Goal: Task Accomplishment & Management: Manage account settings

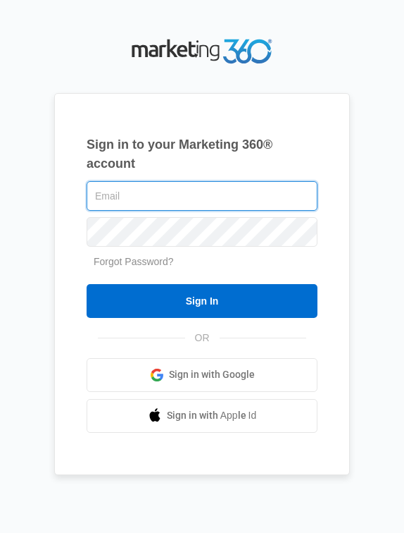
type input "[EMAIL_ADDRESS][DOMAIN_NAME]"
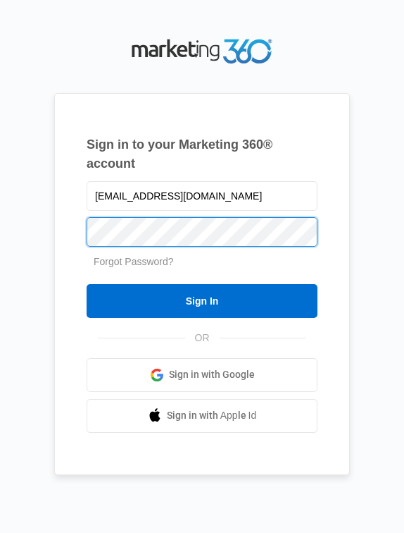
click at [202, 300] on input "Sign In" at bounding box center [202, 301] width 231 height 34
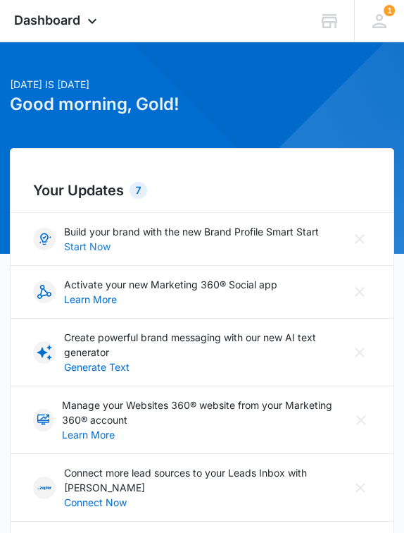
click at [97, 244] on link "Start Now" at bounding box center [187, 246] width 247 height 15
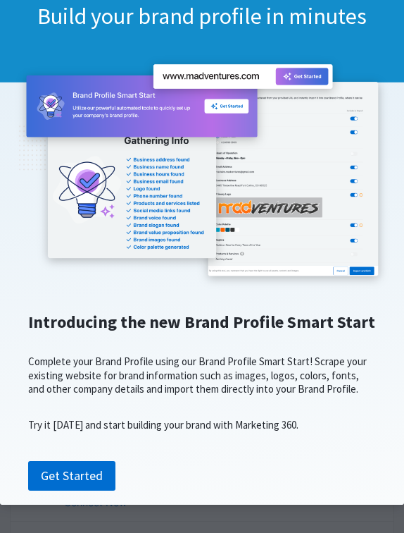
scroll to position [112, 0]
click at [77, 471] on link "Get Started" at bounding box center [71, 476] width 87 height 30
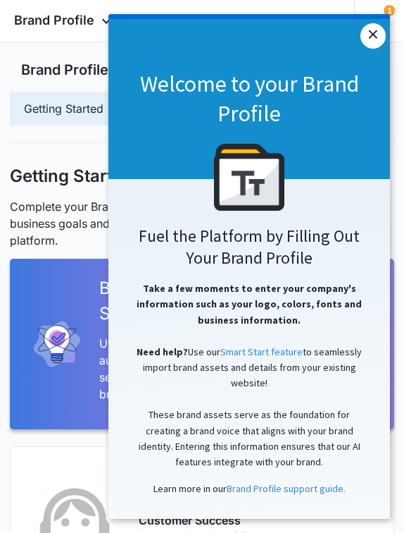
click at [378, 37] on link "×" at bounding box center [373, 35] width 25 height 25
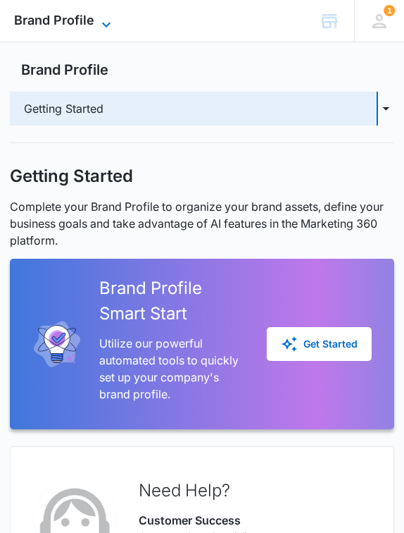
click at [107, 23] on icon at bounding box center [106, 24] width 17 height 17
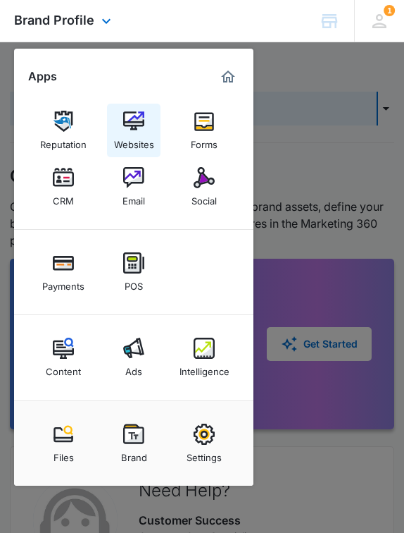
click at [137, 135] on div "Websites" at bounding box center [134, 141] width 40 height 18
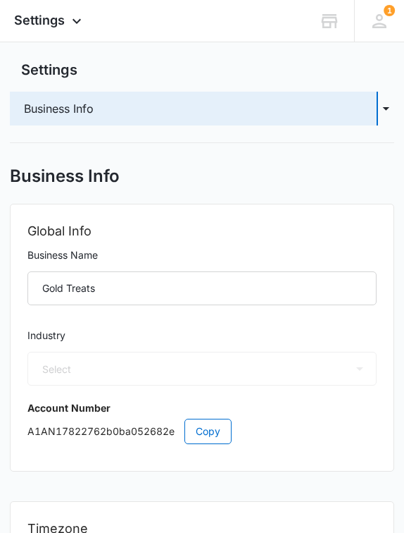
select select "45"
select select "US"
select select "America/[GEOGRAPHIC_DATA]"
click at [387, 107] on icon "button" at bounding box center [386, 108] width 16 height 17
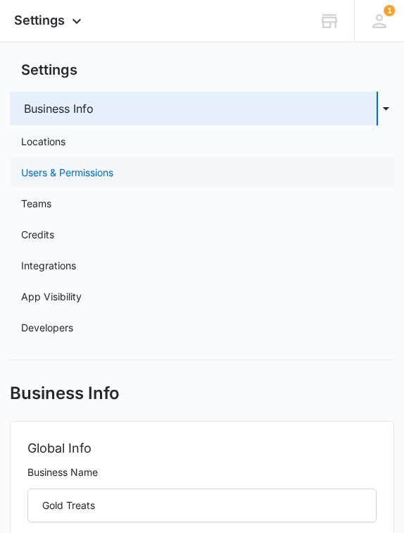
click at [113, 171] on link "Users & Permissions" at bounding box center [67, 172] width 92 height 15
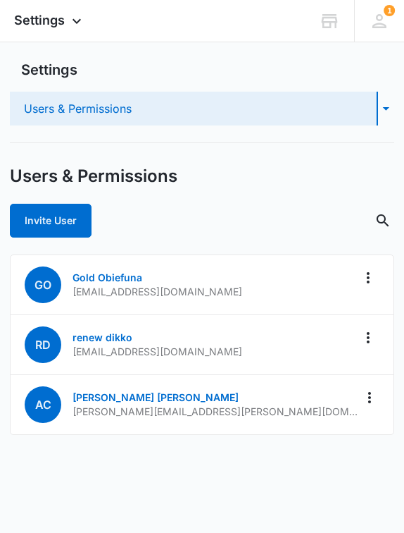
click at [387, 110] on icon "button" at bounding box center [386, 108] width 16 height 17
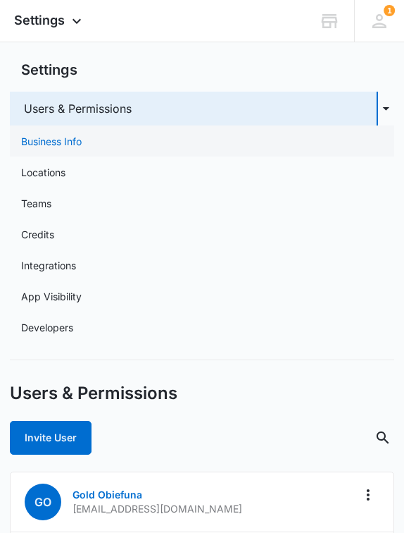
click at [82, 140] on link "Business Info" at bounding box center [51, 141] width 61 height 15
select select "45"
select select "US"
select select "America/Denver"
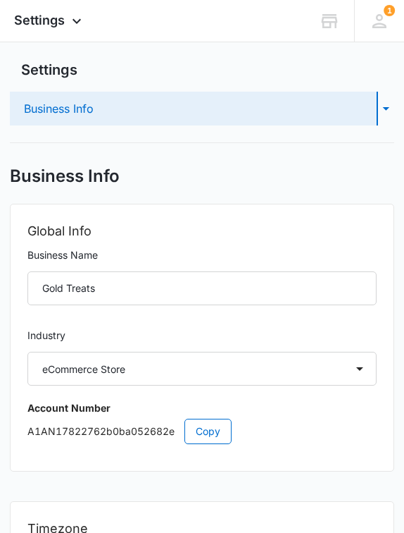
click at [387, 112] on icon "button" at bounding box center [386, 108] width 16 height 17
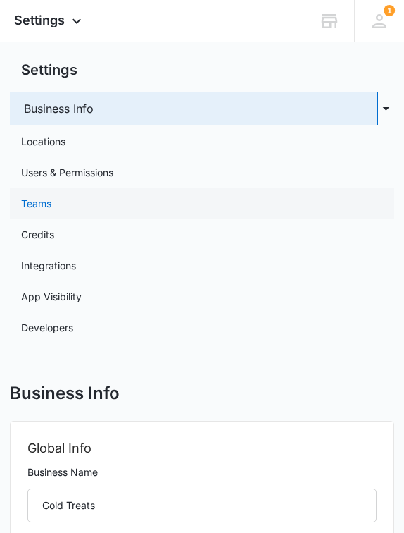
click at [51, 202] on link "Teams" at bounding box center [36, 203] width 30 height 15
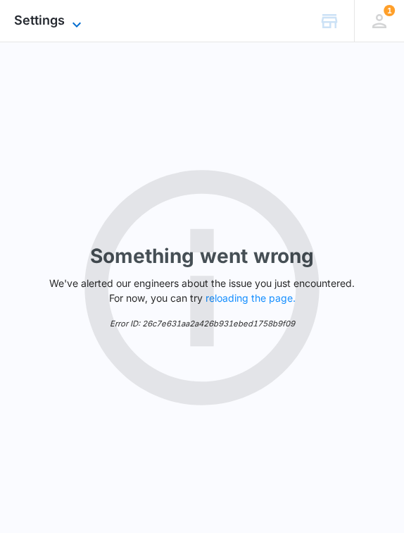
click at [78, 22] on icon at bounding box center [76, 24] width 17 height 17
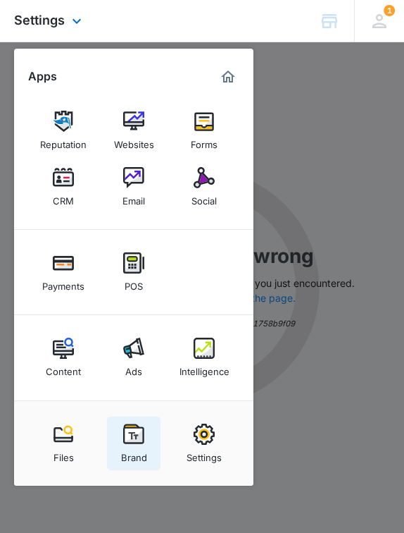
click at [135, 445] on div "Brand" at bounding box center [134, 454] width 26 height 18
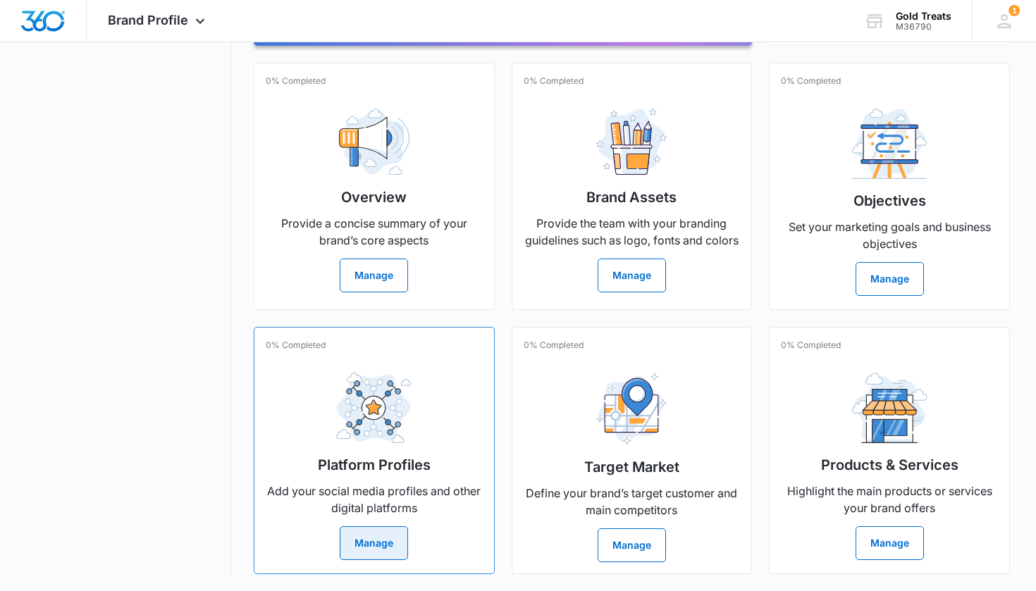
scroll to position [320, 0]
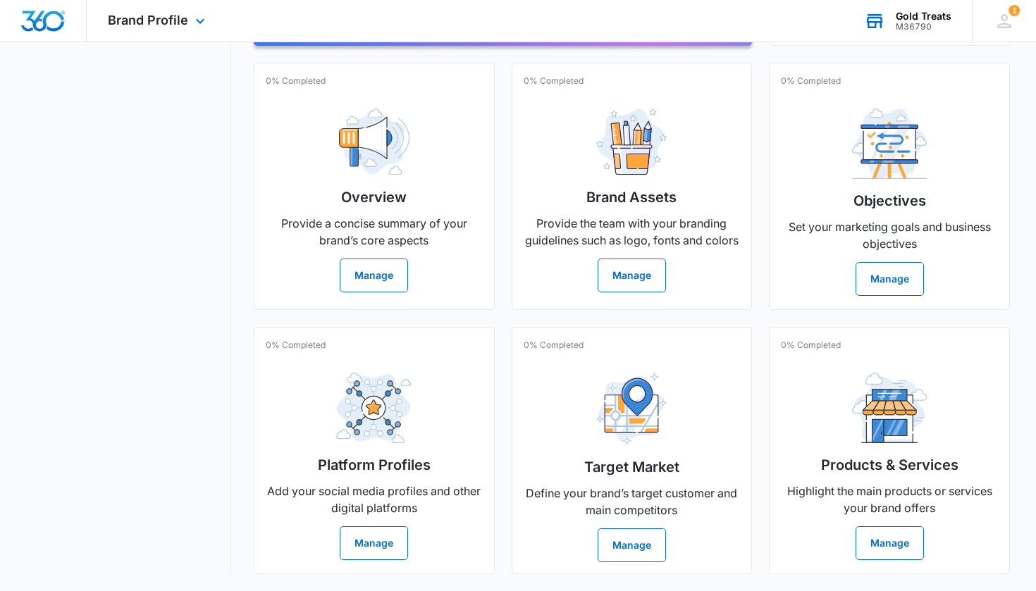
click at [404, 27] on div "M36790" at bounding box center [923, 27] width 56 height 10
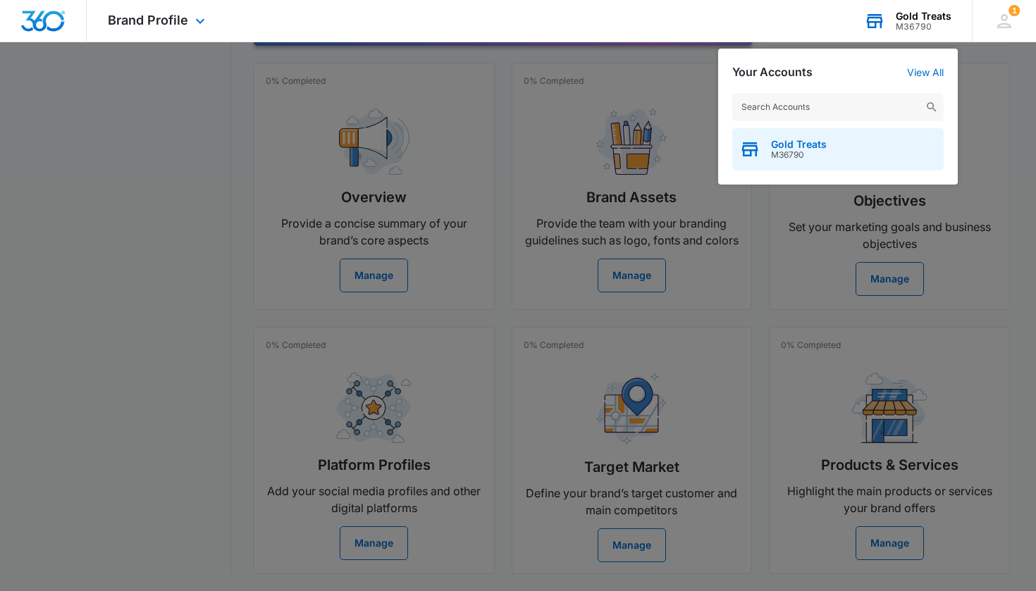
click at [404, 148] on span "Gold Treats" at bounding box center [799, 144] width 56 height 11
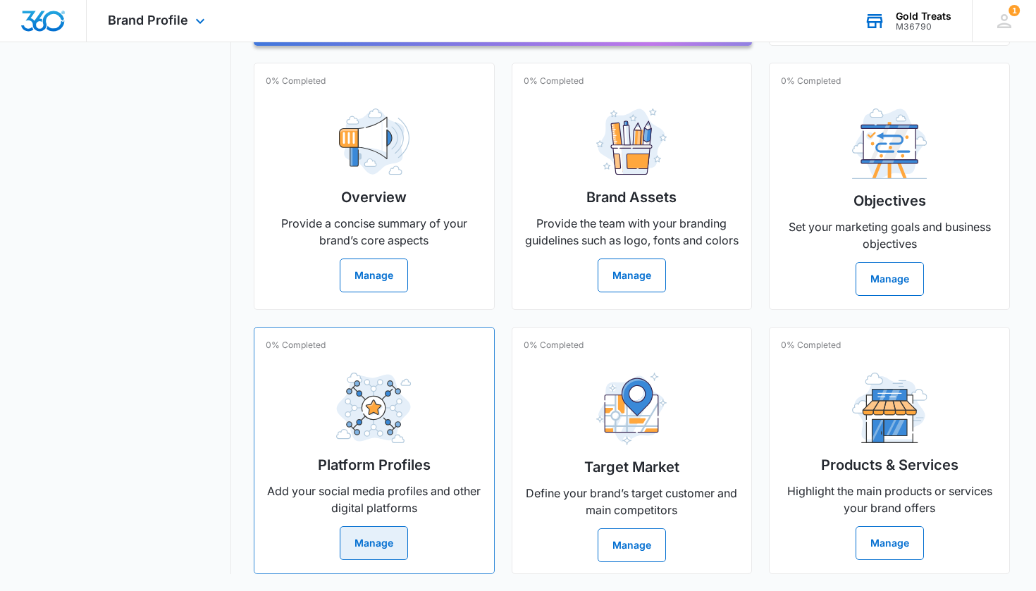
click at [370, 532] on button "Manage" at bounding box center [374, 543] width 68 height 34
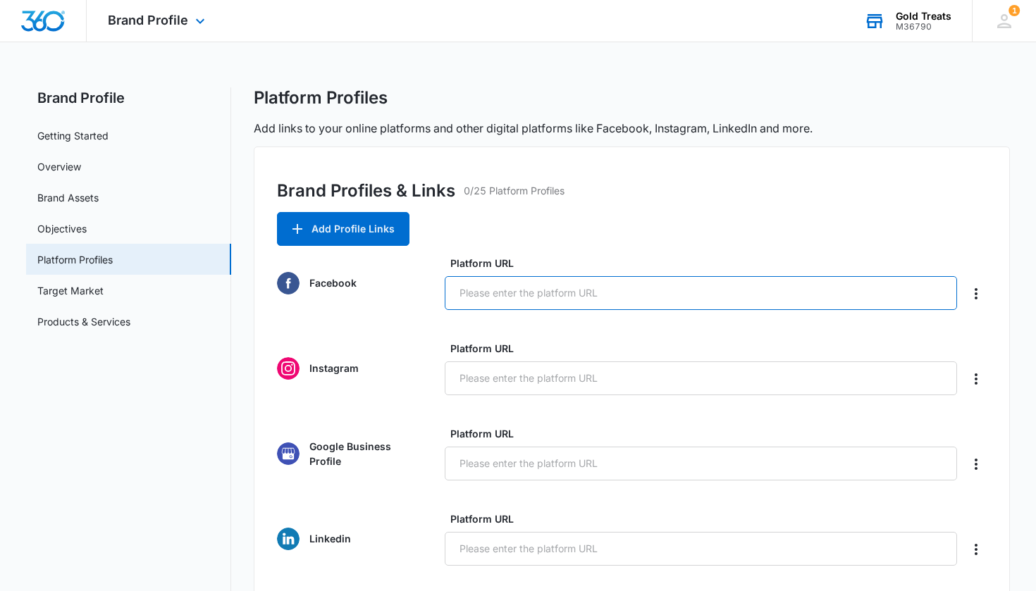
click at [404, 294] on input "Platform URL" at bounding box center [701, 293] width 512 height 34
type input "g"
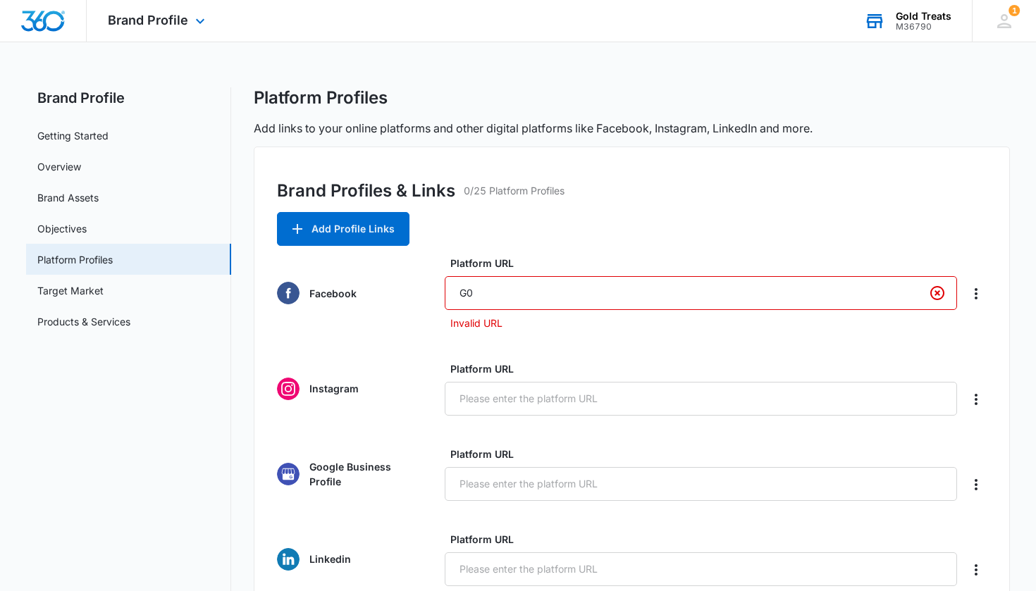
type input "G"
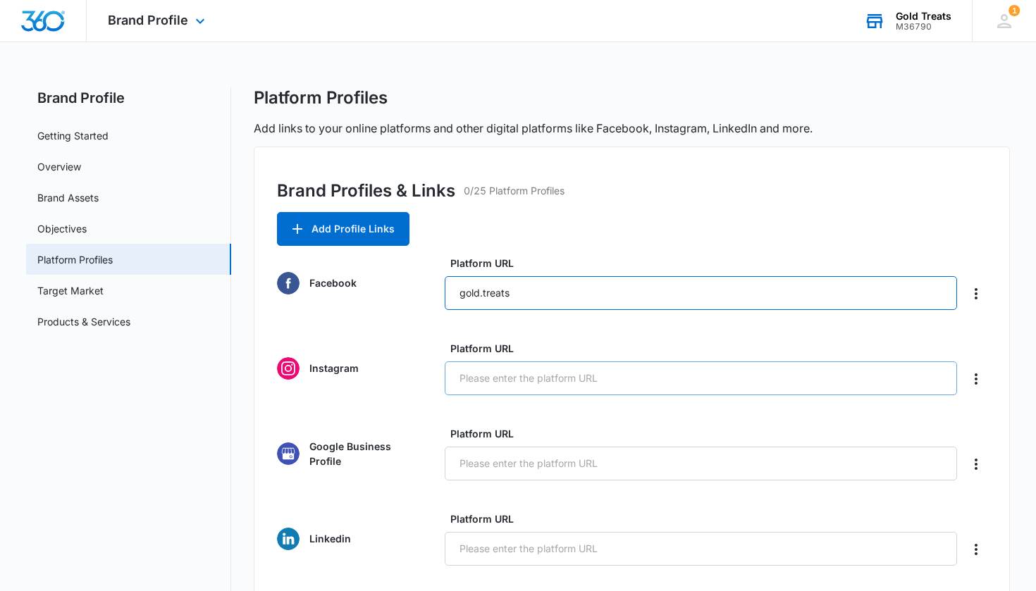
type input "gold.treats"
click at [404, 380] on input "Platform URL" at bounding box center [701, 378] width 512 height 34
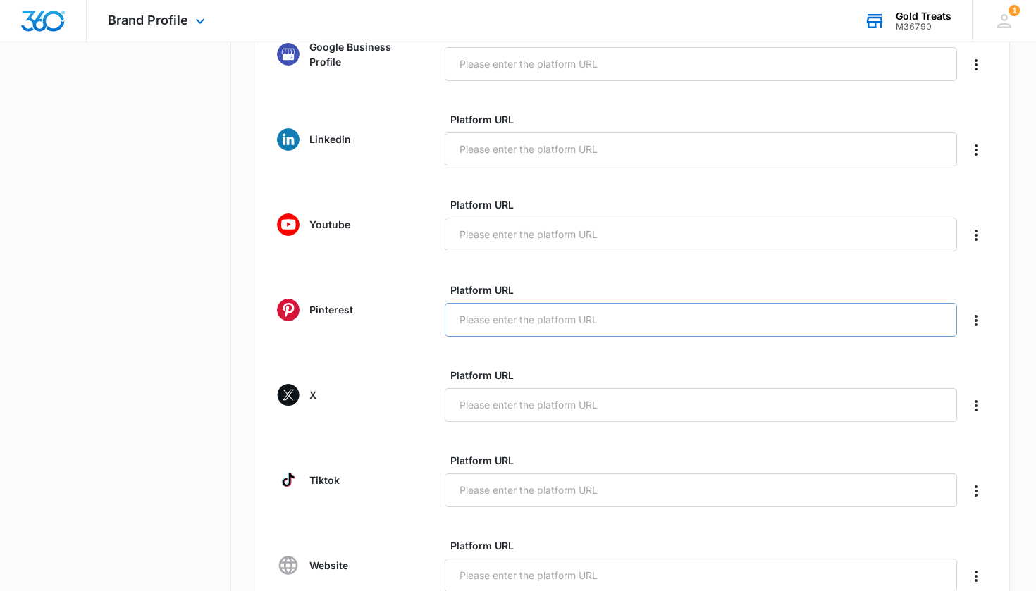
scroll to position [400, 0]
type input "gold.treats"
click at [404, 494] on input "Platform URL" at bounding box center [701, 490] width 512 height 34
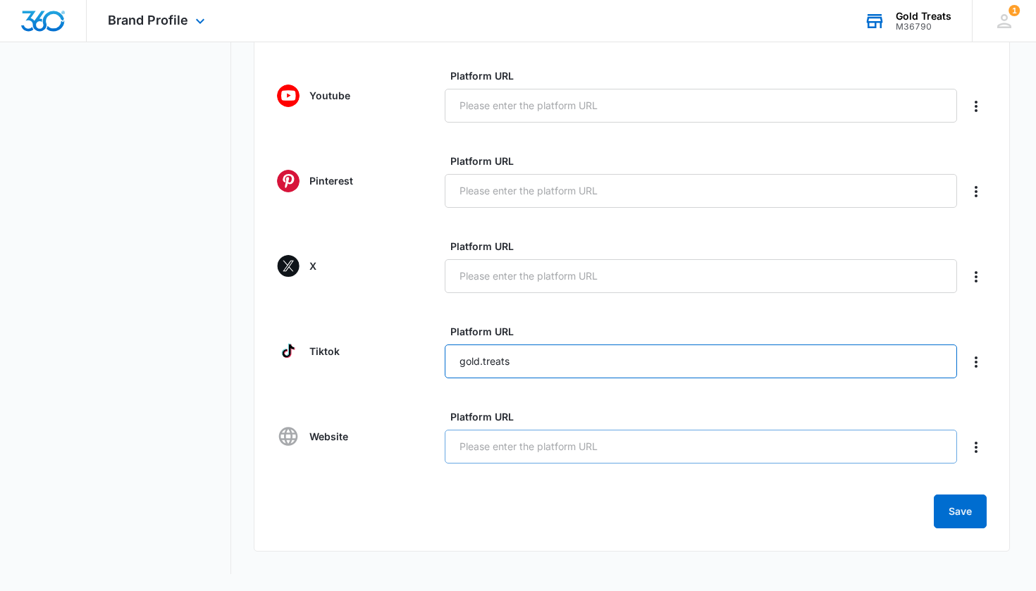
scroll to position [528, 0]
type input "gold.treats"
click at [404, 450] on input "Platform URL" at bounding box center [701, 447] width 512 height 34
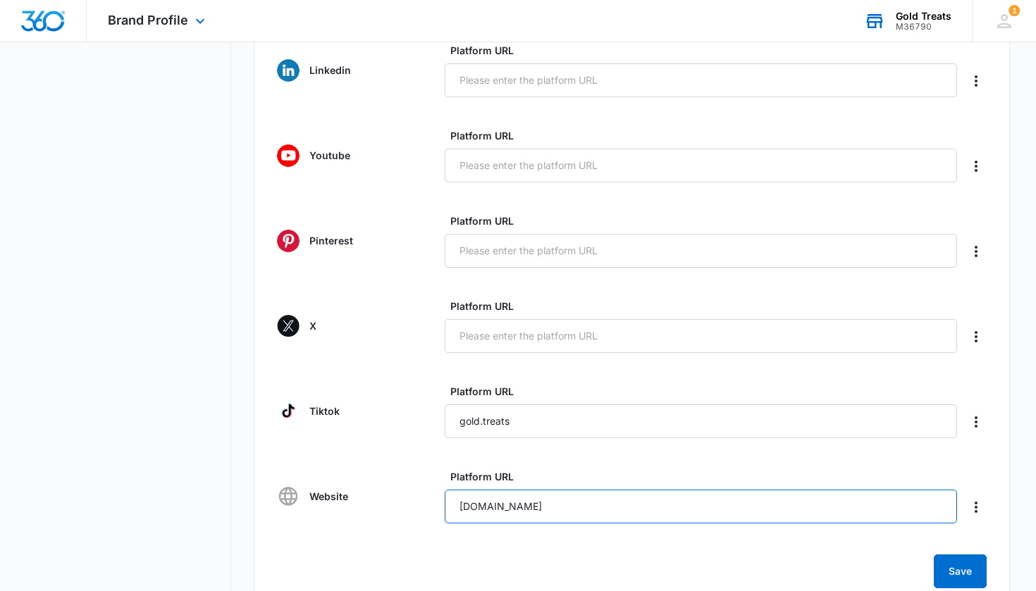
scroll to position [466, 0]
type input "www.goldtreatsusa.com"
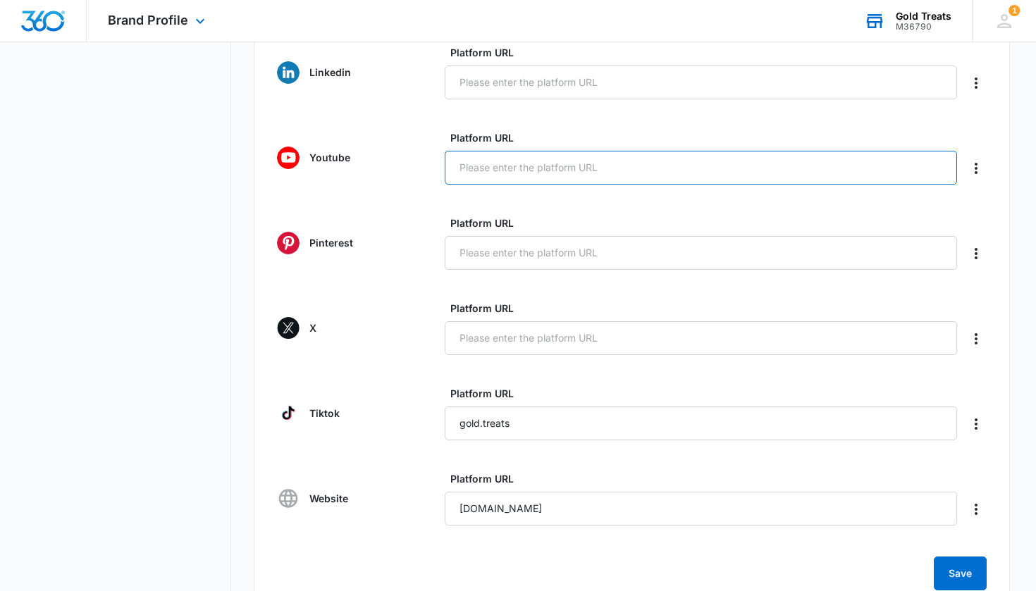
click at [404, 166] on input "Platform URL" at bounding box center [701, 168] width 512 height 34
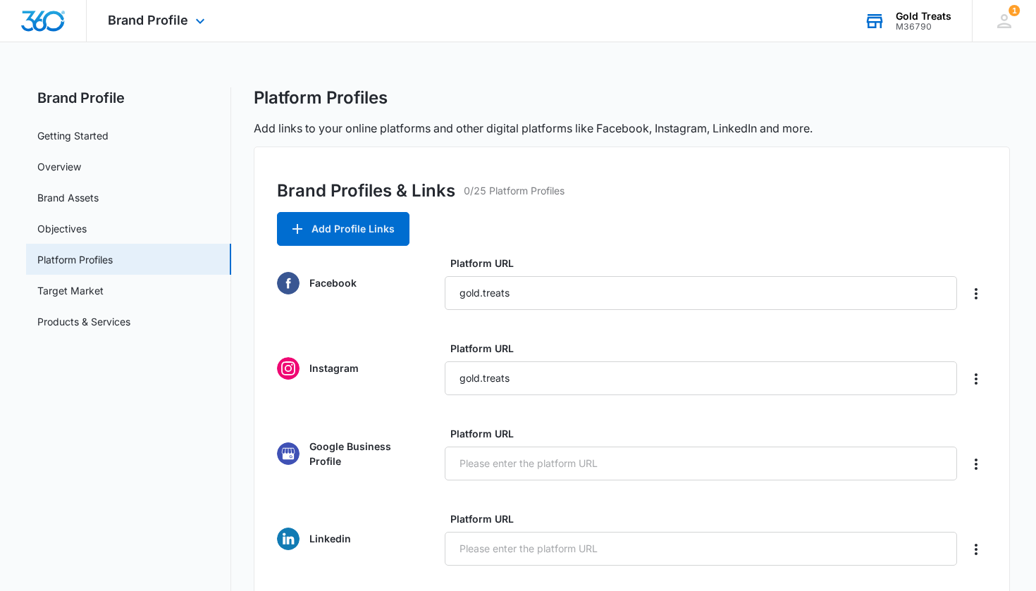
scroll to position [0, 0]
type input "gold.treats"
click at [404, 293] on icon "Delete" at bounding box center [975, 293] width 17 height 17
click at [332, 228] on button "Add Profile Links" at bounding box center [343, 229] width 132 height 34
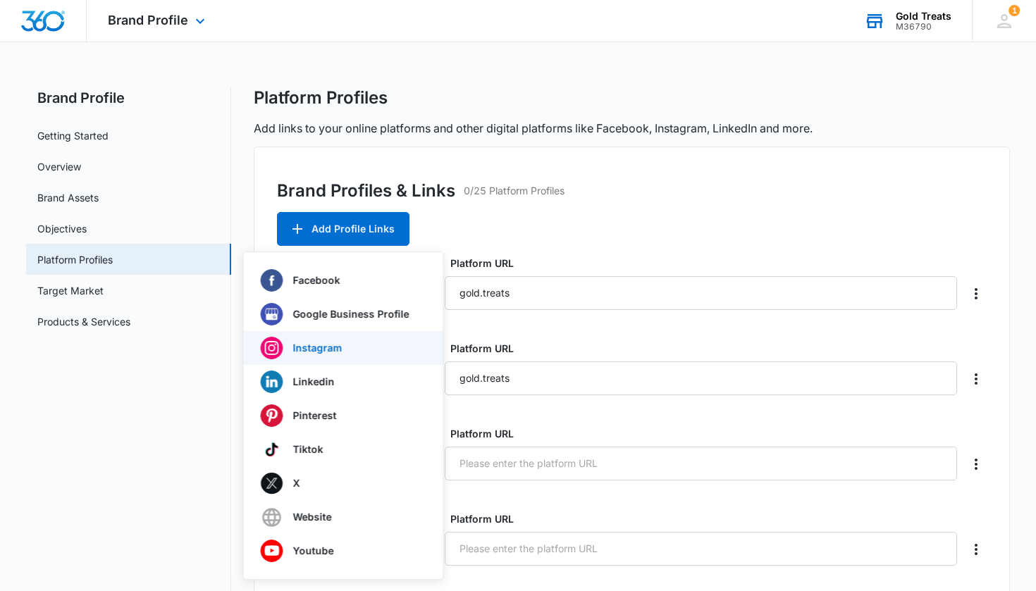
click at [314, 343] on p "Instagram" at bounding box center [317, 348] width 49 height 10
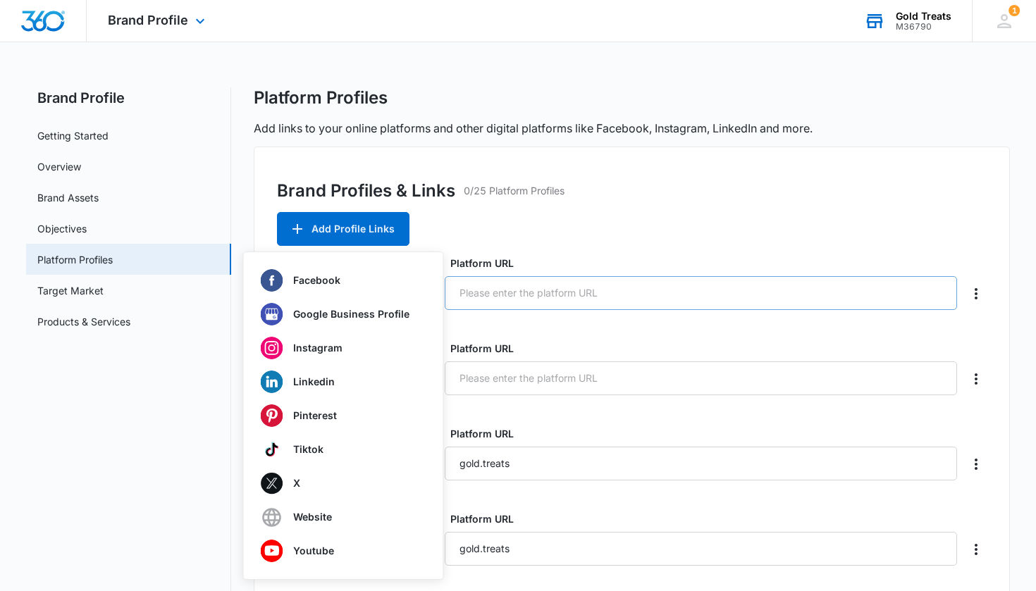
click at [404, 295] on input "Platform URL" at bounding box center [701, 293] width 512 height 34
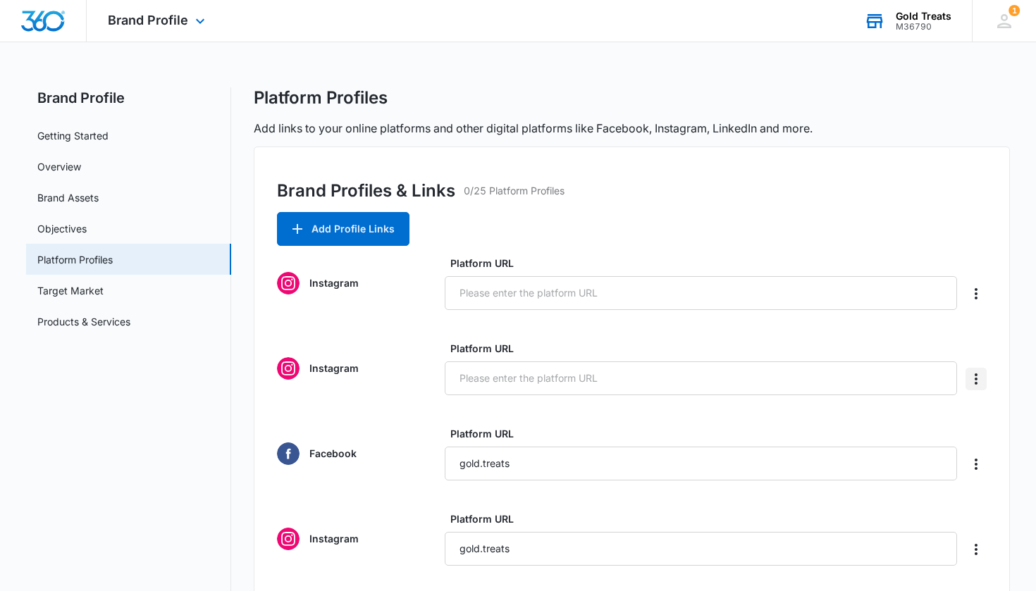
click at [404, 381] on icon "Delete" at bounding box center [975, 379] width 17 height 17
click at [404, 418] on div "Delete" at bounding box center [938, 419] width 30 height 10
click at [404, 467] on icon "Delete" at bounding box center [975, 464] width 17 height 17
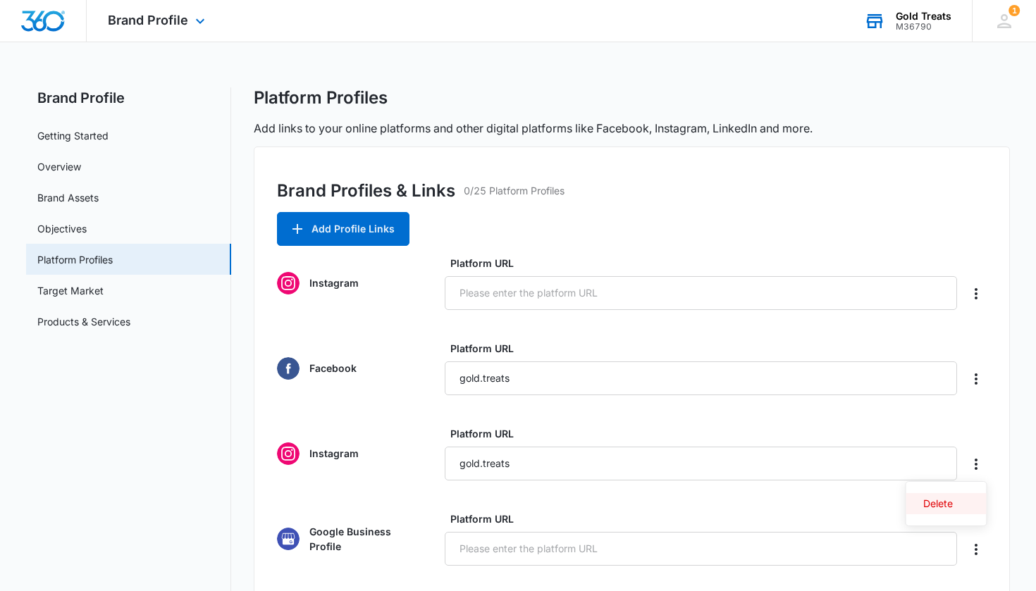
click at [404, 509] on button "Delete" at bounding box center [946, 503] width 80 height 21
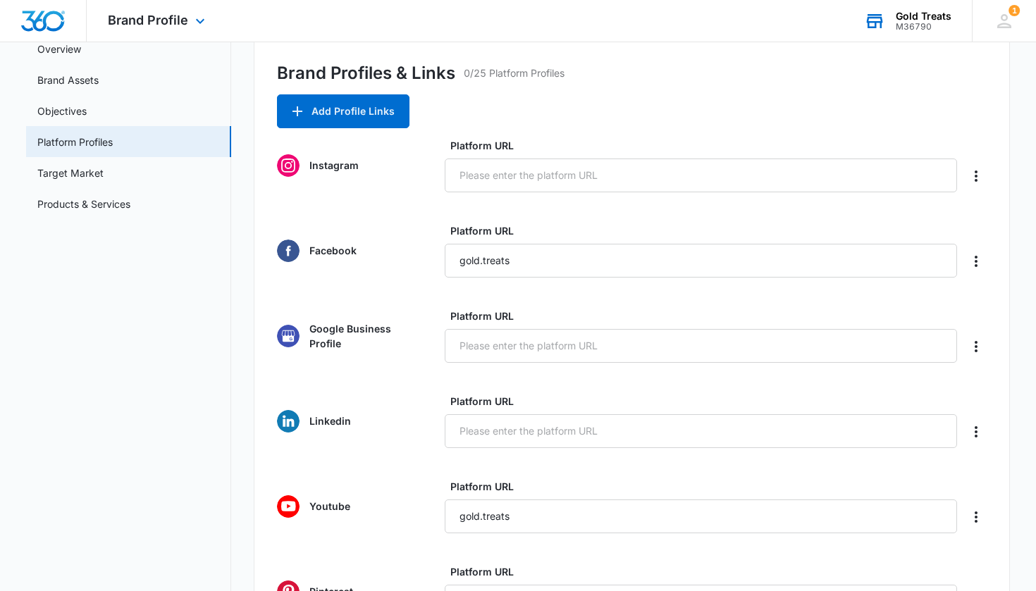
scroll to position [116, 0]
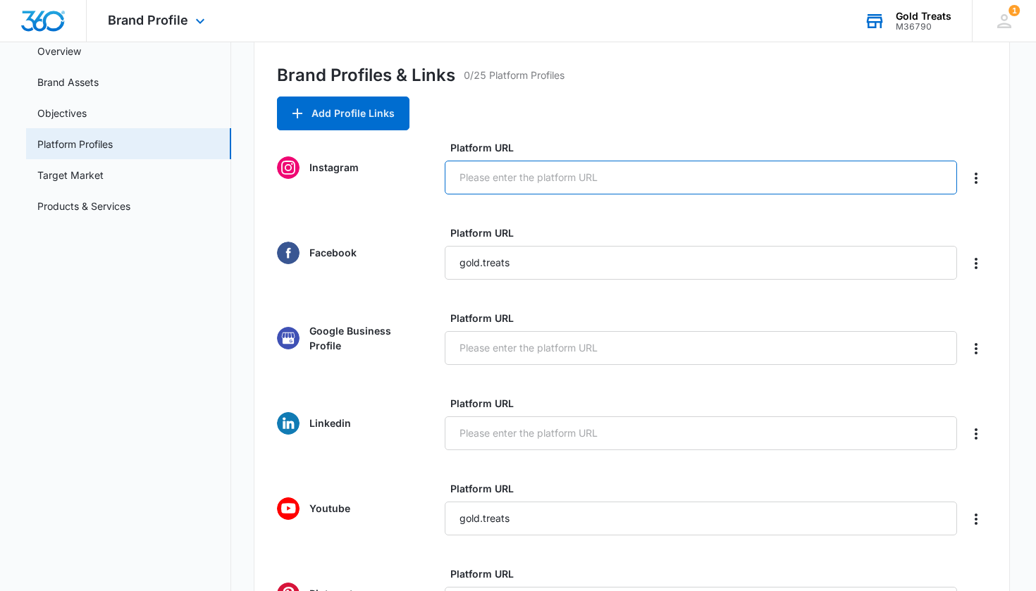
click at [404, 175] on input "Platform URL" at bounding box center [701, 178] width 512 height 34
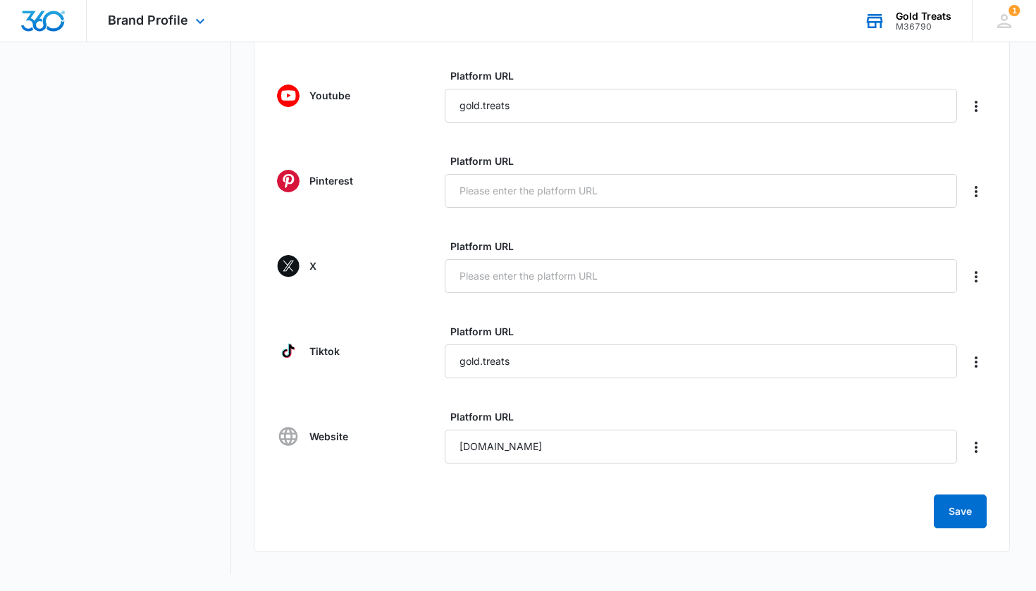
scroll to position [528, 0]
type input "gold.treats"
click at [404, 510] on button "Save" at bounding box center [960, 512] width 53 height 34
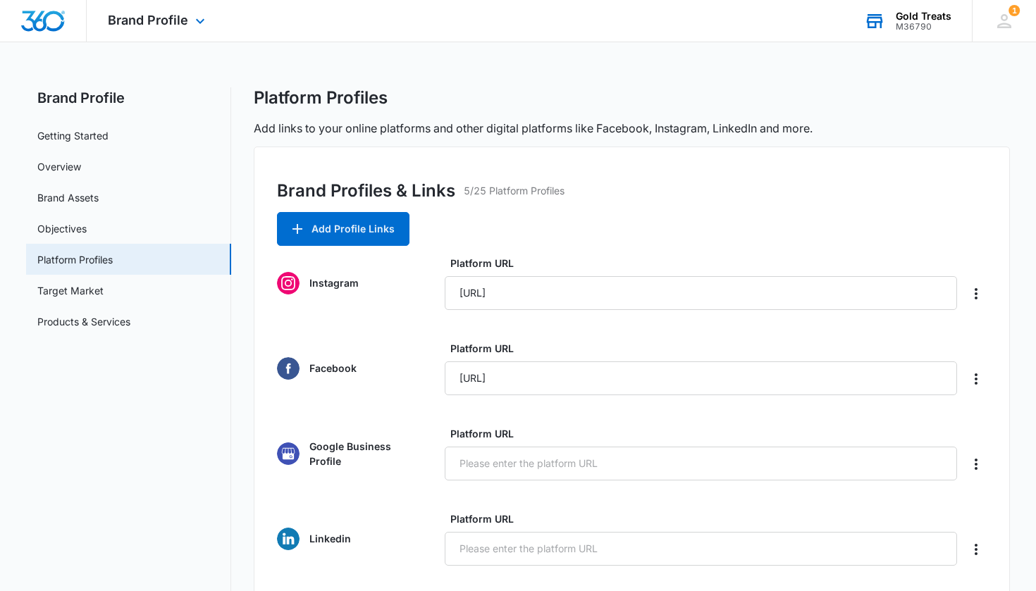
scroll to position [0, 0]
click at [330, 229] on button "Add Profile Links" at bounding box center [343, 229] width 132 height 34
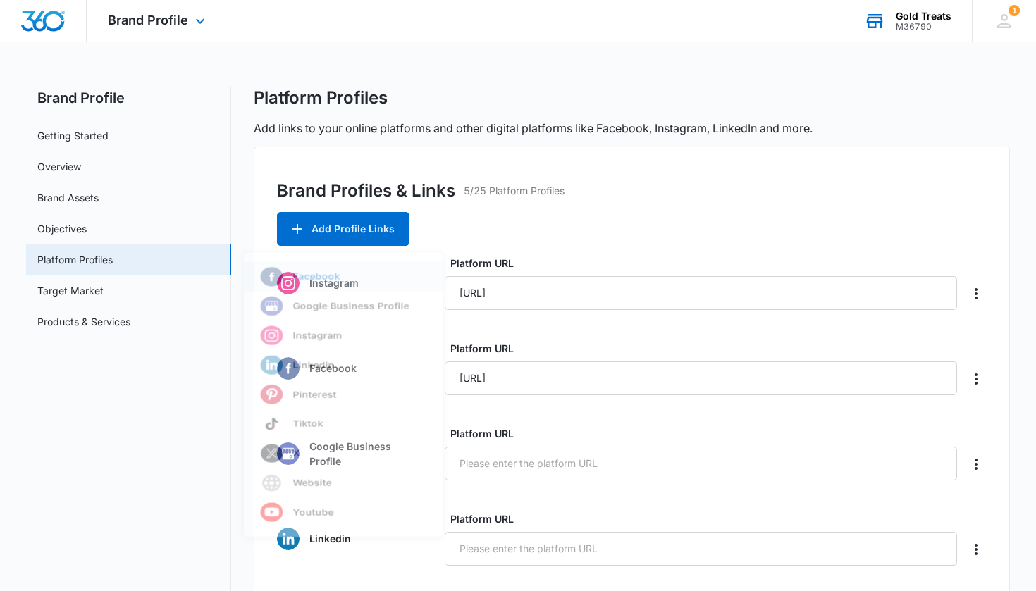
click at [295, 279] on p "Facebook" at bounding box center [316, 280] width 47 height 10
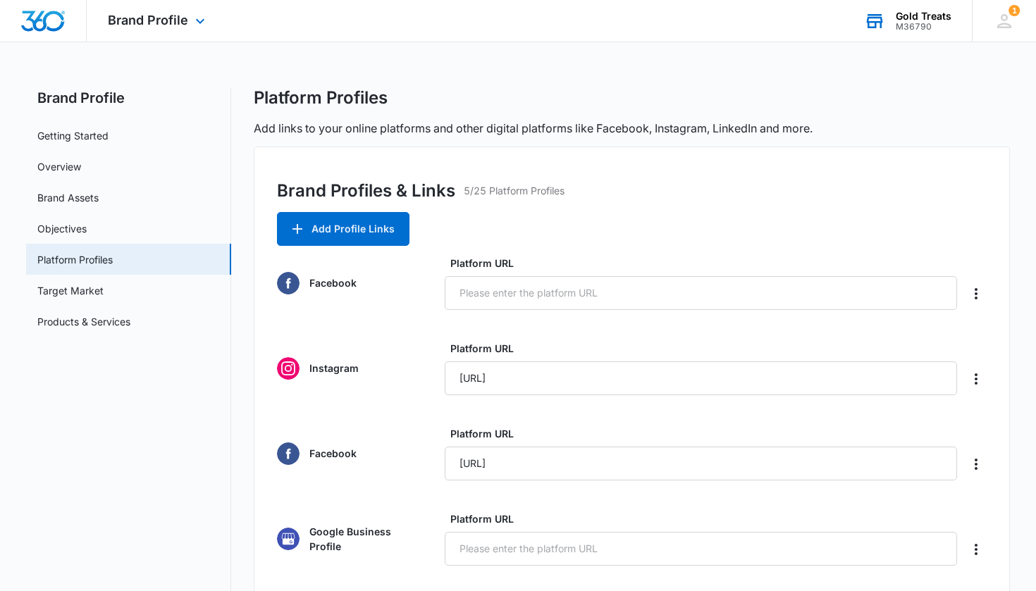
click at [404, 202] on div "Brand Profiles & Links 5/25 Platform Profiles" at bounding box center [632, 195] width 710 height 34
click at [404, 297] on input "Platform URL" at bounding box center [701, 293] width 512 height 34
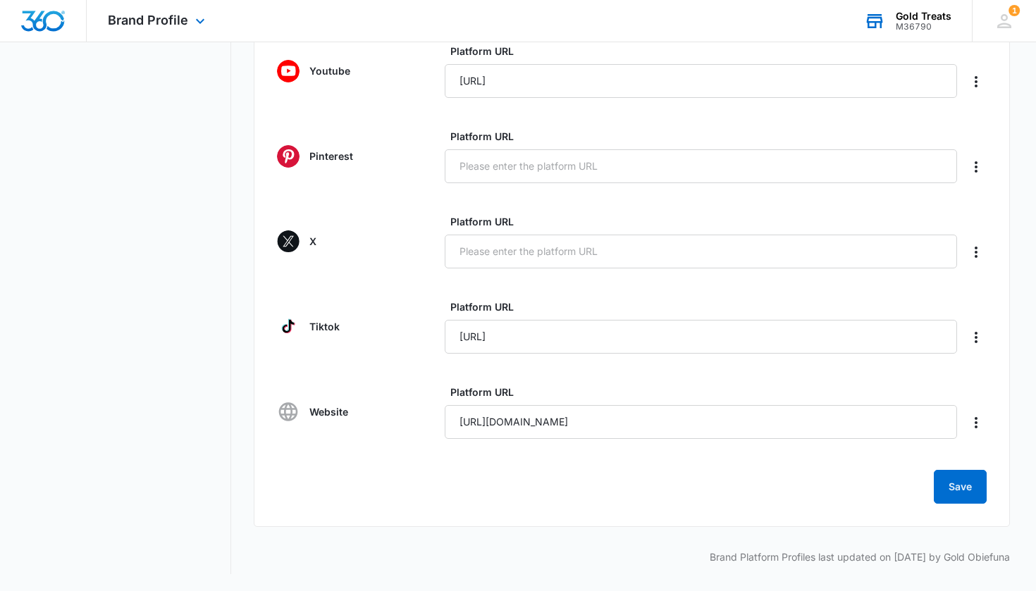
scroll to position [638, 0]
type input "gold.treats"
click at [404, 494] on button "Save" at bounding box center [960, 487] width 53 height 34
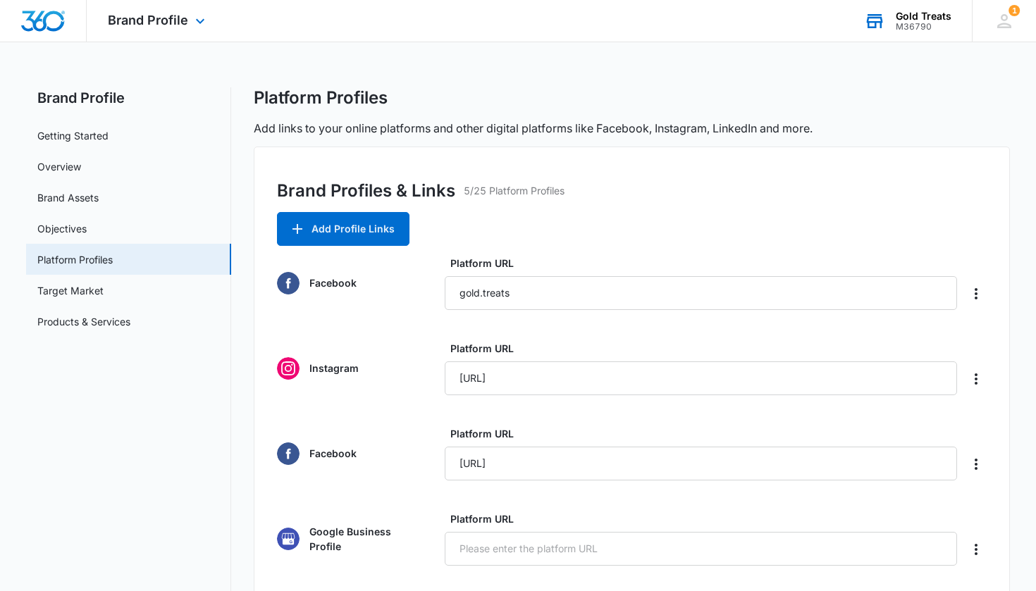
scroll to position [0, 0]
click at [404, 296] on icon "Delete" at bounding box center [975, 293] width 17 height 17
click at [404, 336] on div "Delete" at bounding box center [938, 333] width 30 height 10
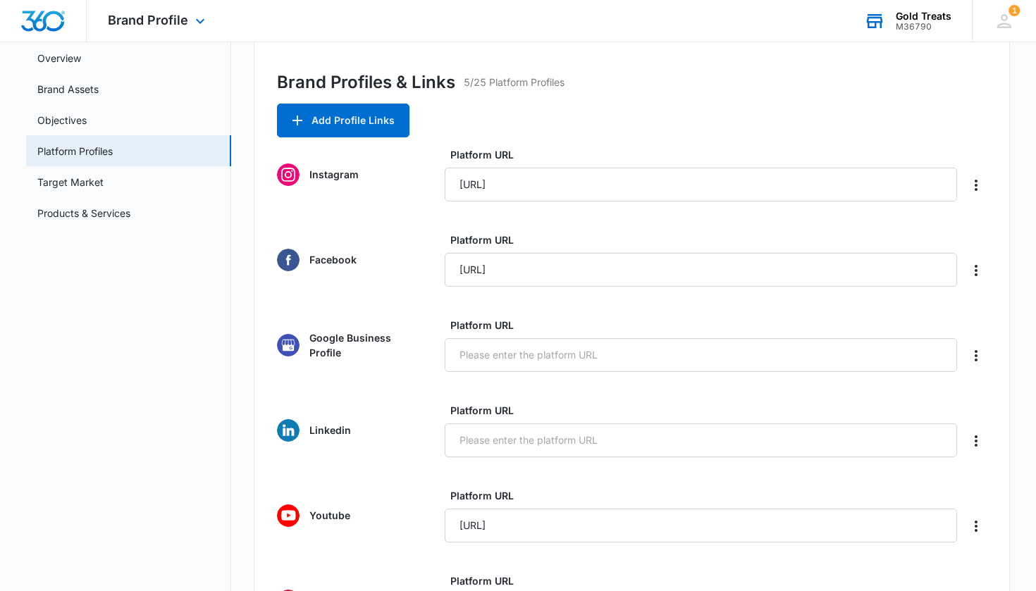
scroll to position [111, 0]
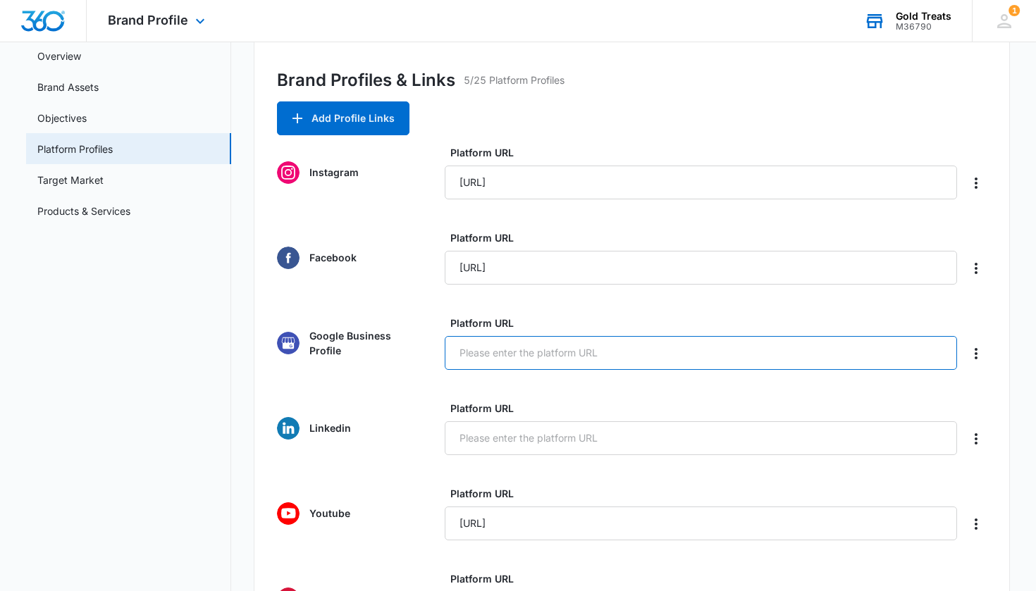
click at [404, 355] on input "Platform URL" at bounding box center [701, 353] width 512 height 34
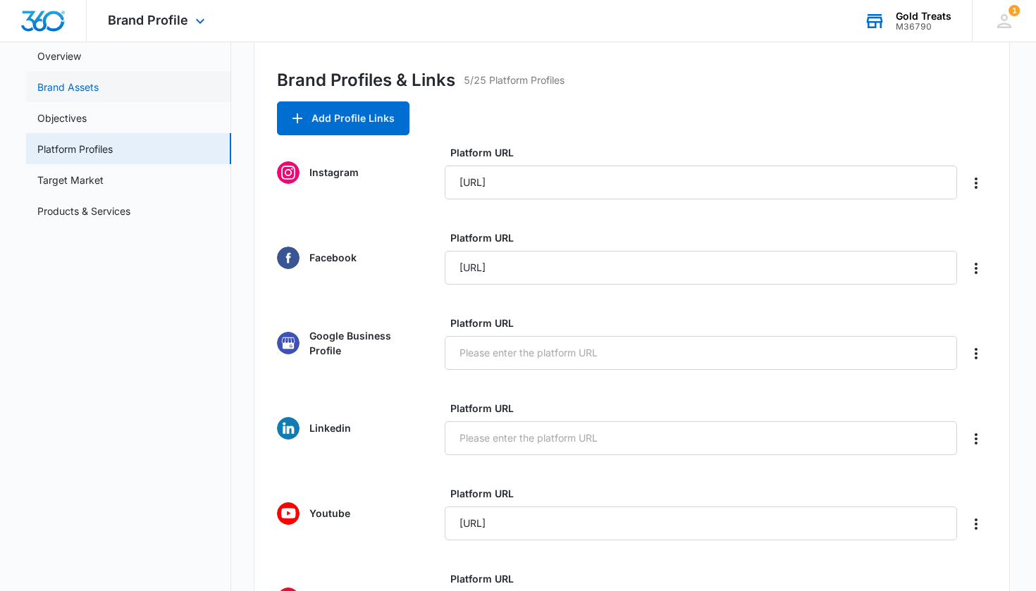
click at [90, 87] on link "Brand Assets" at bounding box center [67, 87] width 61 height 15
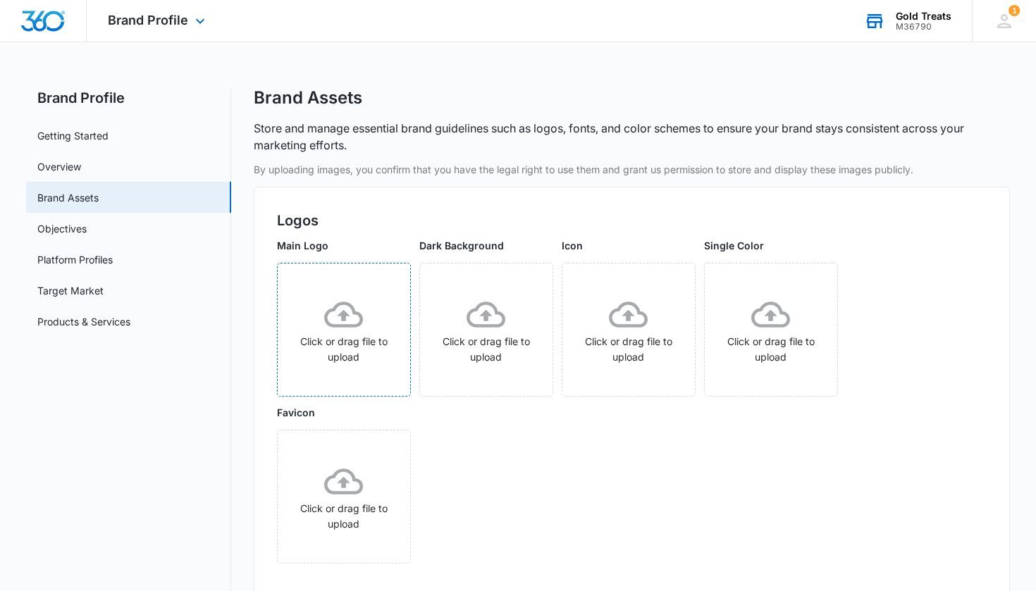
click at [352, 332] on icon at bounding box center [343, 314] width 39 height 39
click at [321, 309] on div "Click or drag file to upload" at bounding box center [344, 330] width 132 height 70
click at [357, 320] on icon at bounding box center [343, 314] width 39 height 39
click at [340, 336] on div "Click or drag file to upload" at bounding box center [344, 330] width 132 height 70
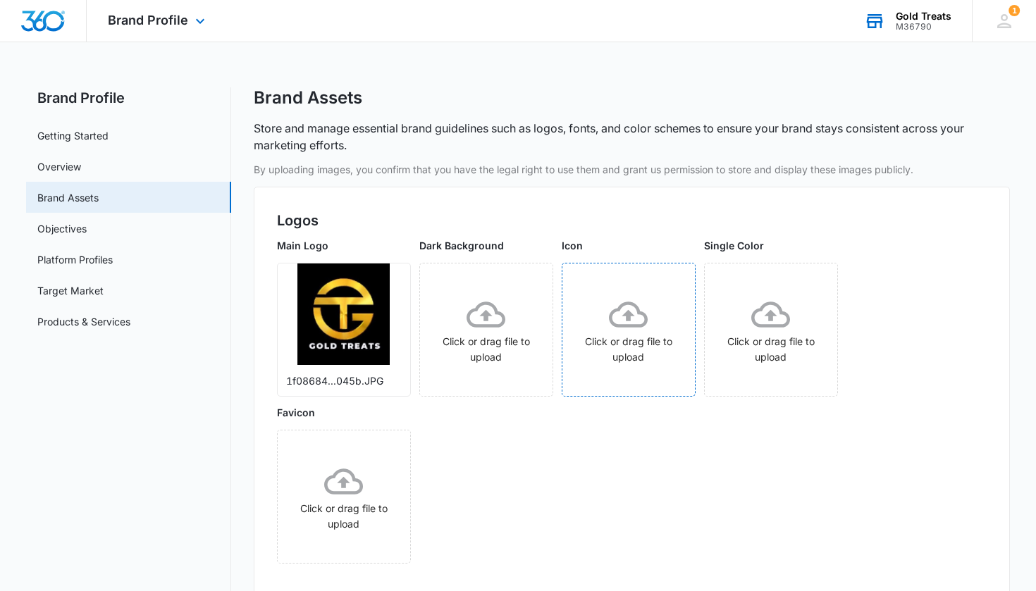
click at [404, 317] on icon at bounding box center [628, 314] width 39 height 39
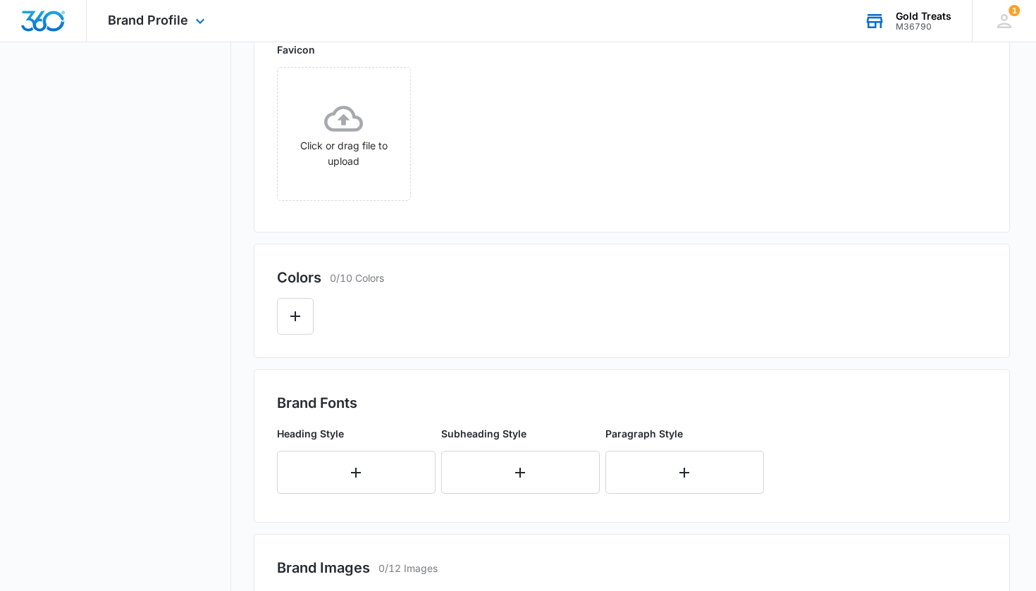
scroll to position [356, 0]
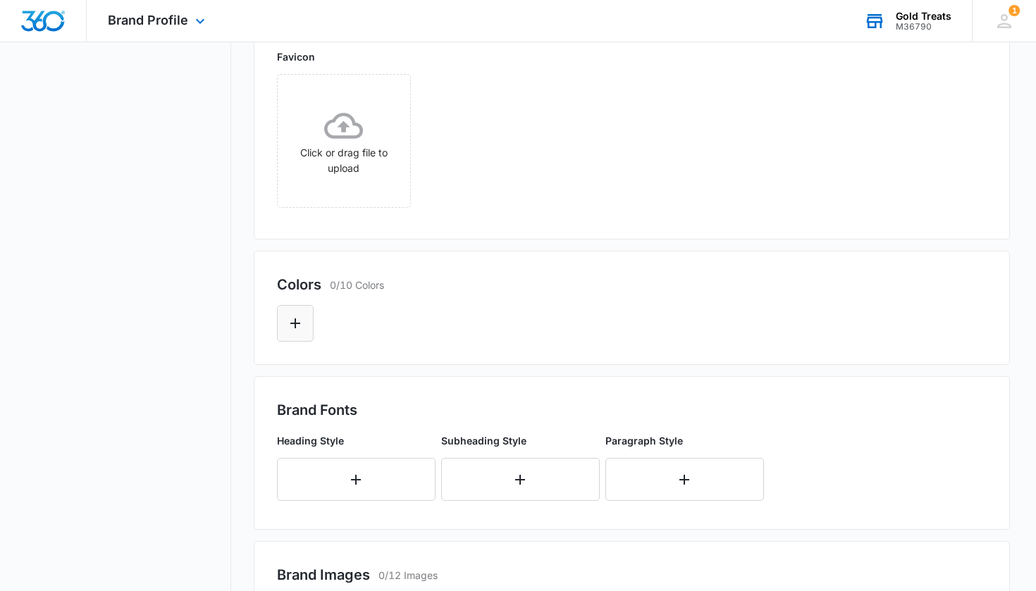
click at [296, 321] on icon "Edit Color" at bounding box center [295, 323] width 17 height 17
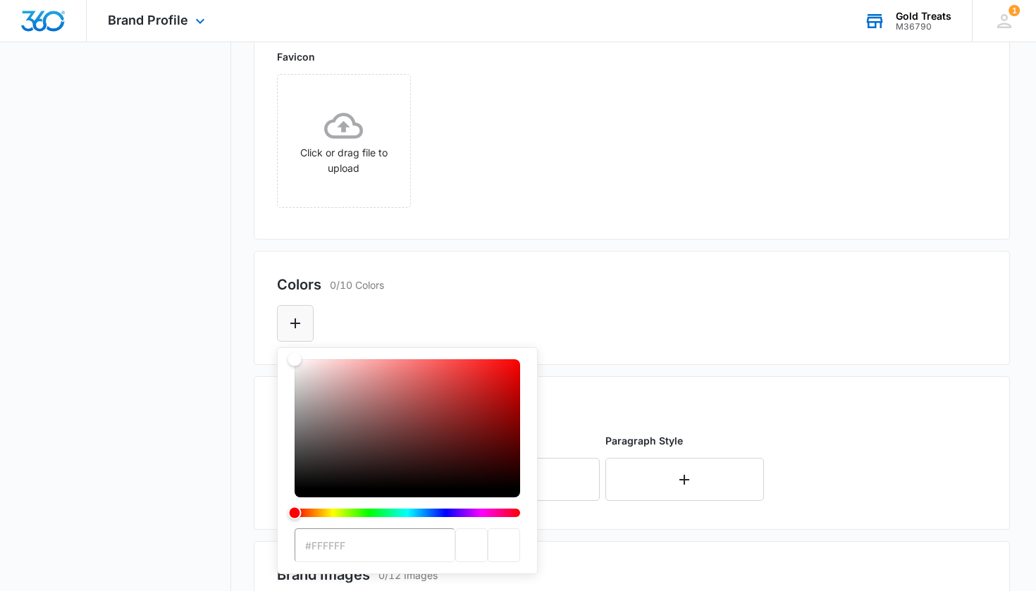
click at [296, 321] on icon "Edit Color" at bounding box center [295, 323] width 17 height 17
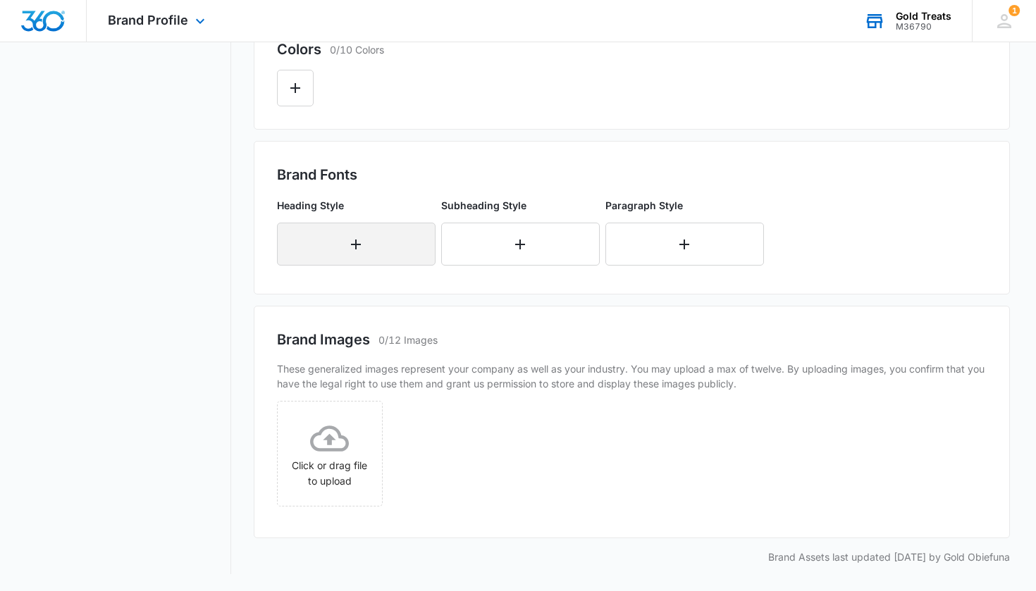
scroll to position [591, 0]
click at [328, 459] on div "Click or drag file to upload" at bounding box center [330, 454] width 104 height 70
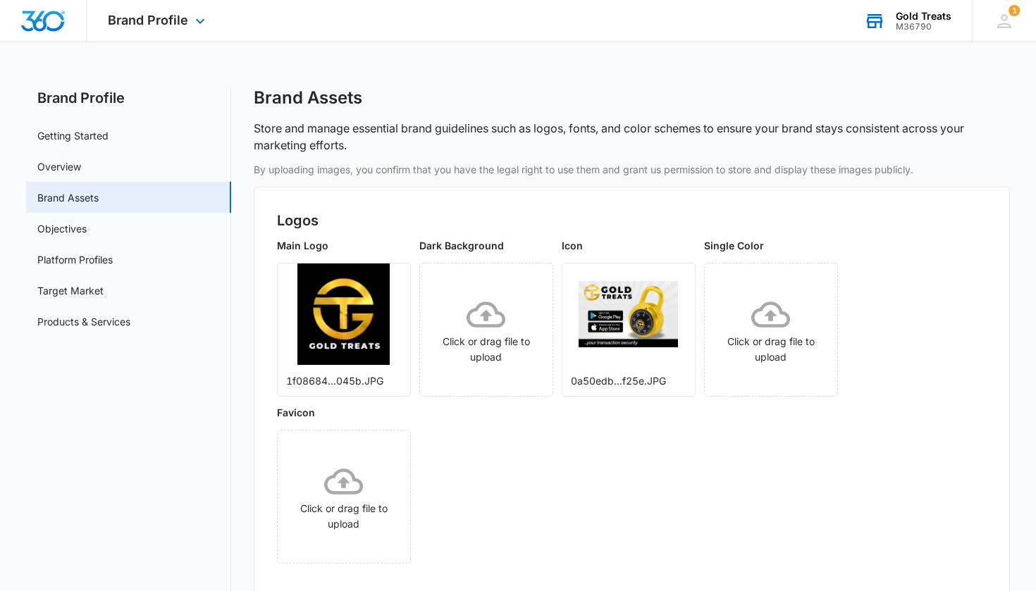
scroll to position [0, 0]
click at [104, 289] on link "Target Market" at bounding box center [70, 290] width 66 height 15
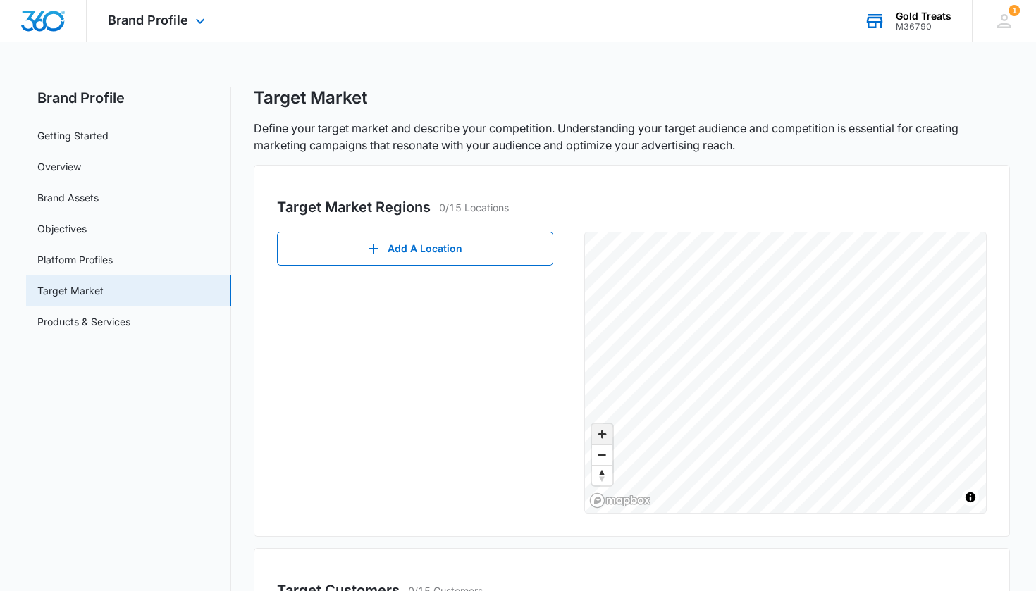
click at [404, 435] on span "Zoom in" at bounding box center [602, 434] width 20 height 20
click at [404, 453] on span "Zoom out" at bounding box center [602, 455] width 20 height 20
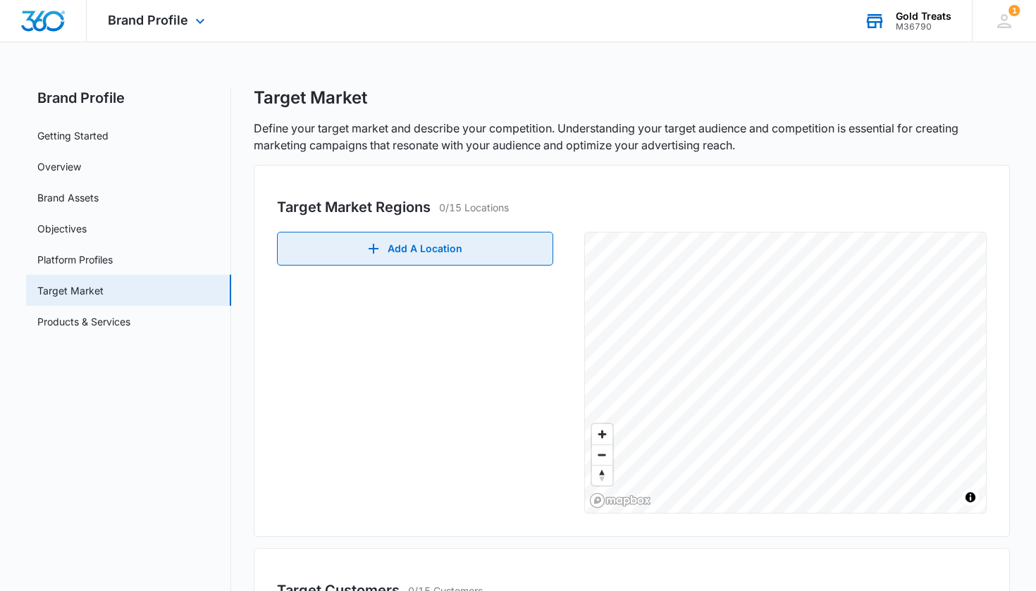
click at [404, 244] on button "Add A Location" at bounding box center [415, 249] width 276 height 34
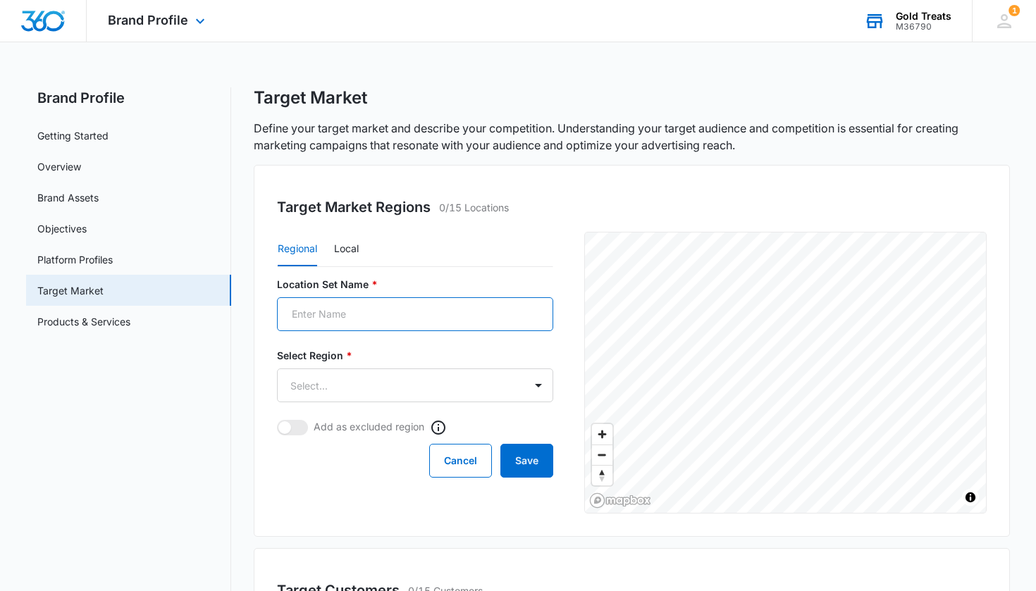
click at [342, 315] on input "Location Set Name *" at bounding box center [415, 314] width 276 height 34
click at [297, 315] on input "nigeria" at bounding box center [415, 314] width 276 height 34
type input "Nigeria"
click at [404, 388] on body "Brand Profile Apps Reputation Websites Forms CRM Email Social Payments POS Cont…" at bounding box center [518, 432] width 1036 height 865
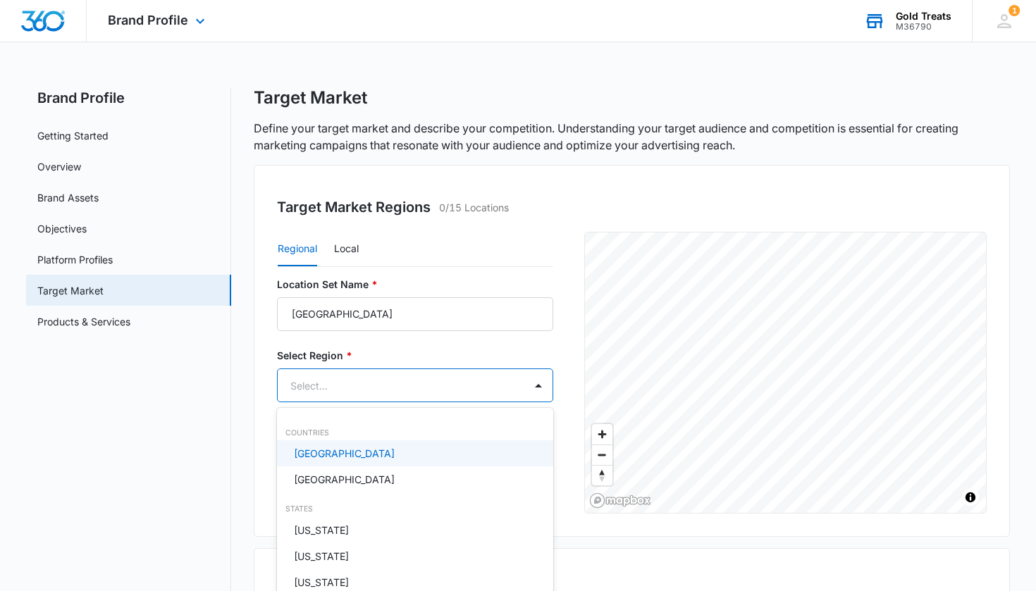
click at [404, 385] on div at bounding box center [518, 295] width 1036 height 591
click at [404, 384] on body "Brand Profile Apps Reputation Websites Forms CRM Email Social Payments POS Cont…" at bounding box center [518, 295] width 1036 height 591
click at [349, 453] on p "United States" at bounding box center [344, 453] width 101 height 15
click at [320, 433] on div "Countries" at bounding box center [415, 434] width 276 height 11
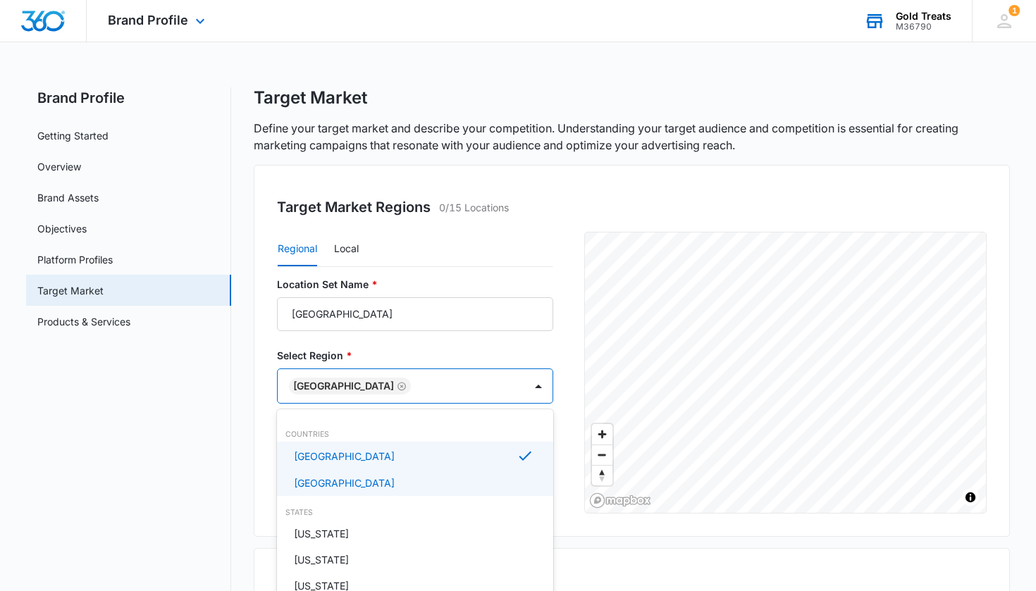
click at [327, 480] on p "Canada" at bounding box center [344, 483] width 101 height 15
click at [327, 480] on p "Canada" at bounding box center [344, 484] width 101 height 15
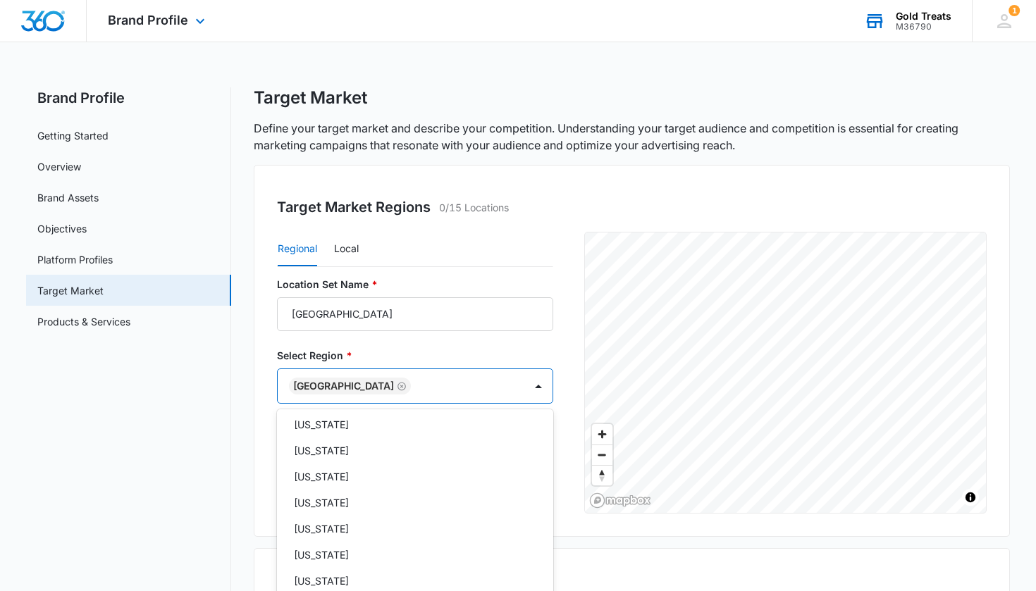
scroll to position [1125, 0]
click at [326, 532] on div "Texas" at bounding box center [414, 529] width 240 height 15
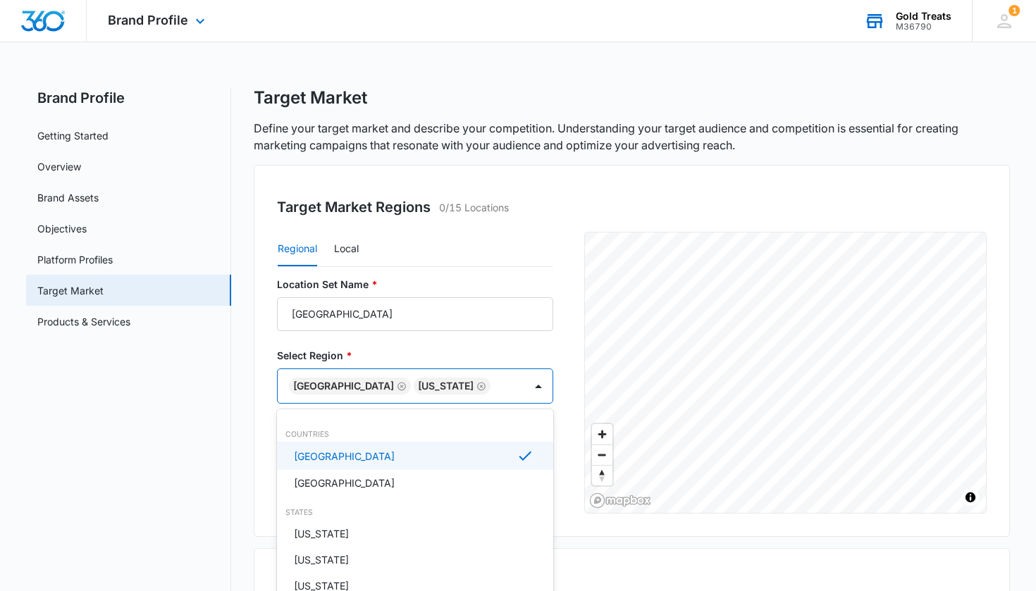
scroll to position [0, 0]
click at [352, 250] on div at bounding box center [518, 295] width 1036 height 591
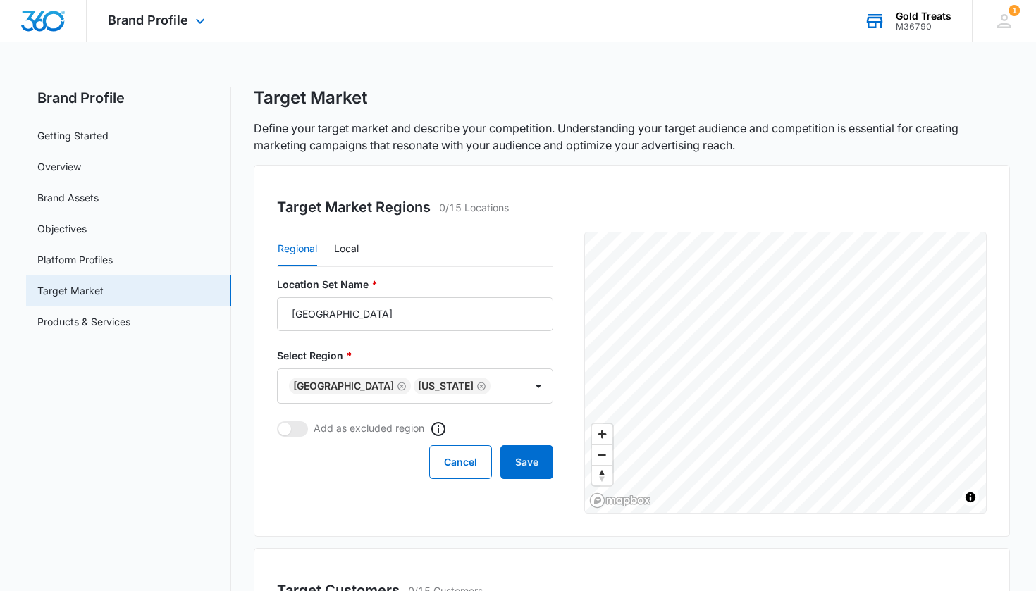
click at [293, 252] on button "Regional" at bounding box center [297, 250] width 39 height 34
click at [346, 252] on button "Local" at bounding box center [346, 250] width 25 height 34
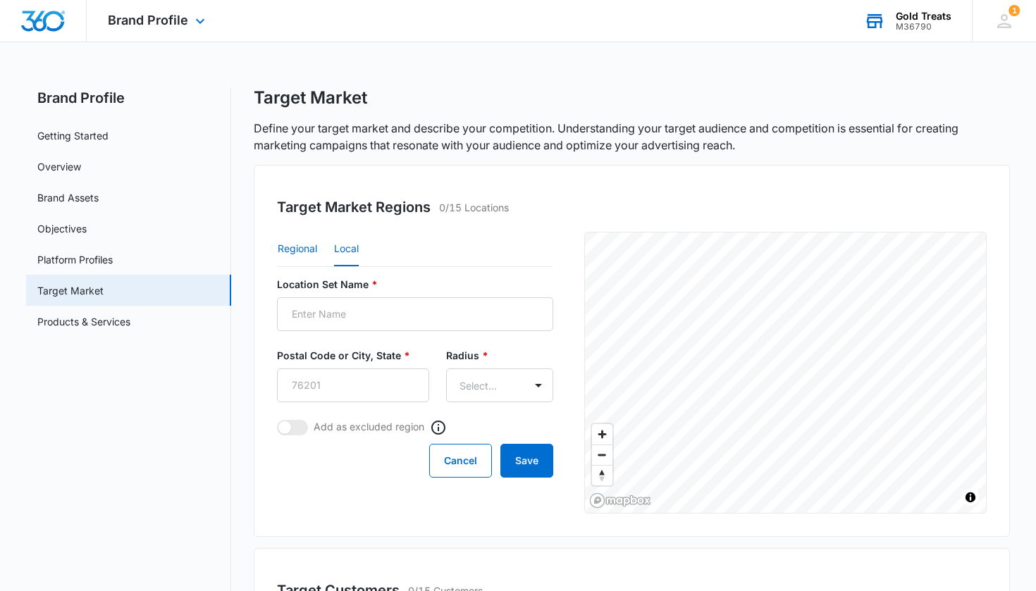
click at [302, 247] on button "Regional" at bounding box center [297, 250] width 39 height 34
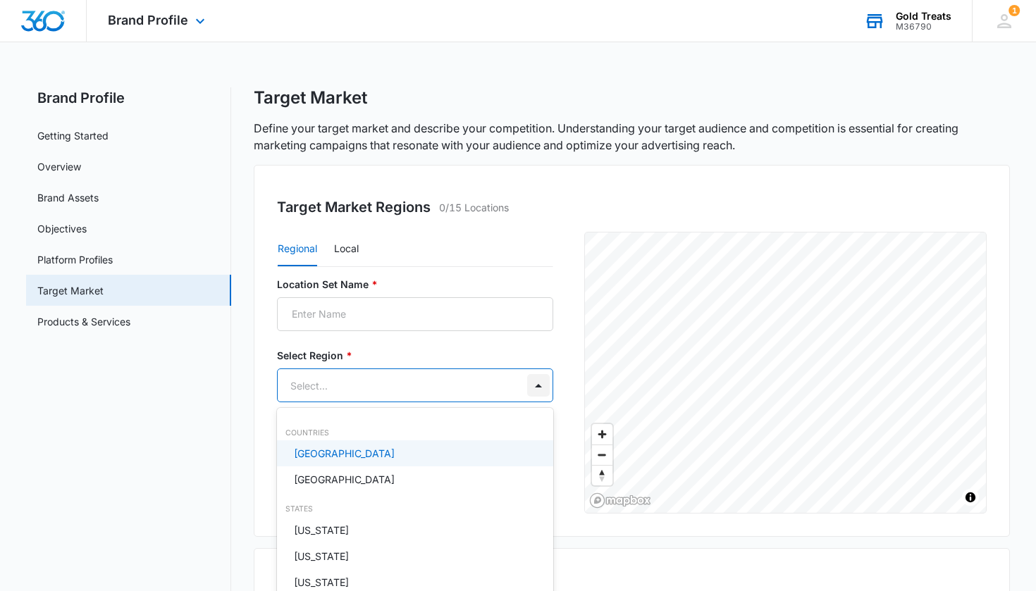
click at [404, 385] on body "Brand Profile Apps Reputation Websites Forms CRM Email Social Payments POS Cont…" at bounding box center [518, 295] width 1036 height 591
click at [404, 380] on div at bounding box center [518, 295] width 1036 height 591
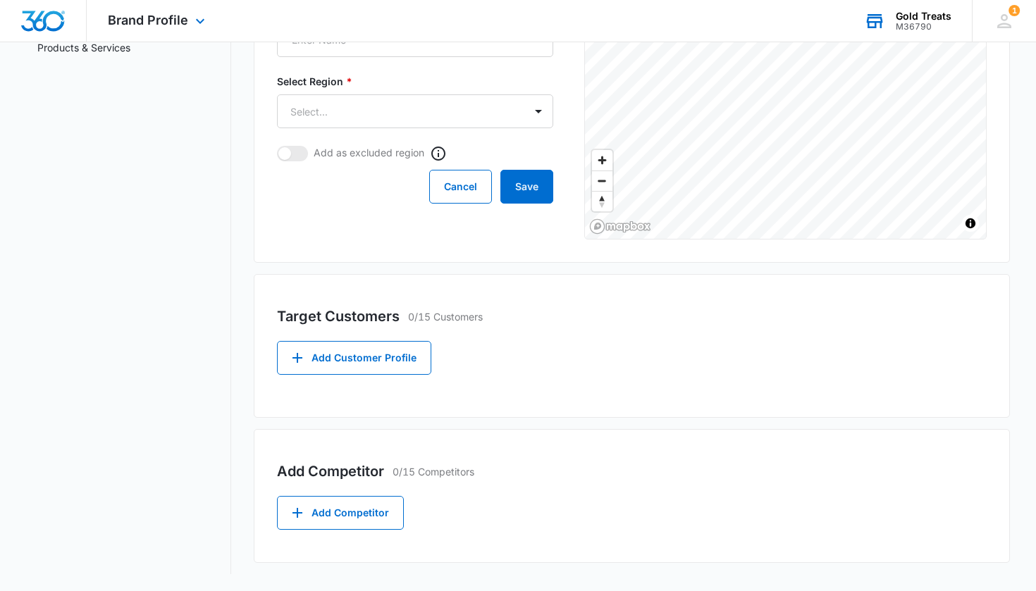
scroll to position [274, 0]
click at [314, 357] on button "Add Customer Profile" at bounding box center [354, 358] width 154 height 34
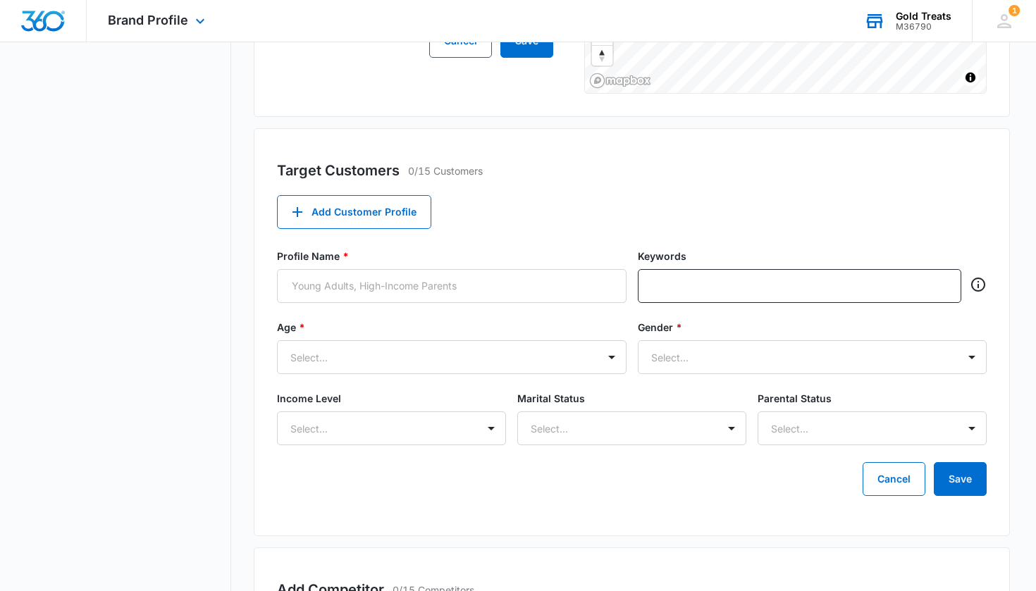
scroll to position [414, 0]
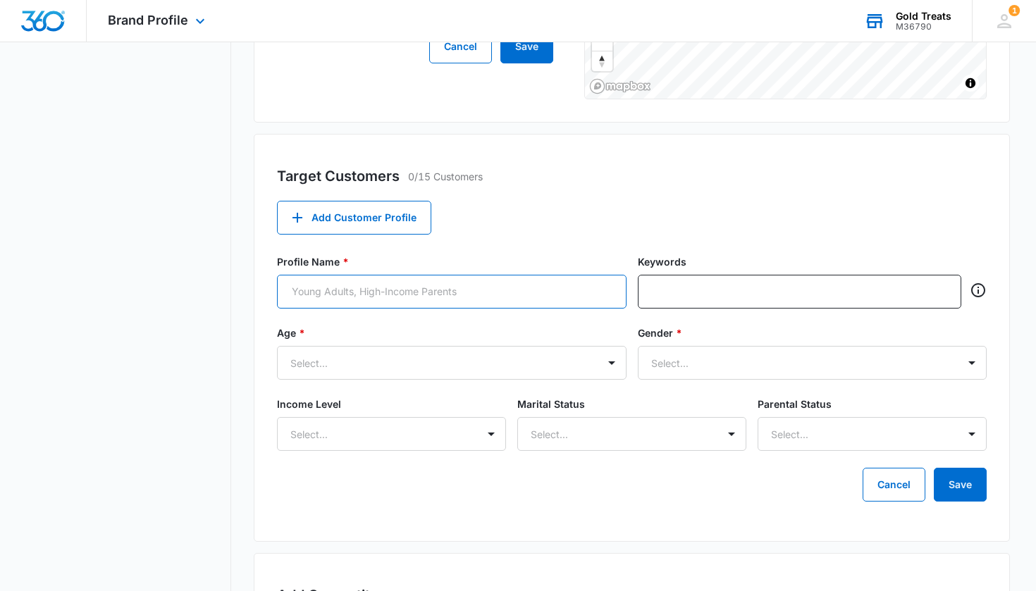
click at [404, 299] on input "Profile Name *" at bounding box center [451, 292] width 349 height 34
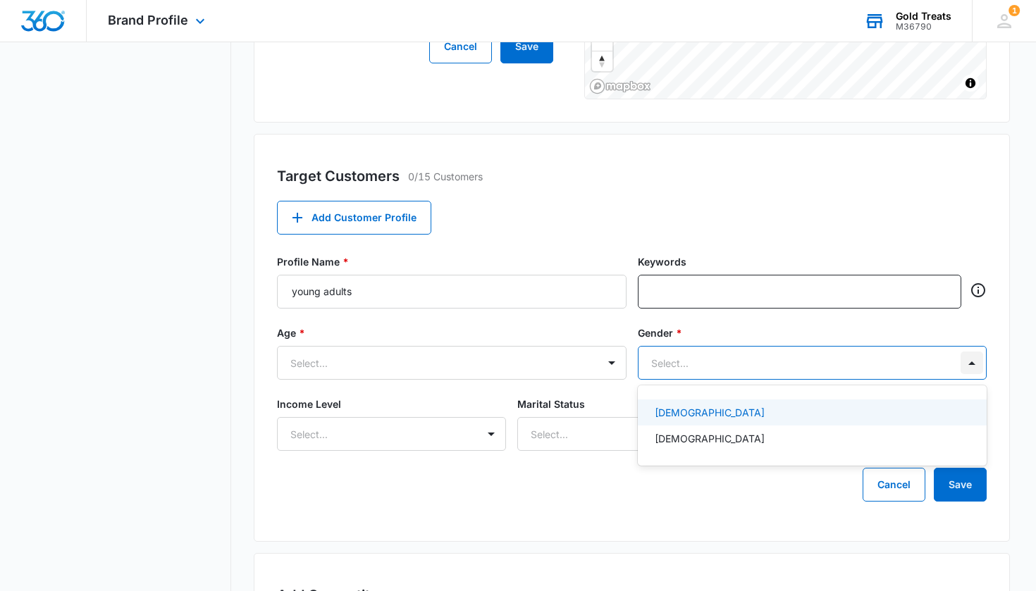
drag, startPoint x: 483, startPoint y: 302, endPoint x: 972, endPoint y: 370, distance: 493.0
click at [404, 370] on div at bounding box center [971, 363] width 23 height 23
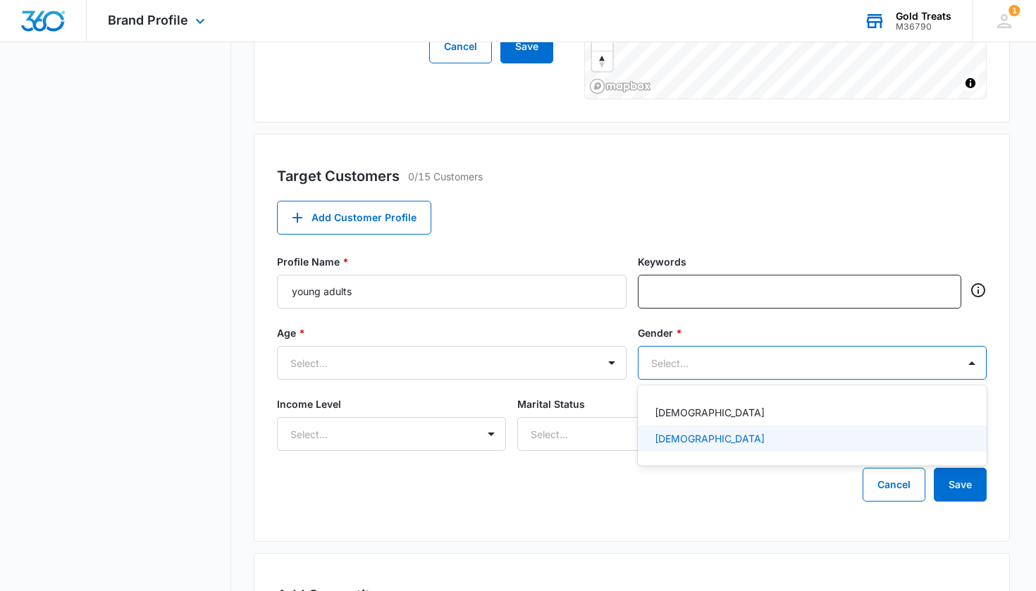
click at [404, 443] on div "Male" at bounding box center [811, 438] width 313 height 15
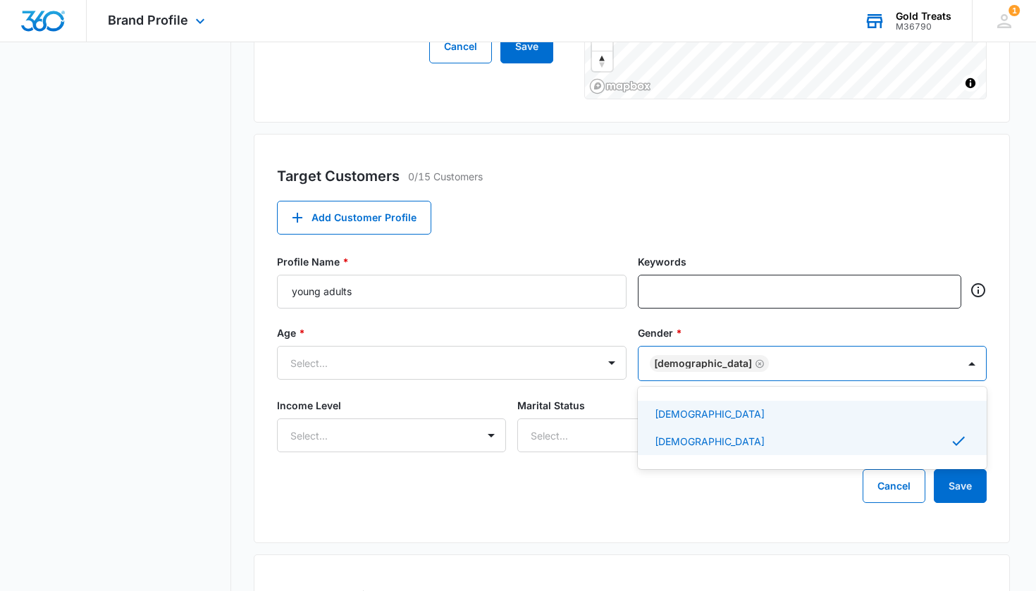
click at [404, 411] on div "Female" at bounding box center [811, 414] width 313 height 15
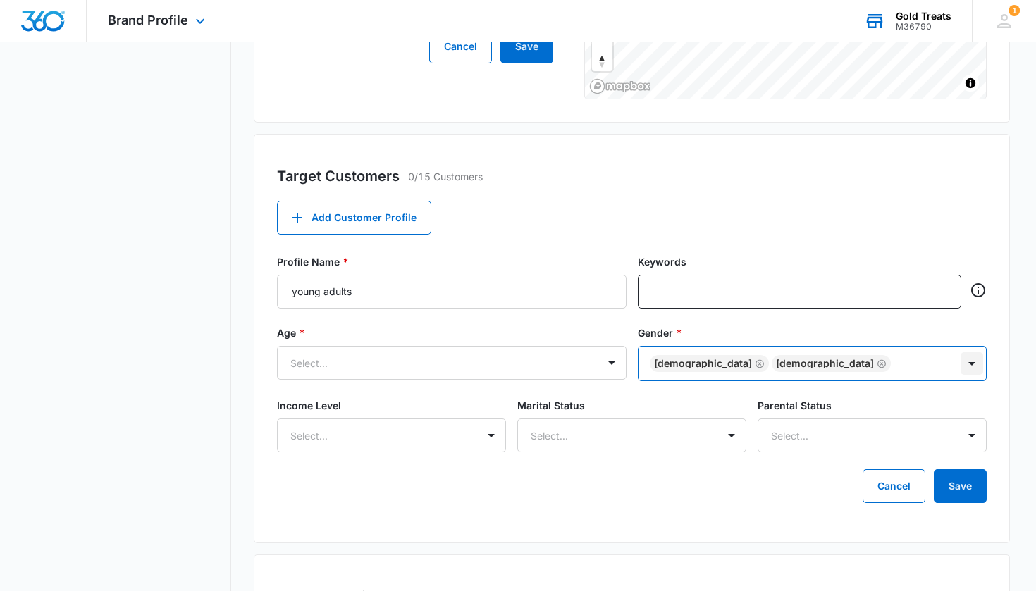
click at [404, 361] on div at bounding box center [971, 363] width 23 height 23
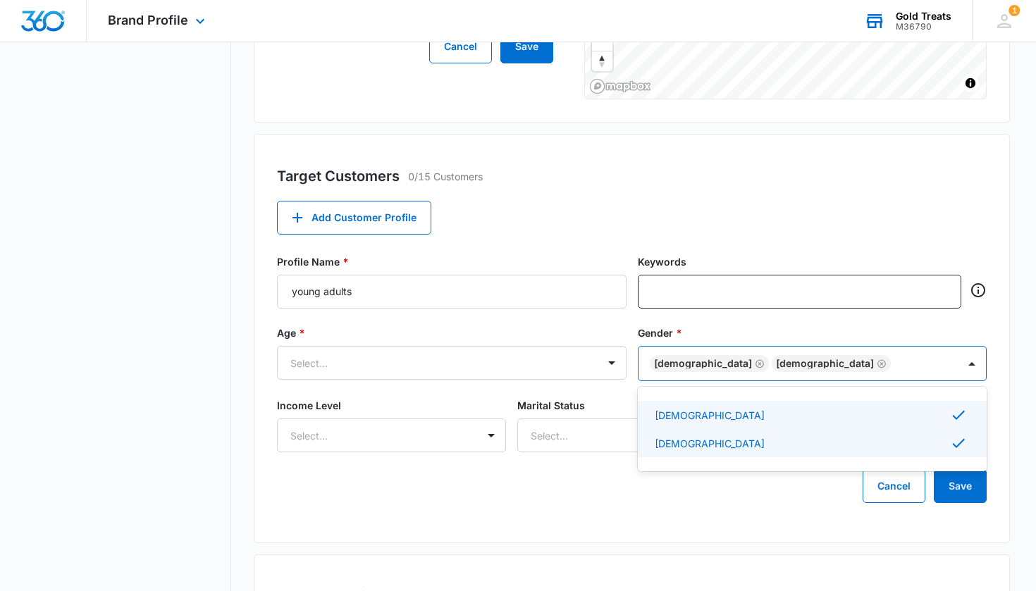
click at [404, 359] on div "Female Male" at bounding box center [798, 364] width 320 height 34
click at [404, 361] on icon "Remove Female" at bounding box center [760, 364] width 10 height 11
click at [404, 411] on div "Female" at bounding box center [811, 414] width 313 height 15
click at [404, 359] on icon "Remove Male" at bounding box center [881, 364] width 10 height 11
click at [404, 432] on div "Male" at bounding box center [812, 442] width 349 height 26
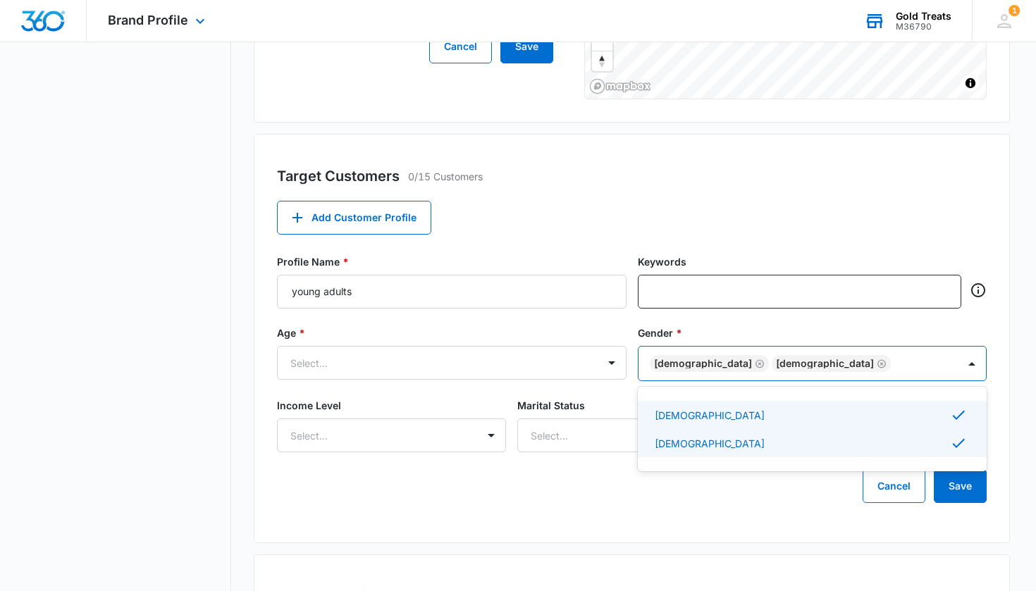
click at [404, 414] on div "Female" at bounding box center [811, 415] width 313 height 17
click at [404, 411] on div "Female" at bounding box center [811, 414] width 313 height 15
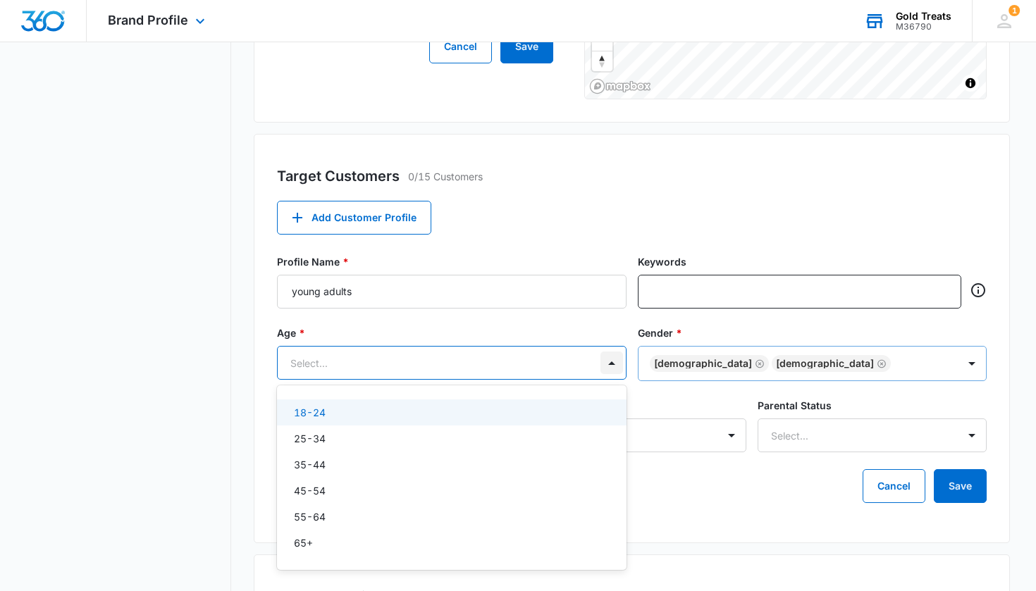
click at [404, 361] on div at bounding box center [611, 363] width 23 height 23
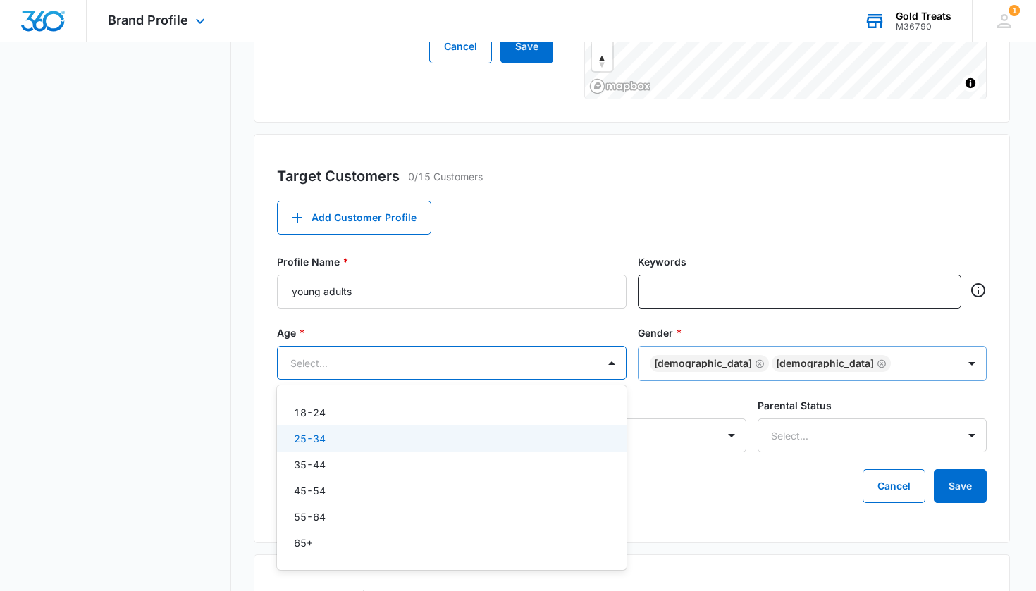
click at [332, 435] on div "25-34" at bounding box center [450, 438] width 313 height 15
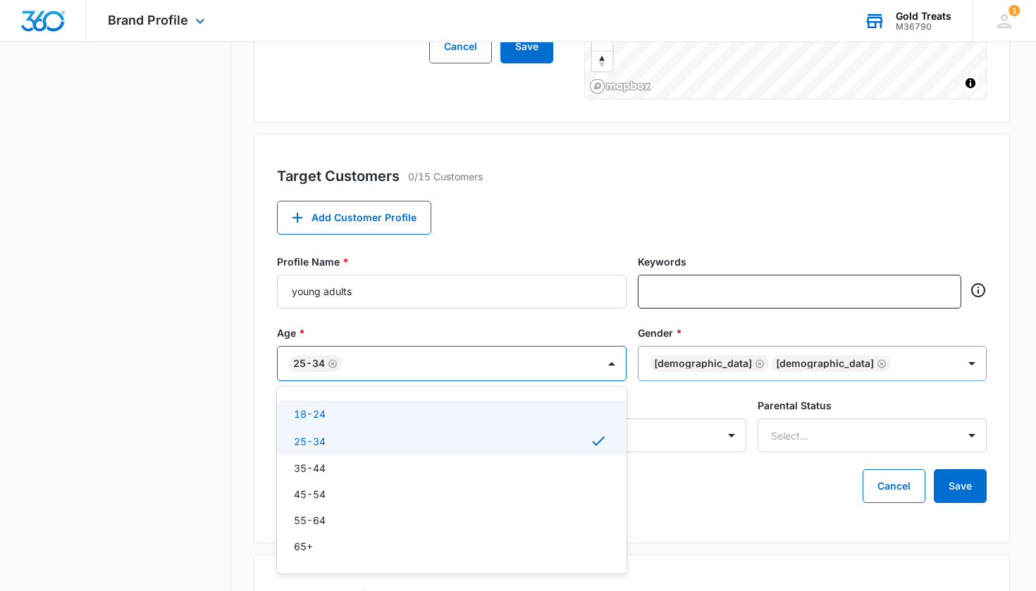
click at [322, 414] on p "18-24" at bounding box center [310, 414] width 32 height 15
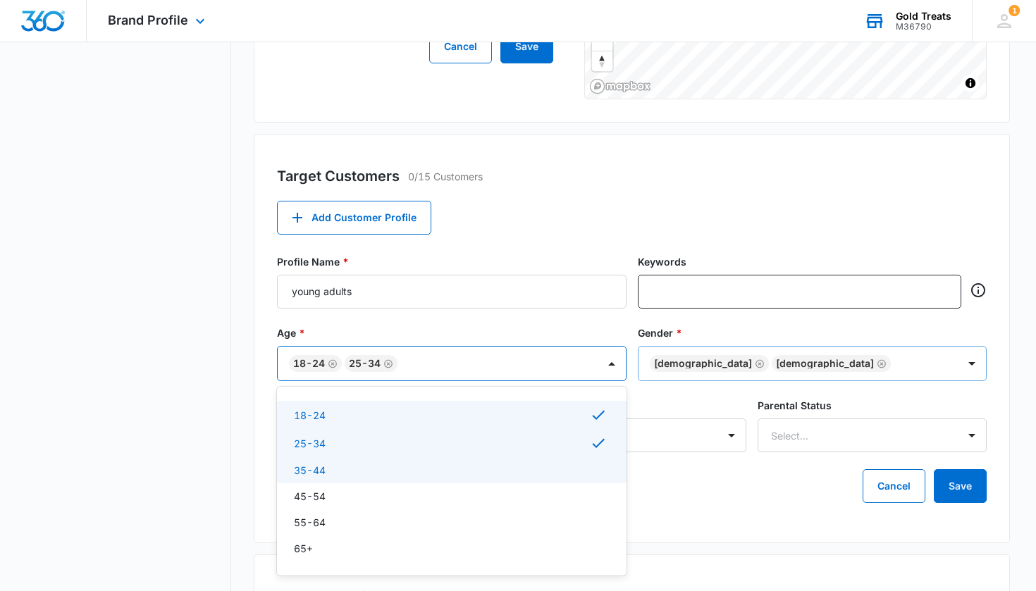
click at [314, 473] on p "35-44" at bounding box center [310, 470] width 32 height 15
click at [306, 503] on p "45-54" at bounding box center [310, 498] width 32 height 15
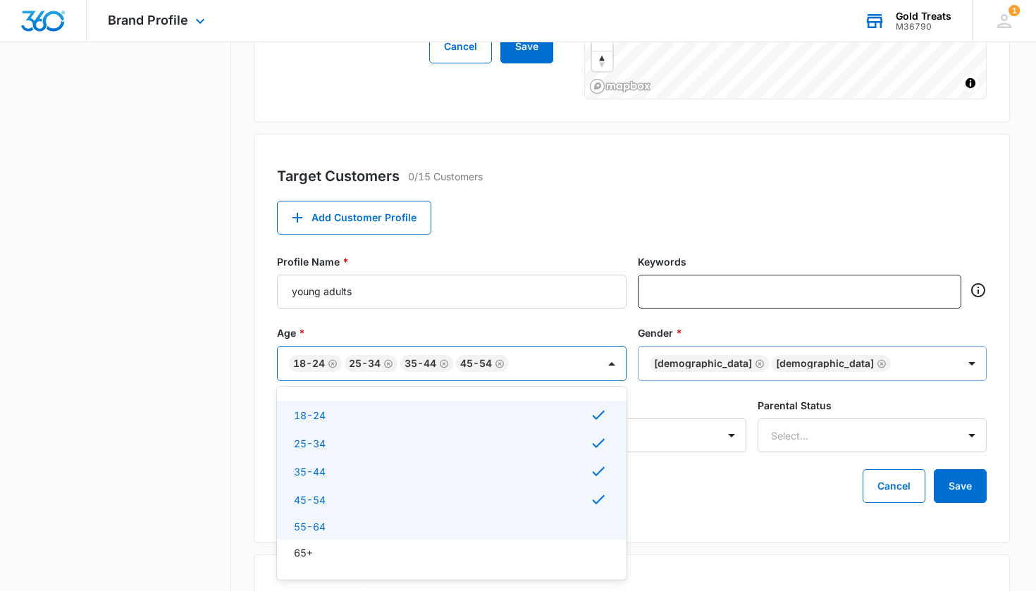
click at [307, 531] on p "55-64" at bounding box center [310, 526] width 32 height 15
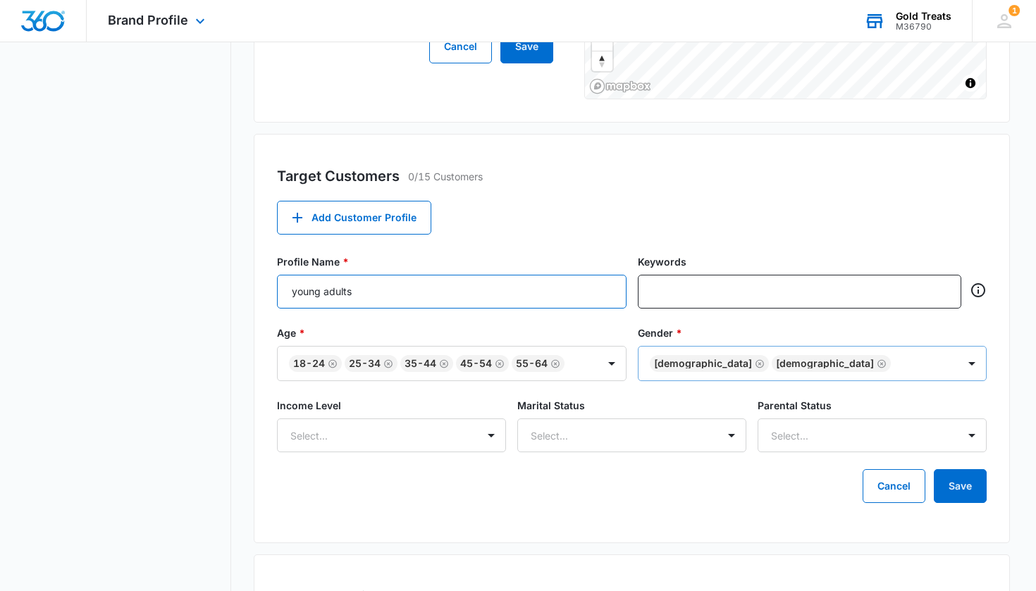
click at [366, 296] on input "young adults" at bounding box center [451, 292] width 349 height 34
type input "y"
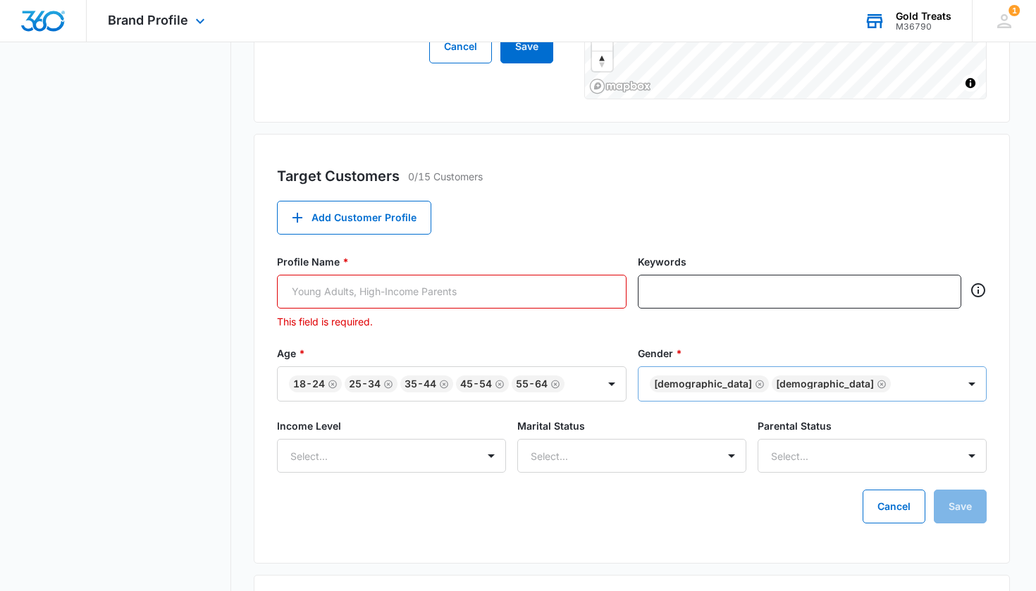
type input "a"
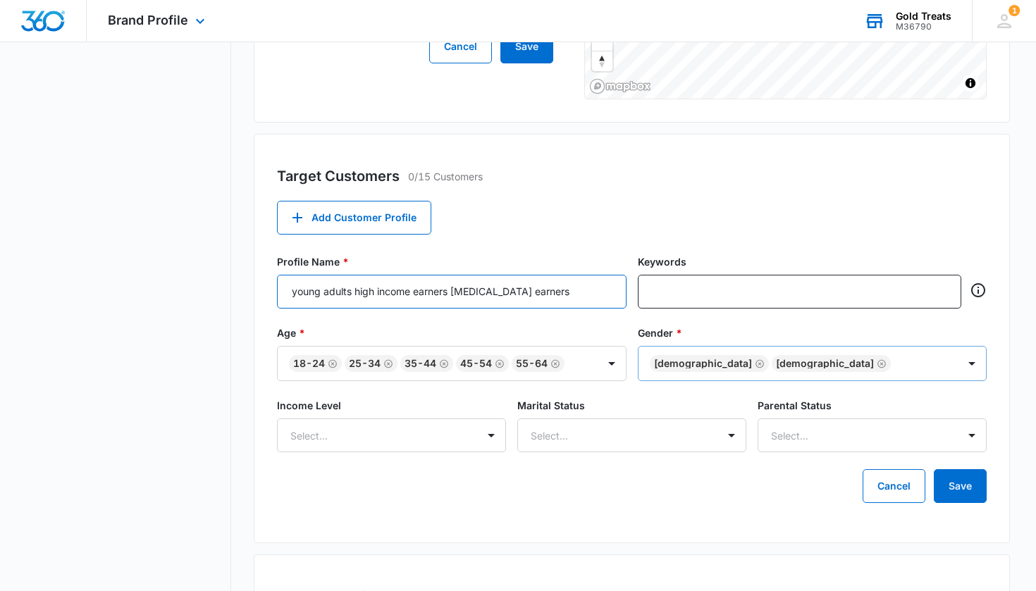
click at [352, 291] on input "young adults high income earners low income earners" at bounding box center [451, 292] width 349 height 34
click at [404, 292] on input "young adults, high income earners low income earners" at bounding box center [451, 292] width 349 height 34
type input "young adults, high income earners, low income earners"
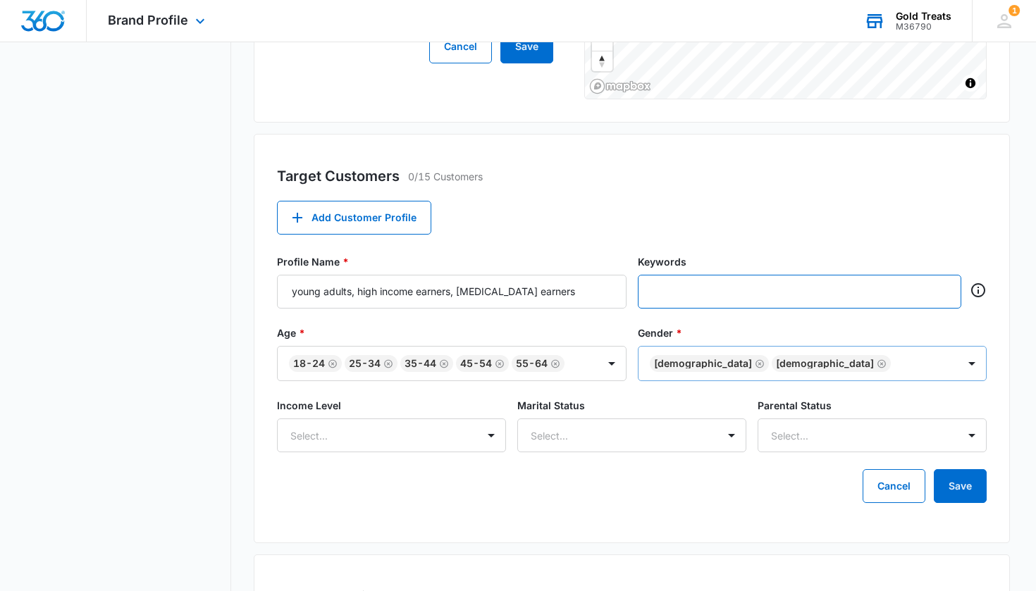
click at [404, 297] on input "text" at bounding box center [800, 291] width 297 height 21
type input "s"
type input "SME FINTECH SOCIAL COMMUNICATION"
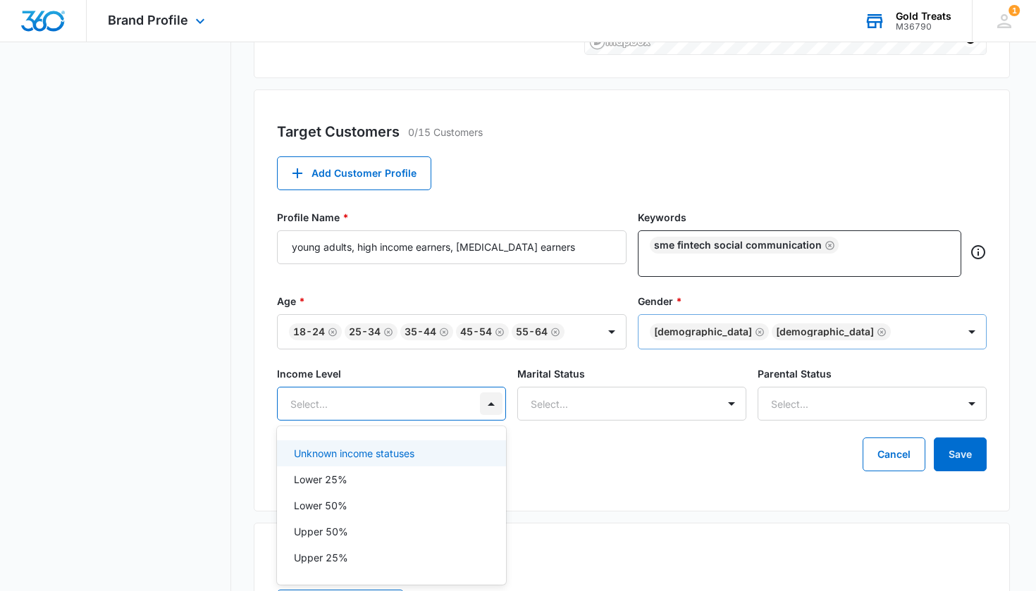
click at [404, 421] on div "Unknown income statuses, 1 of 5. 5 results available. Use Up and Down to choose…" at bounding box center [391, 404] width 229 height 34
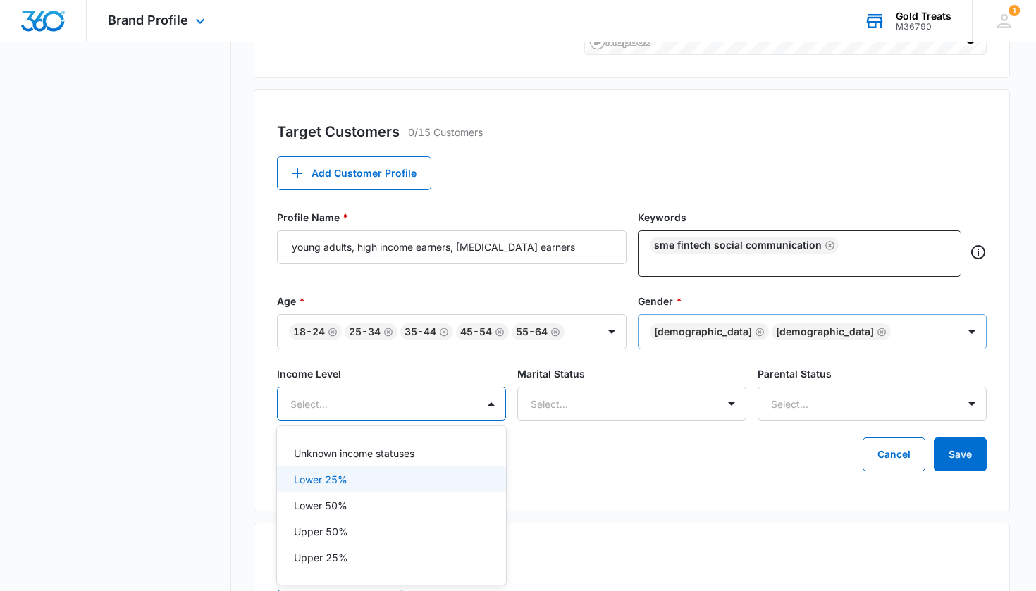
click at [361, 487] on div "Lower 25%" at bounding box center [390, 479] width 192 height 15
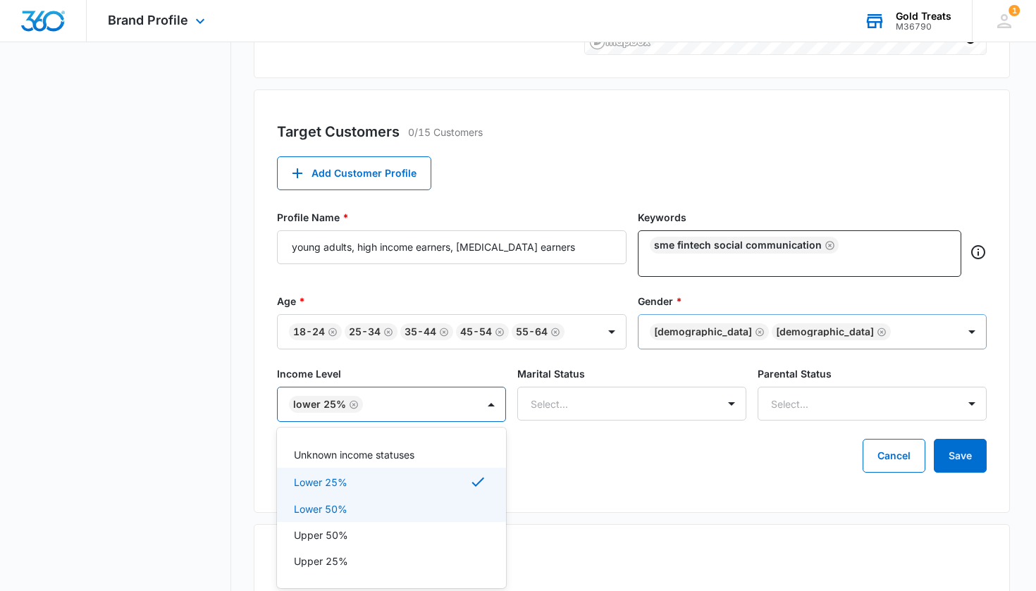
click at [330, 507] on p "Lower 50%" at bounding box center [321, 509] width 54 height 15
click at [321, 532] on p "Upper 50%" at bounding box center [321, 537] width 54 height 15
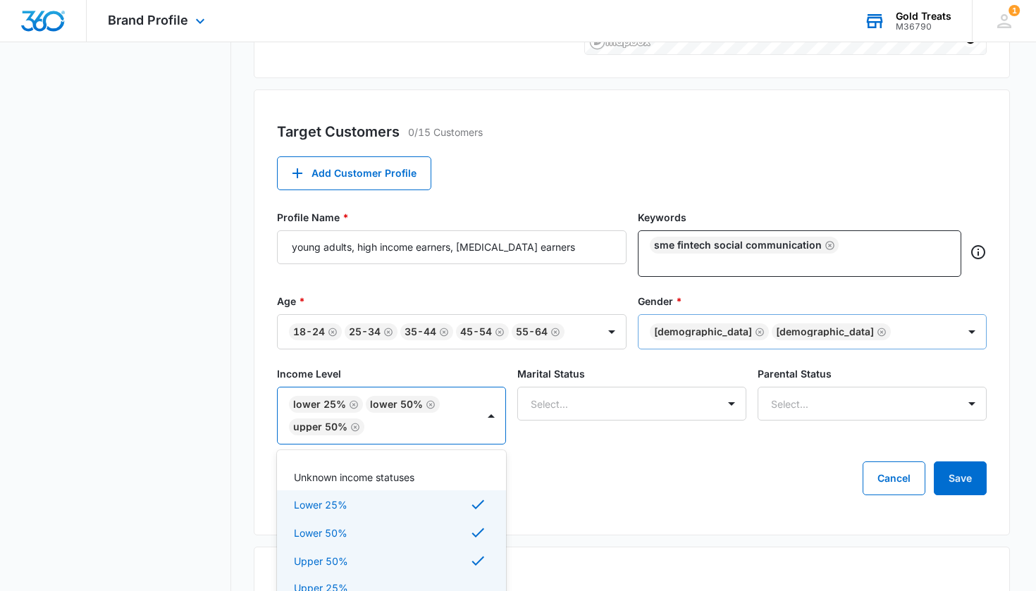
click at [306, 532] on p "Upper 25%" at bounding box center [321, 588] width 54 height 15
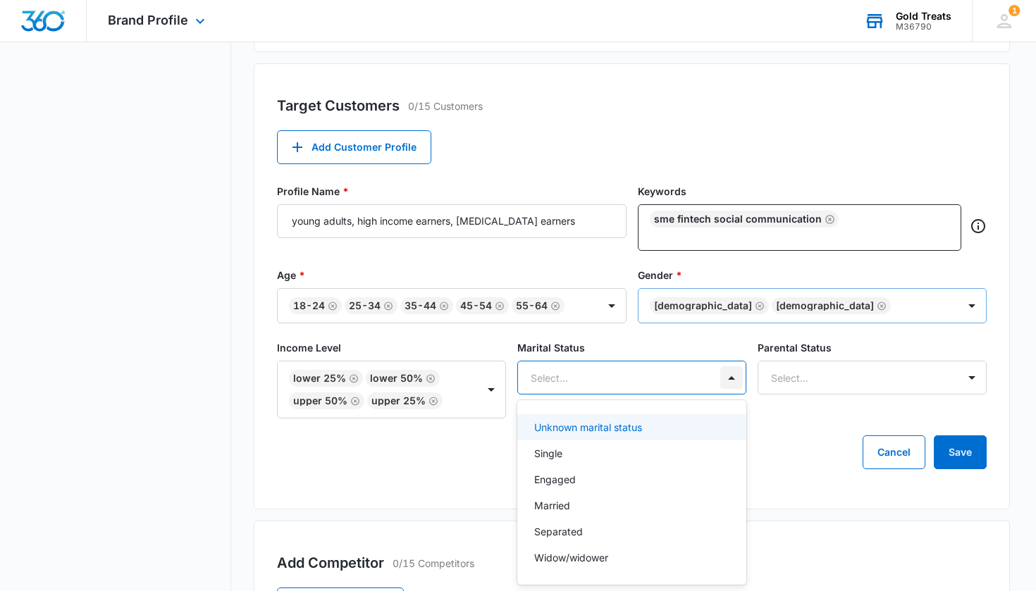
click at [404, 395] on div "Unknown marital status, 1 of 6. 6 results available. Use Up and Down to choose …" at bounding box center [631, 378] width 229 height 34
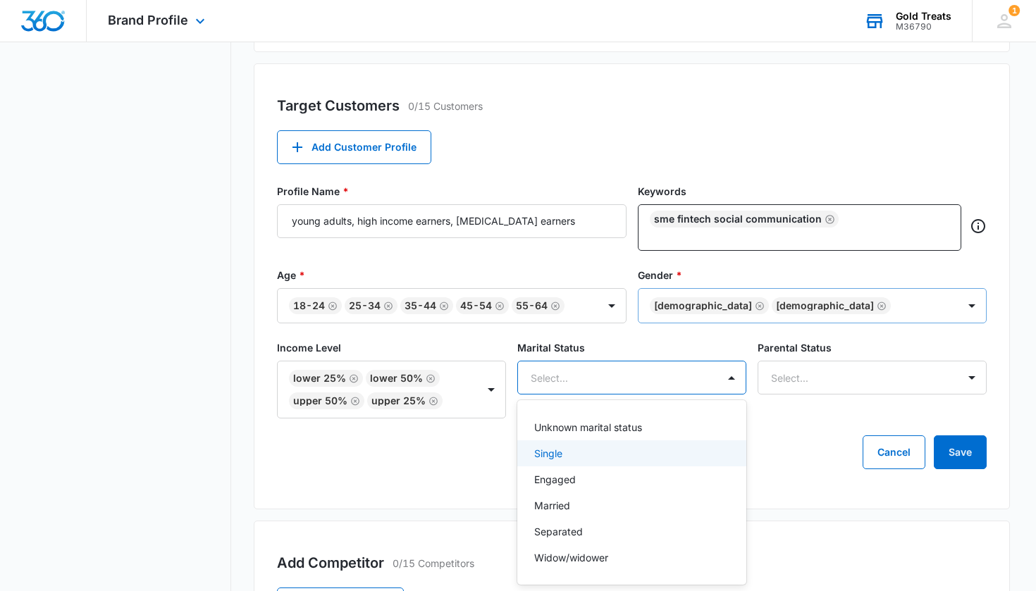
click at [404, 454] on div "Single" at bounding box center [630, 453] width 192 height 15
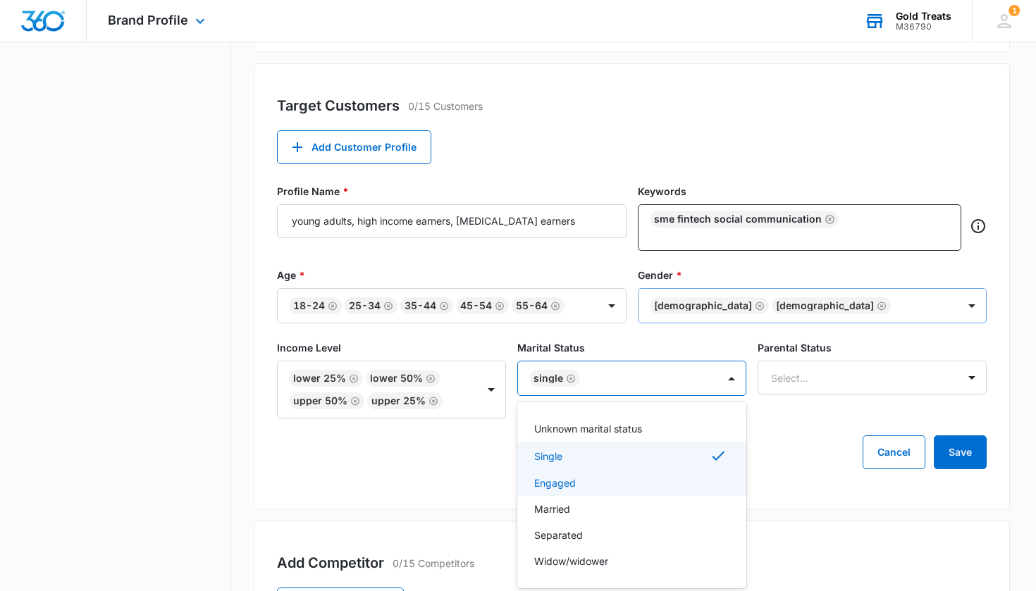
click at [404, 481] on div "Engaged" at bounding box center [630, 483] width 192 height 15
click at [404, 511] on div "Married" at bounding box center [630, 511] width 192 height 15
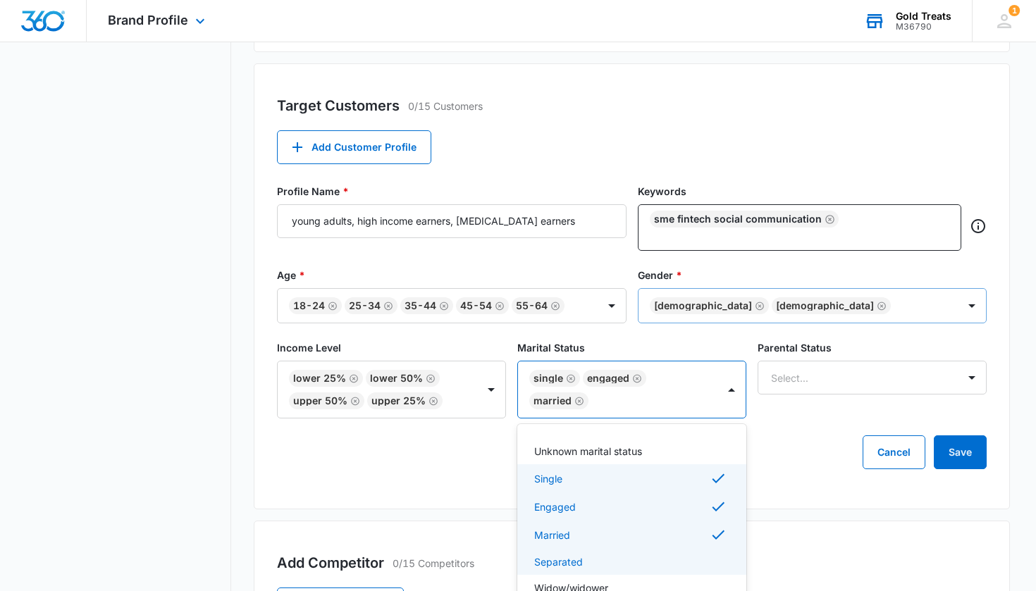
click at [404, 532] on p "Separated" at bounding box center [558, 561] width 49 height 15
click at [404, 532] on p "Widow/widower" at bounding box center [571, 590] width 74 height 15
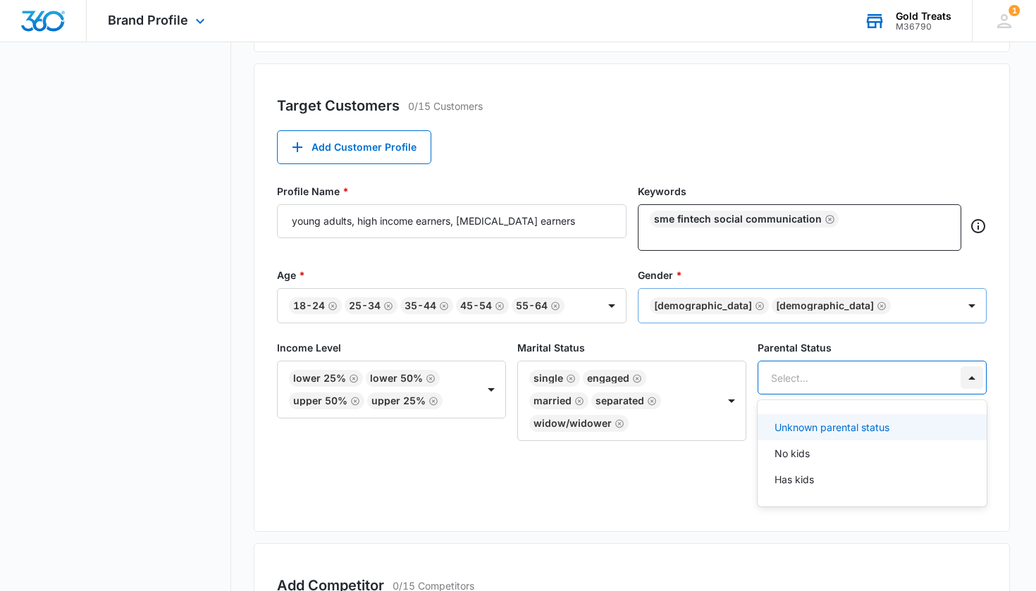
click at [404, 376] on div at bounding box center [971, 377] width 23 height 23
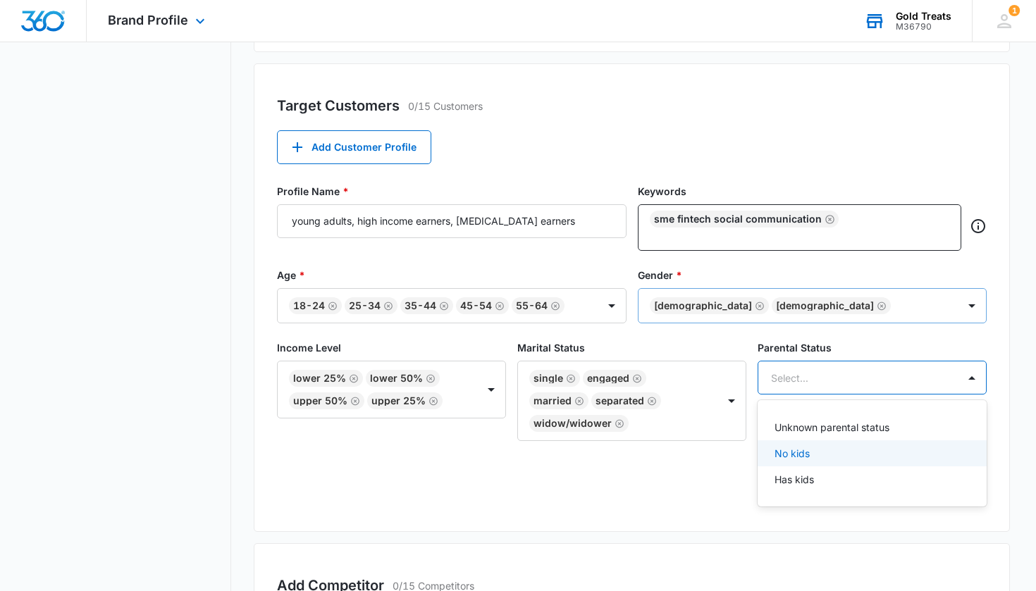
click at [404, 446] on div "No kids" at bounding box center [871, 453] width 229 height 26
click at [404, 478] on div "Has kids" at bounding box center [870, 483] width 192 height 15
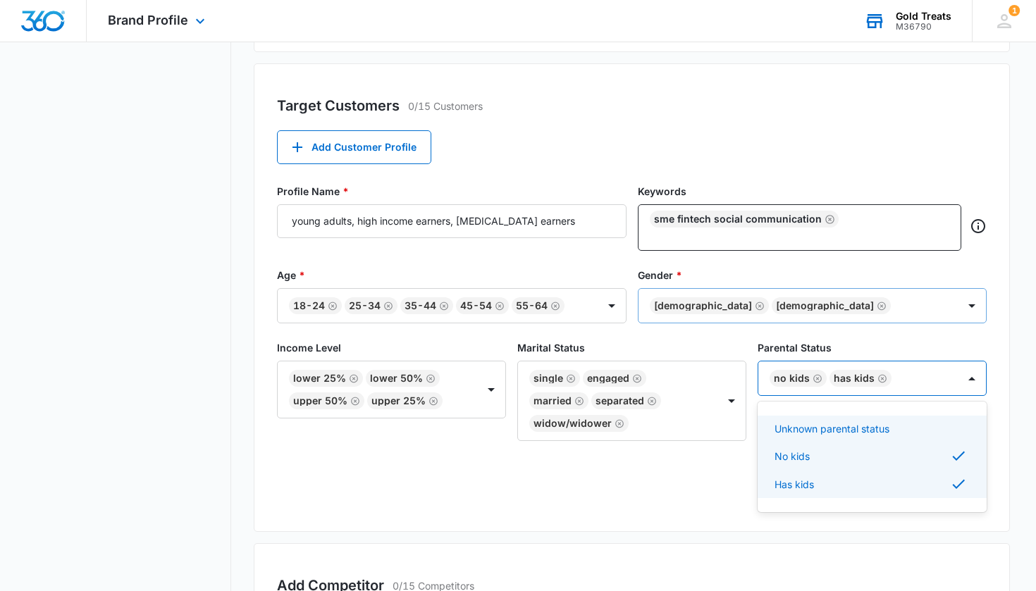
click at [404, 428] on p "Unknown parental status" at bounding box center [831, 428] width 115 height 15
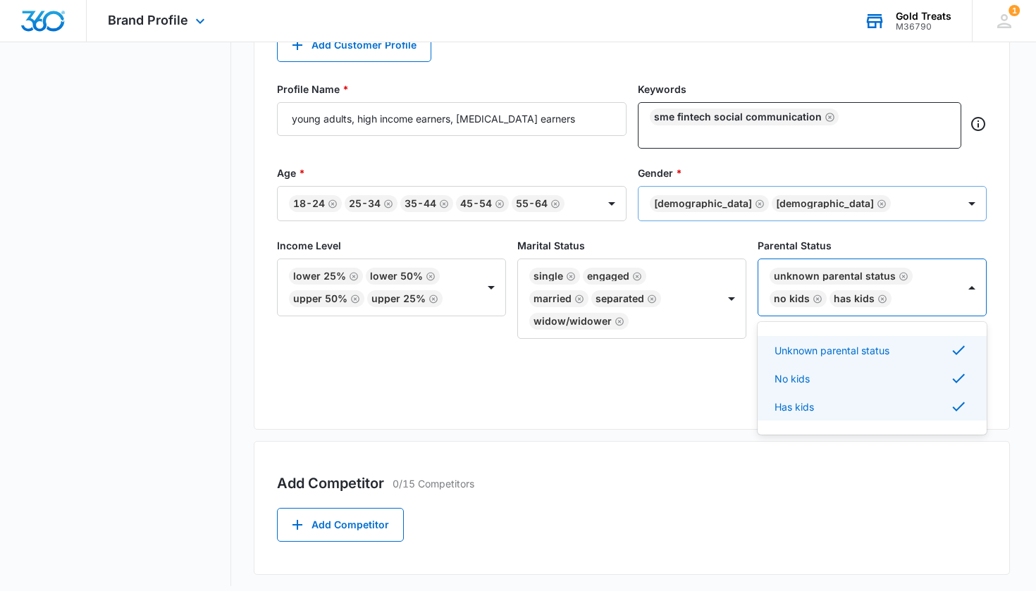
scroll to position [586, 0]
click at [356, 532] on button "Add Competitor" at bounding box center [340, 526] width 127 height 34
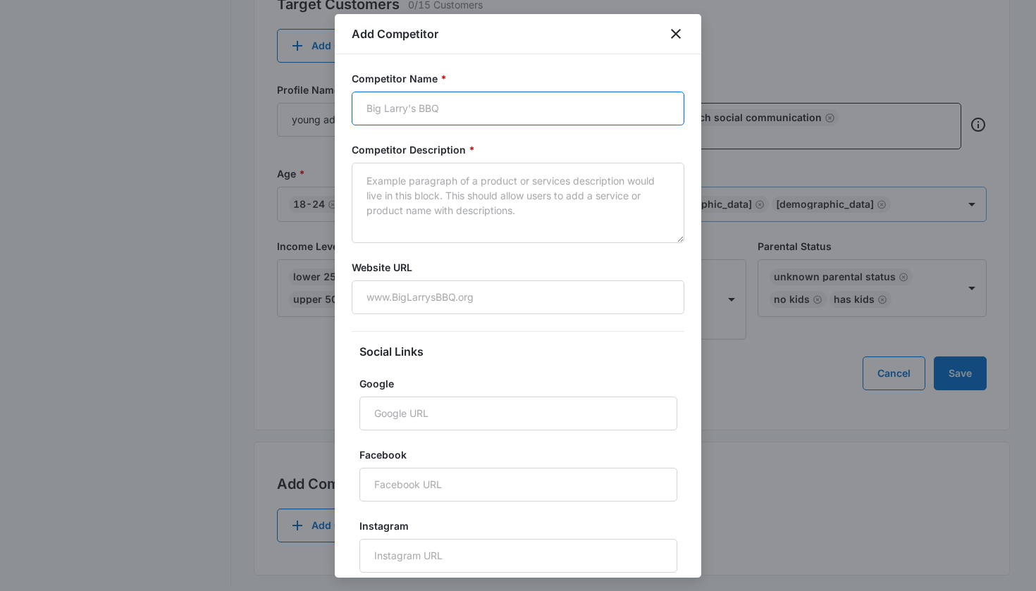
click at [404, 107] on input "Competitor Name *" at bounding box center [518, 109] width 333 height 34
type input "O"
click at [390, 108] on input "opay palm pay" at bounding box center [518, 109] width 333 height 34
click at [404, 109] on input "opay, palm pay" at bounding box center [518, 109] width 333 height 34
click at [374, 109] on input "opay, palm pay, PayPal" at bounding box center [518, 109] width 333 height 34
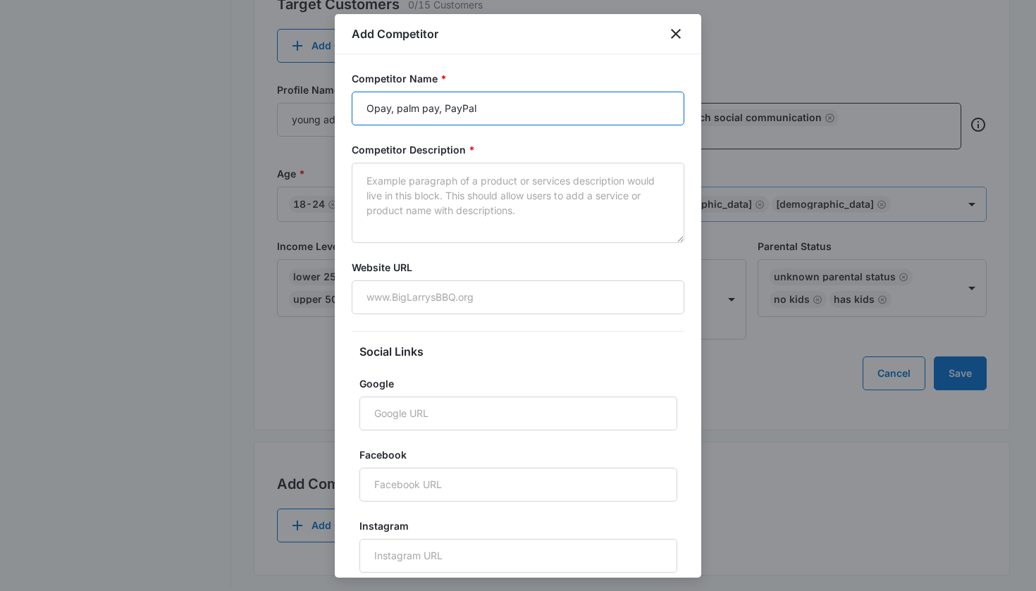
click at [404, 108] on input "Opay, palm pay, PayPal" at bounding box center [518, 109] width 333 height 34
click at [404, 109] on input "Opay, Palm pay, PayPal" at bounding box center [518, 109] width 333 height 34
click at [404, 106] on input "Opay, Palm Pay, PayPal" at bounding box center [518, 109] width 333 height 34
type input "Opay, Palm Pay, PayPal, CashApp"
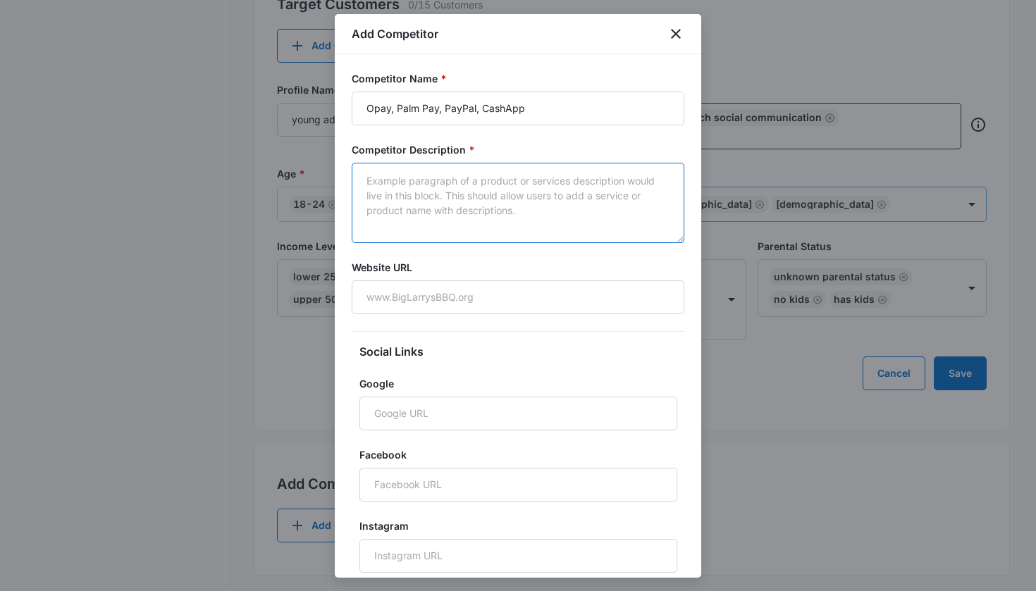
click at [388, 184] on textarea "Competitor Description *" at bounding box center [518, 203] width 333 height 80
type textarea "fintech services"
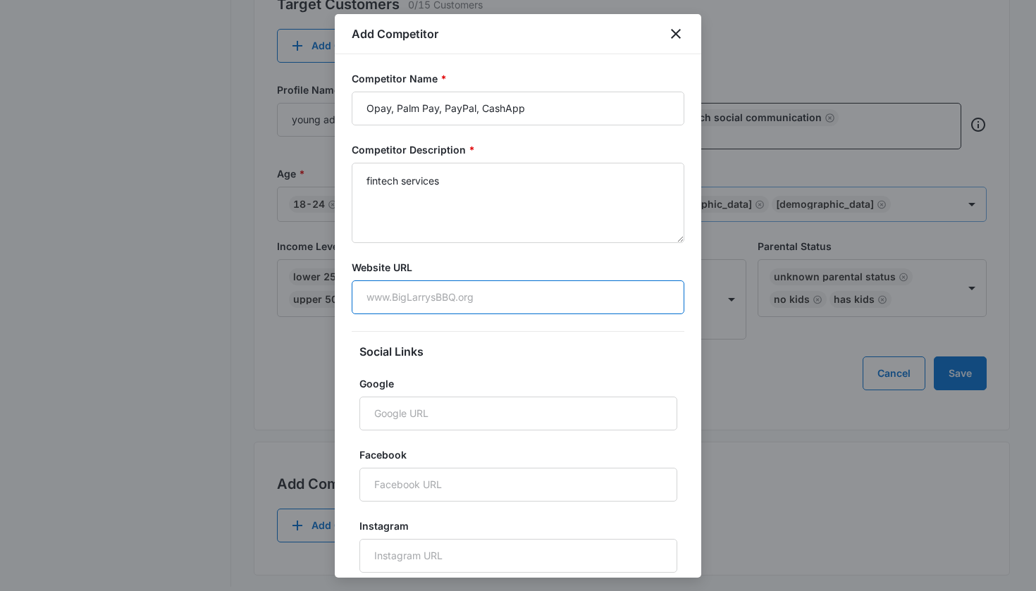
click at [395, 297] on input "Website URL" at bounding box center [518, 297] width 333 height 34
type input "www.goldtreatsusa.com"
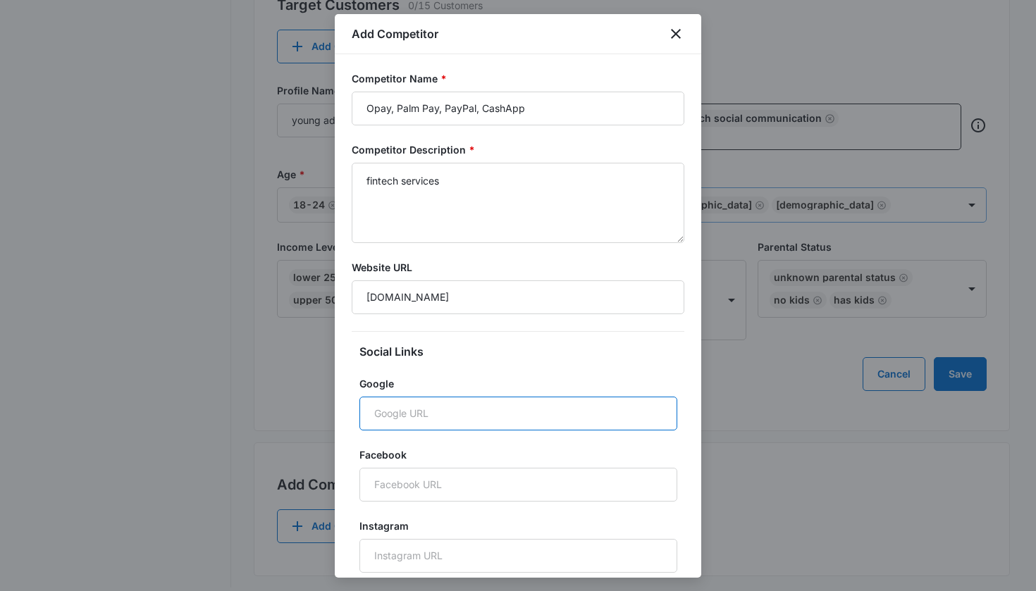
click at [392, 414] on input "Google" at bounding box center [518, 414] width 318 height 34
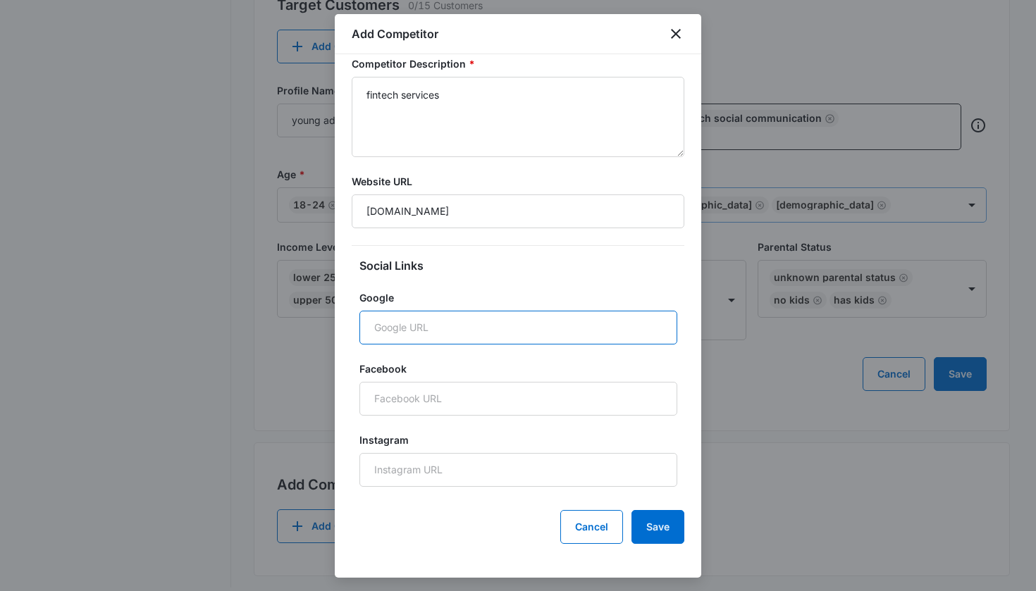
scroll to position [86, 0]
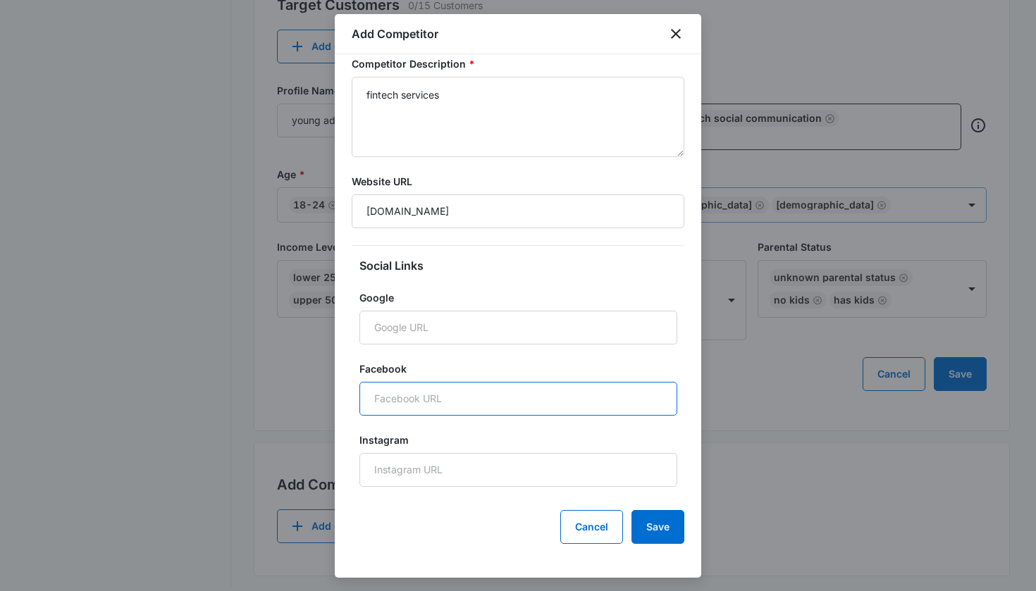
click at [404, 398] on input "Facebook" at bounding box center [518, 399] width 318 height 34
type input "gold.treats"
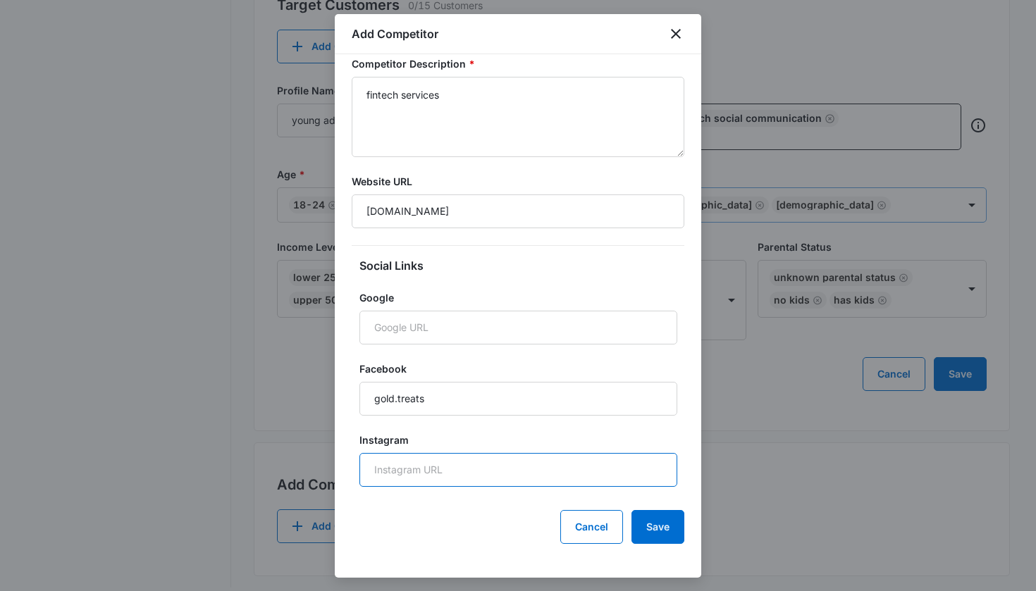
click at [402, 464] on input "Instagram" at bounding box center [518, 470] width 318 height 34
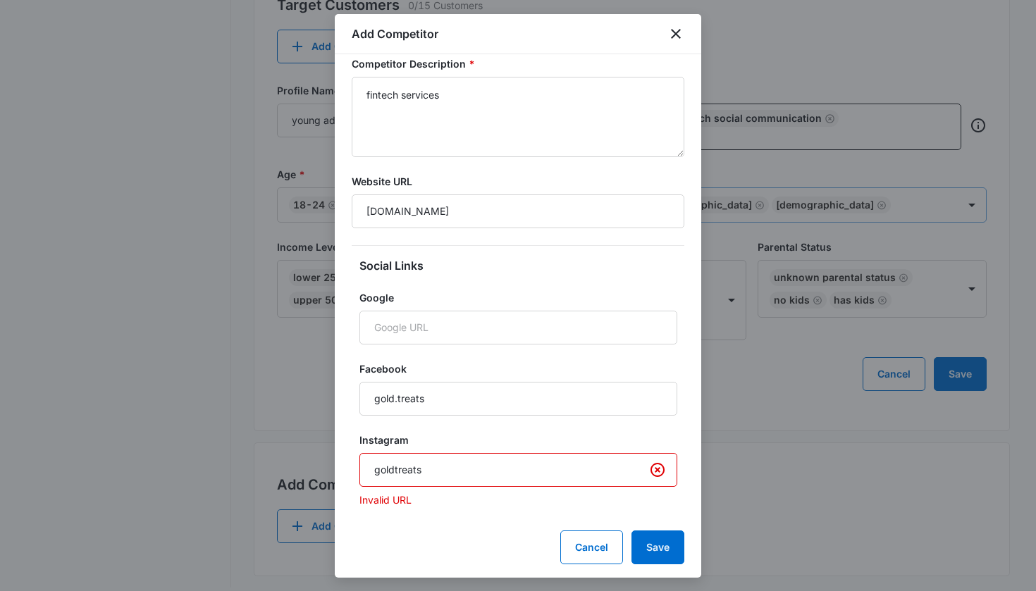
click at [395, 469] on input "goldtreats" at bounding box center [518, 470] width 318 height 34
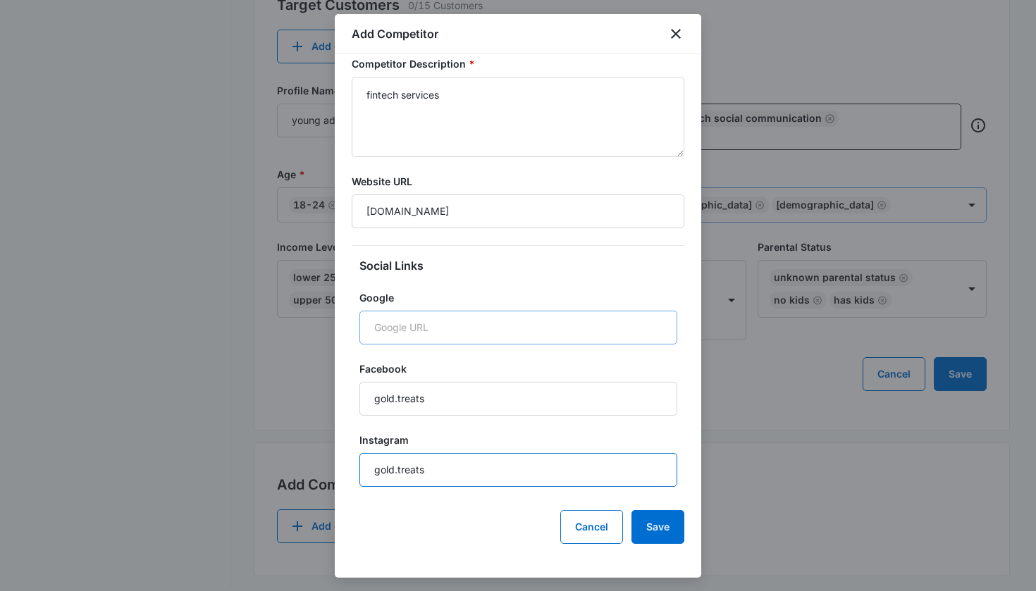
type input "gold.treats"
click at [404, 330] on input "Google" at bounding box center [518, 328] width 318 height 34
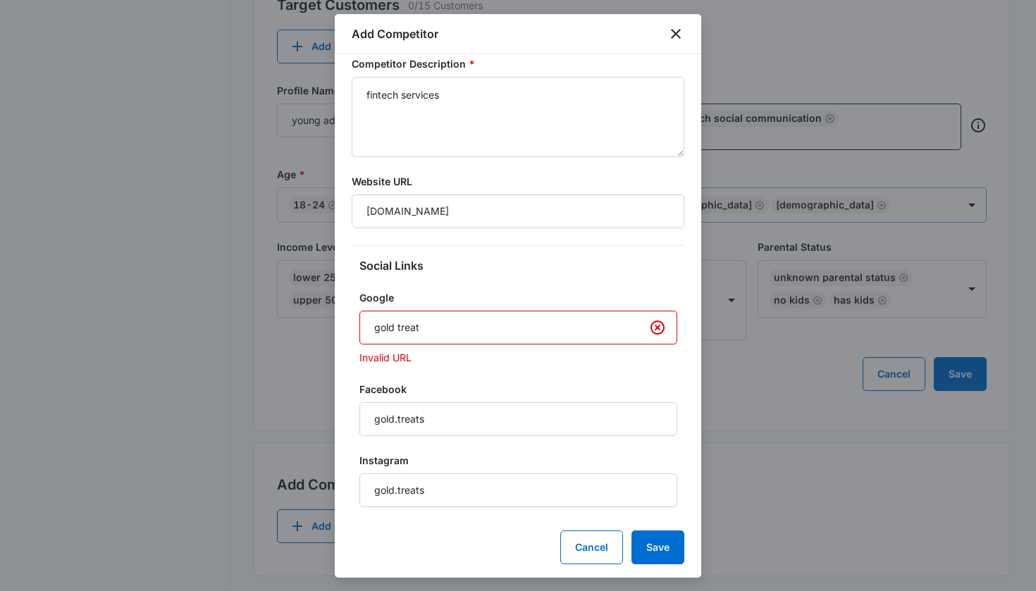
click at [397, 328] on input "gold treat" at bounding box center [518, 328] width 318 height 34
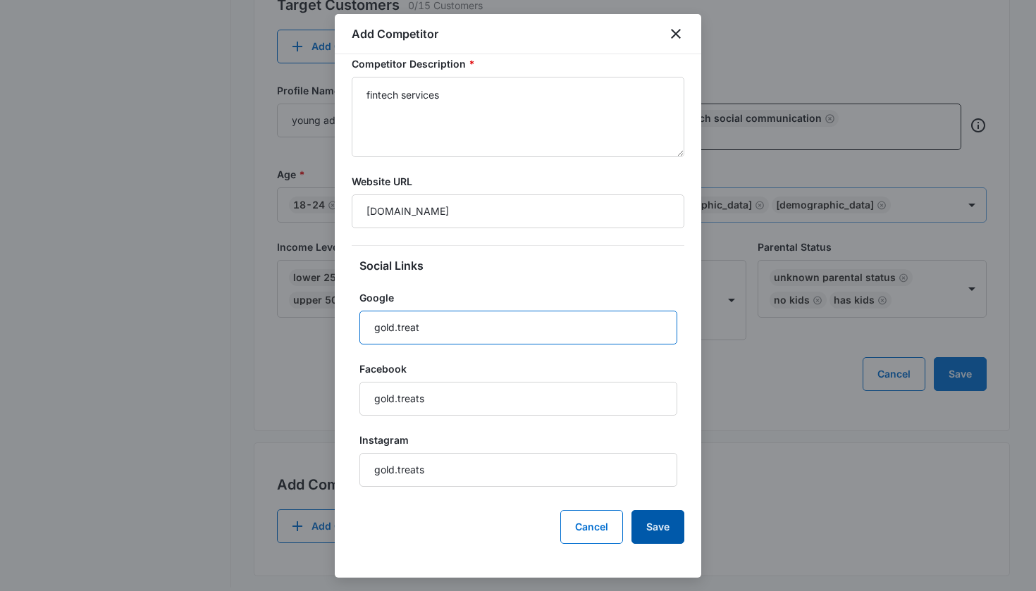
type input "gold.treat"
click at [404, 527] on button "Save" at bounding box center [657, 527] width 53 height 34
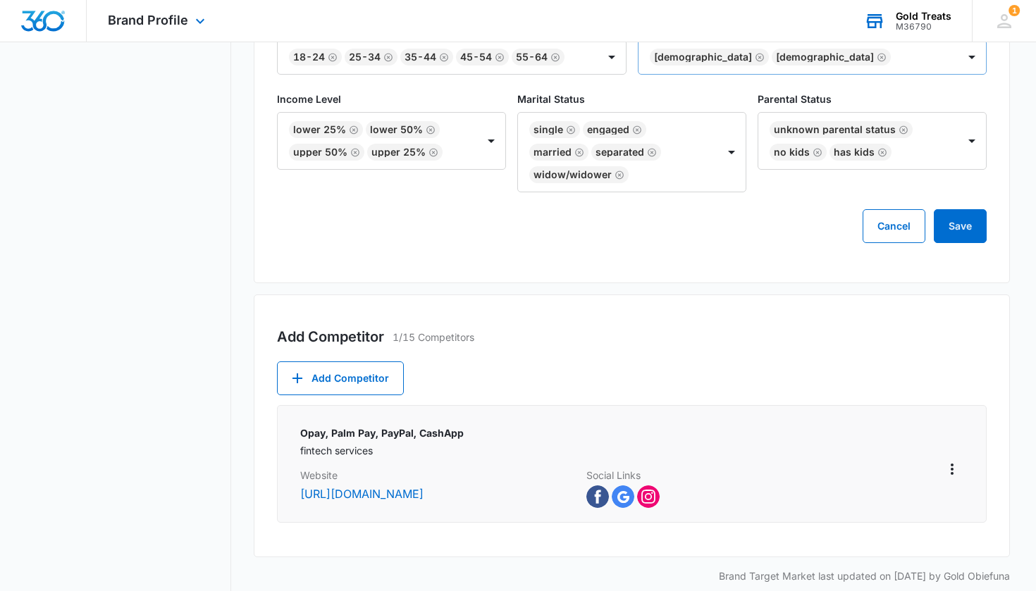
scroll to position [736, 0]
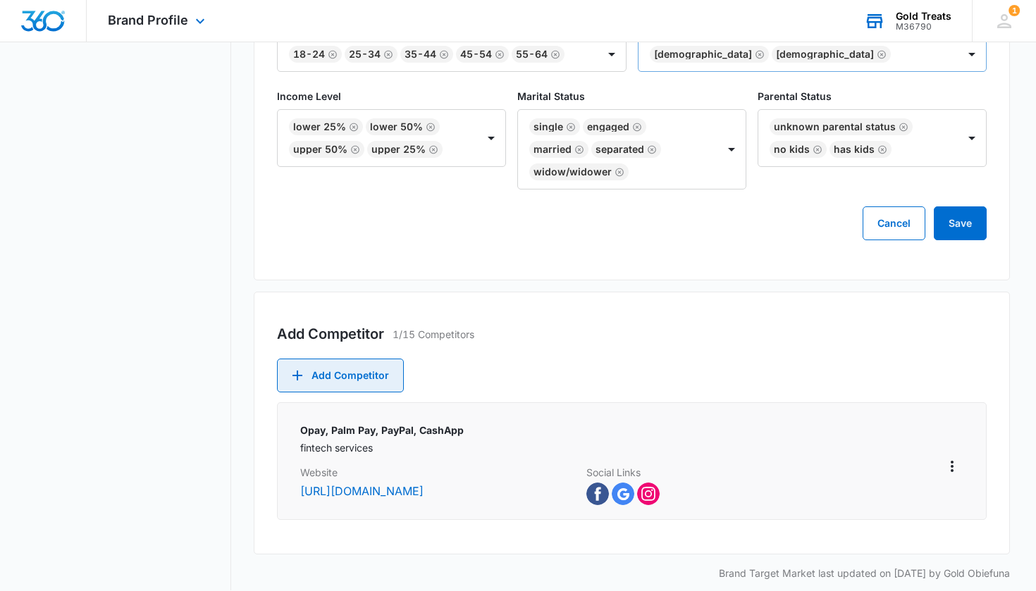
click at [362, 373] on button "Add Competitor" at bounding box center [340, 376] width 127 height 34
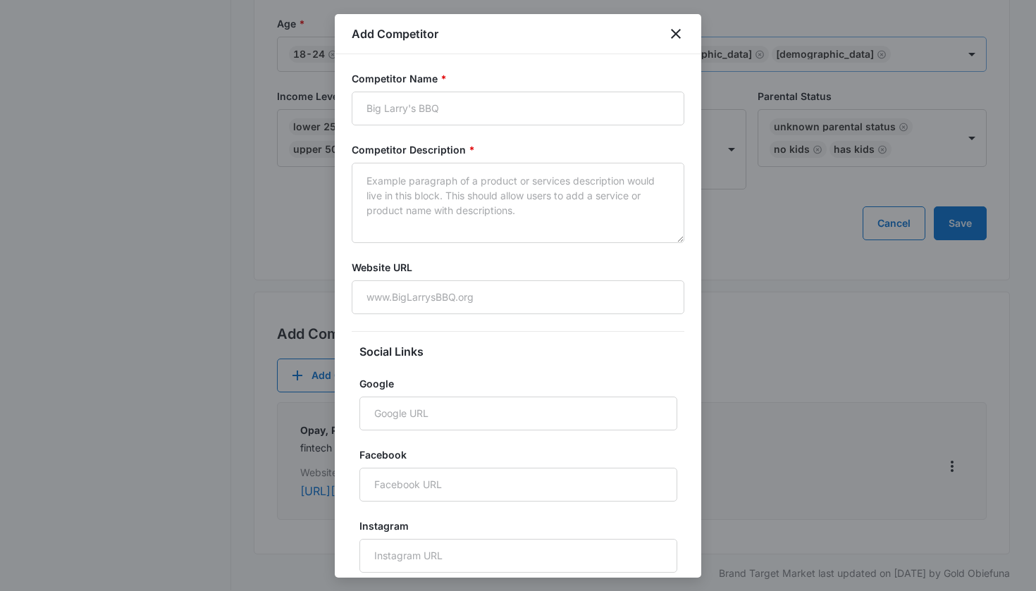
click at [216, 453] on div at bounding box center [518, 295] width 1036 height 591
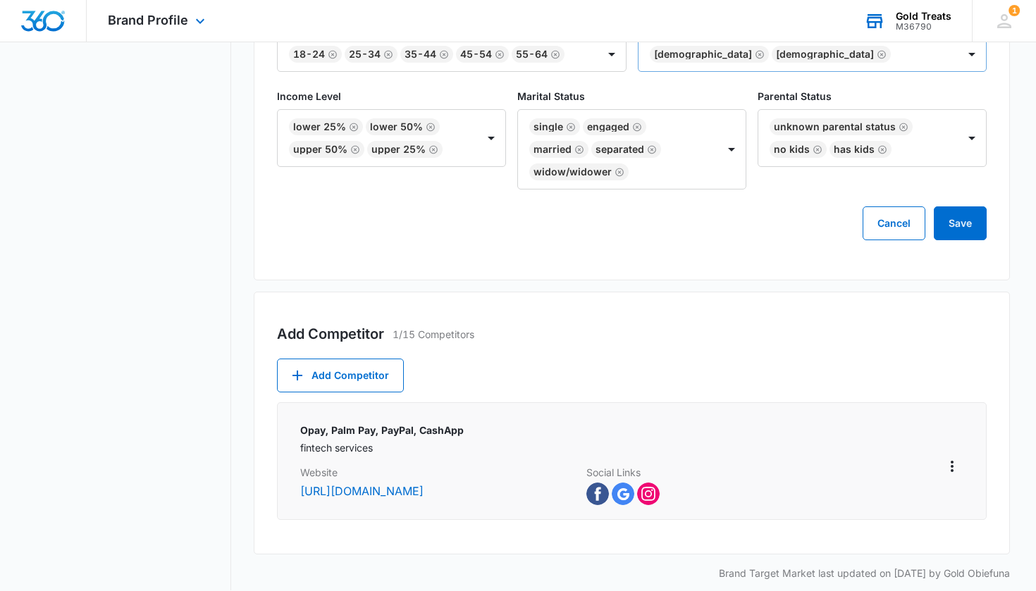
click at [404, 492] on img at bounding box center [623, 494] width 23 height 23
click at [404, 490] on img at bounding box center [597, 494] width 23 height 23
click at [404, 490] on img at bounding box center [648, 494] width 23 height 23
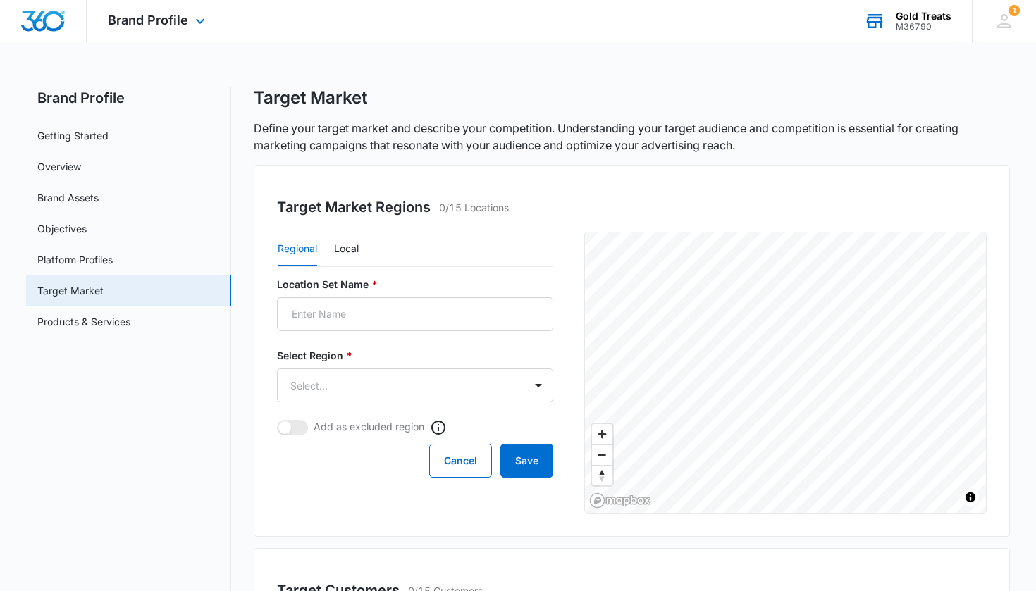
scroll to position [0, 0]
click at [327, 320] on input "Profile Name *" at bounding box center [415, 314] width 276 height 34
type input "NIGERIA"
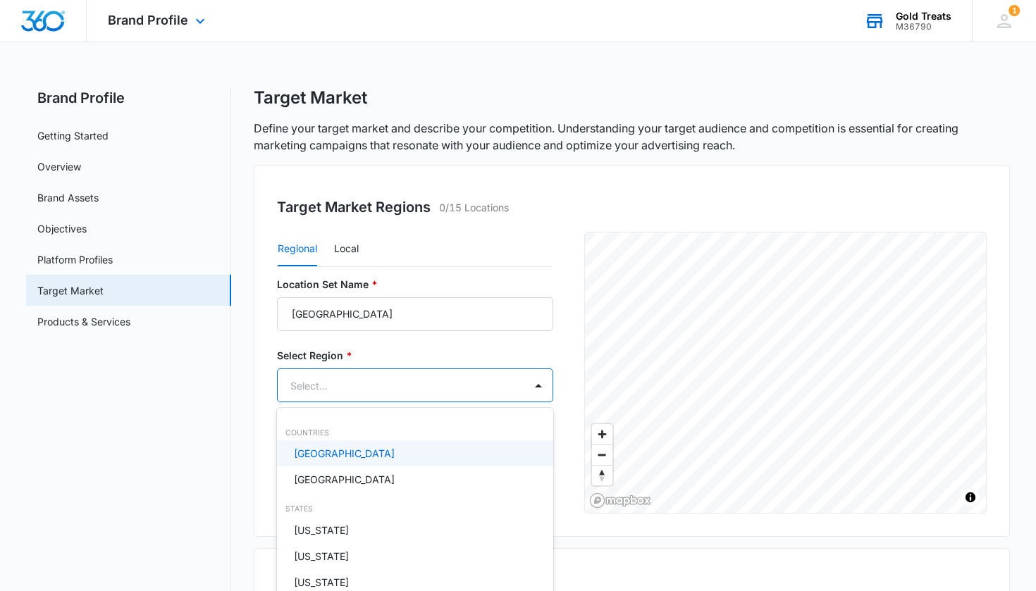
click at [318, 378] on body "Brand Profile Apps Reputation Websites Forms CRM Email Social Payments POS Cont…" at bounding box center [518, 295] width 1036 height 591
click at [323, 455] on p "United States" at bounding box center [344, 453] width 101 height 15
type input "TE"
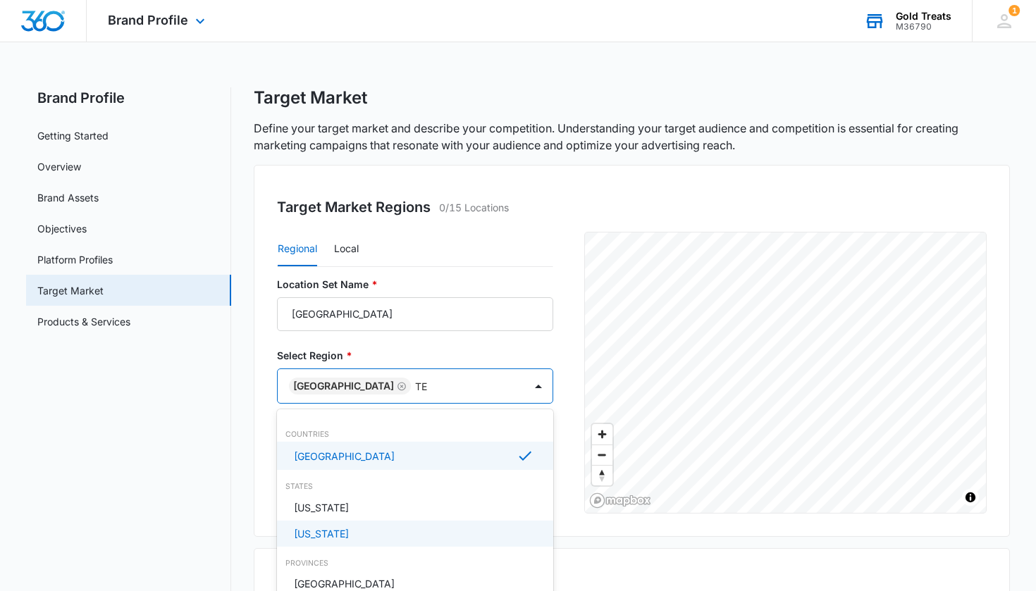
click at [326, 532] on div "Texas" at bounding box center [415, 534] width 276 height 26
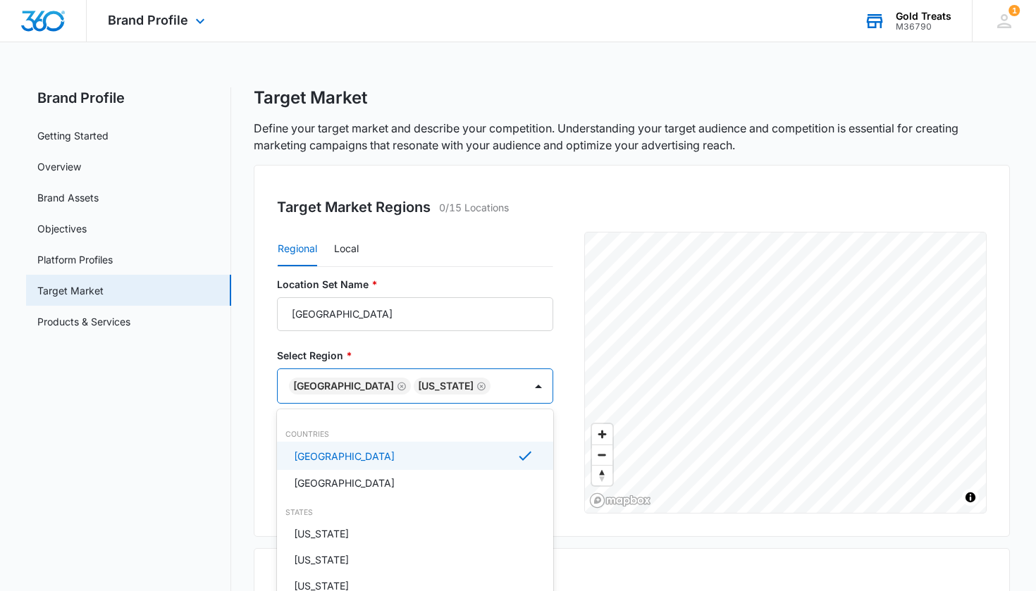
click at [343, 249] on div at bounding box center [518, 295] width 1036 height 591
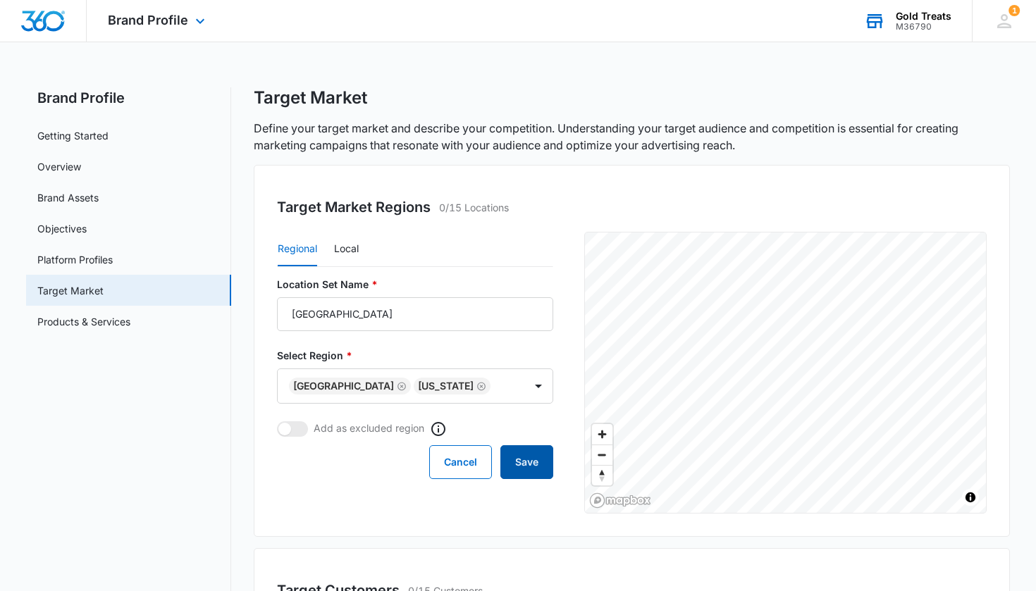
click at [404, 464] on button "Save" at bounding box center [526, 462] width 53 height 34
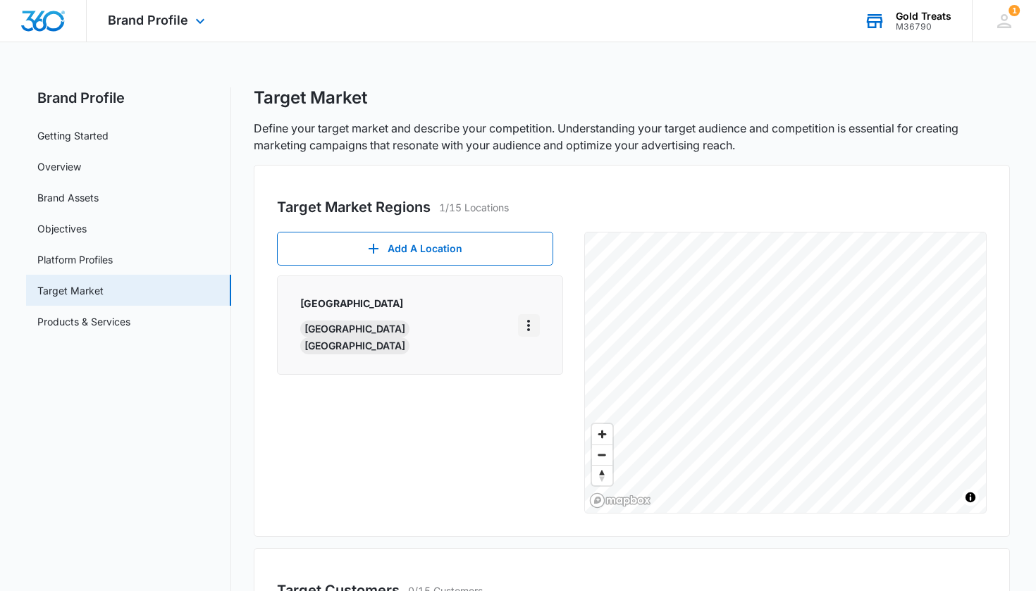
click at [404, 317] on icon "More" at bounding box center [528, 325] width 17 height 17
click at [404, 356] on div "Edit" at bounding box center [550, 357] width 30 height 10
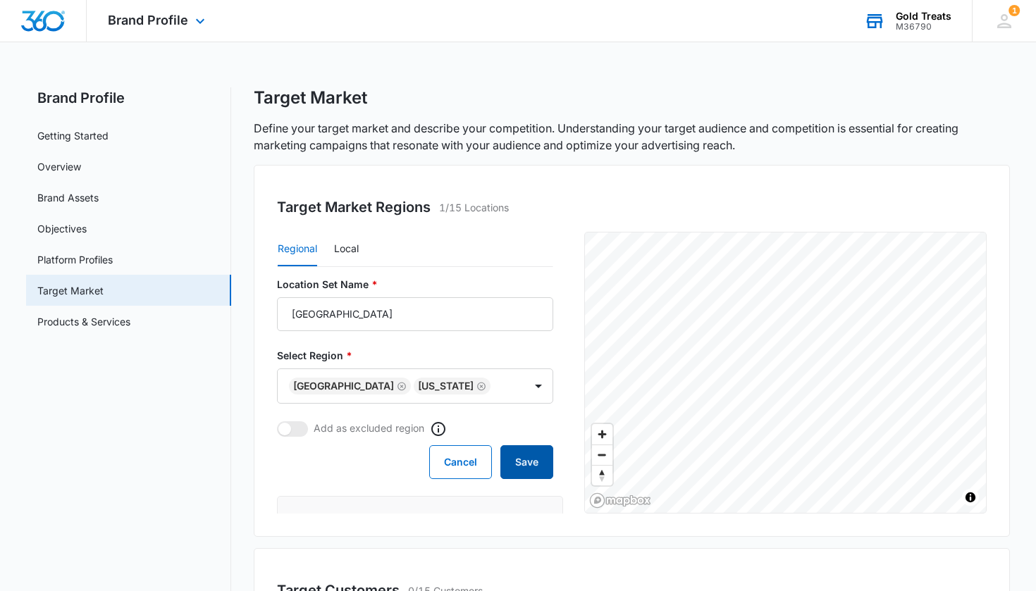
click at [404, 464] on button "Save" at bounding box center [526, 462] width 53 height 34
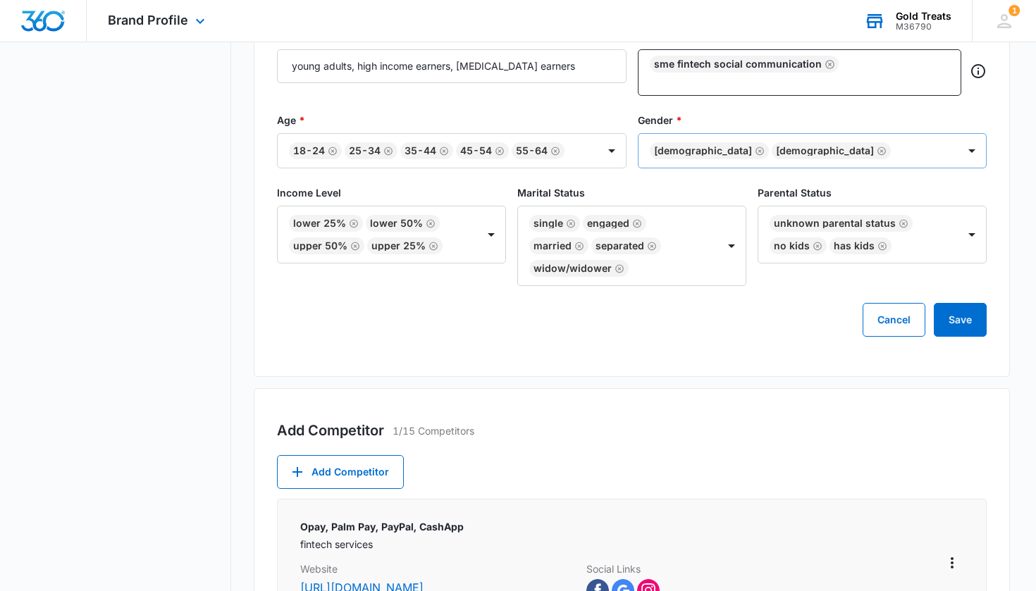
scroll to position [644, 0]
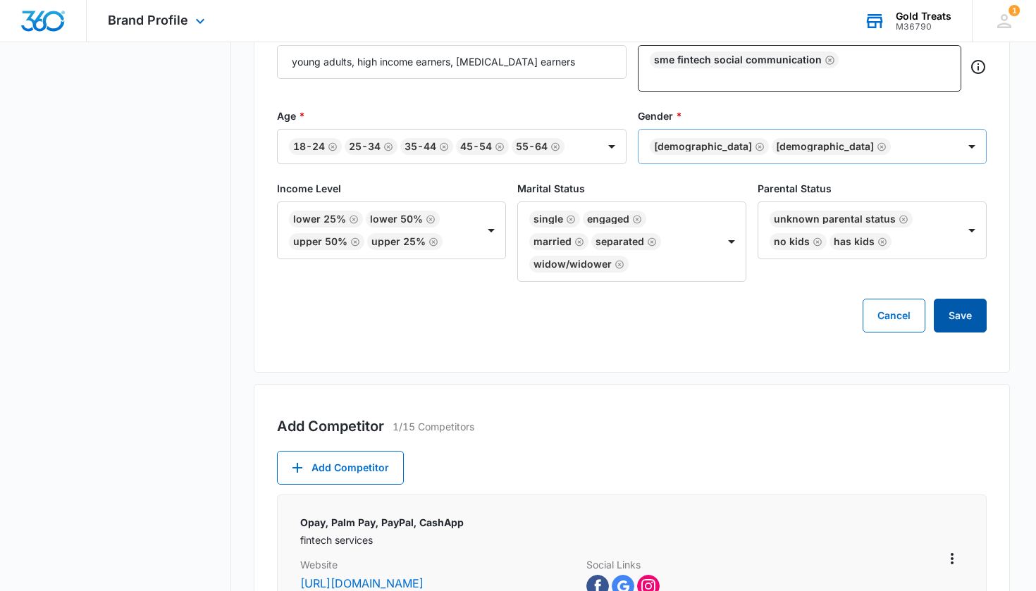
click at [404, 318] on button "Save" at bounding box center [960, 316] width 53 height 34
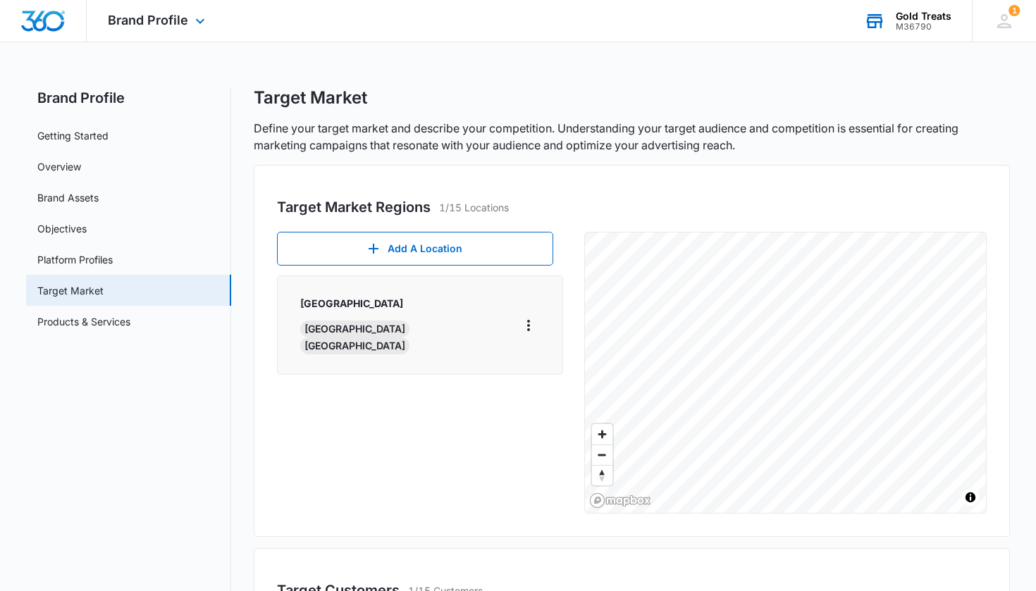
scroll to position [0, 0]
click at [58, 254] on link "Platform Profiles" at bounding box center [74, 259] width 75 height 15
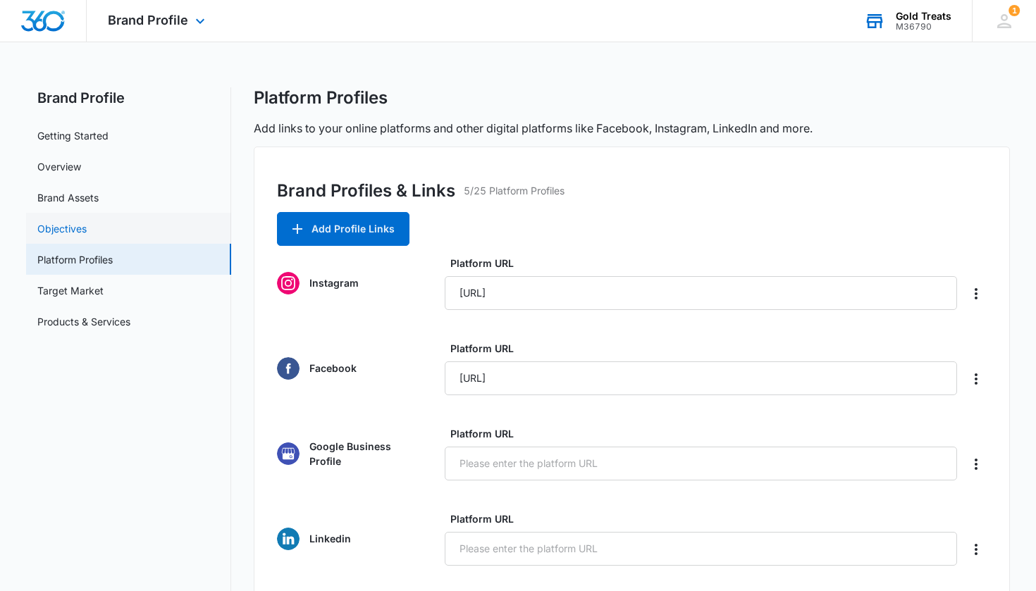
click at [73, 232] on link "Objectives" at bounding box center [61, 228] width 49 height 15
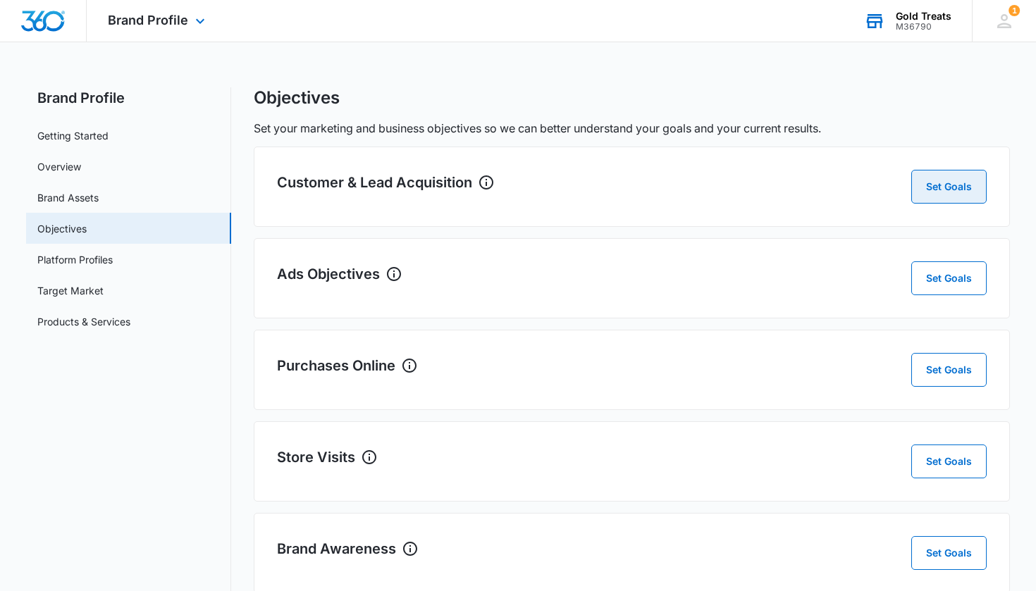
click at [404, 185] on button "Set Goals" at bounding box center [948, 187] width 75 height 34
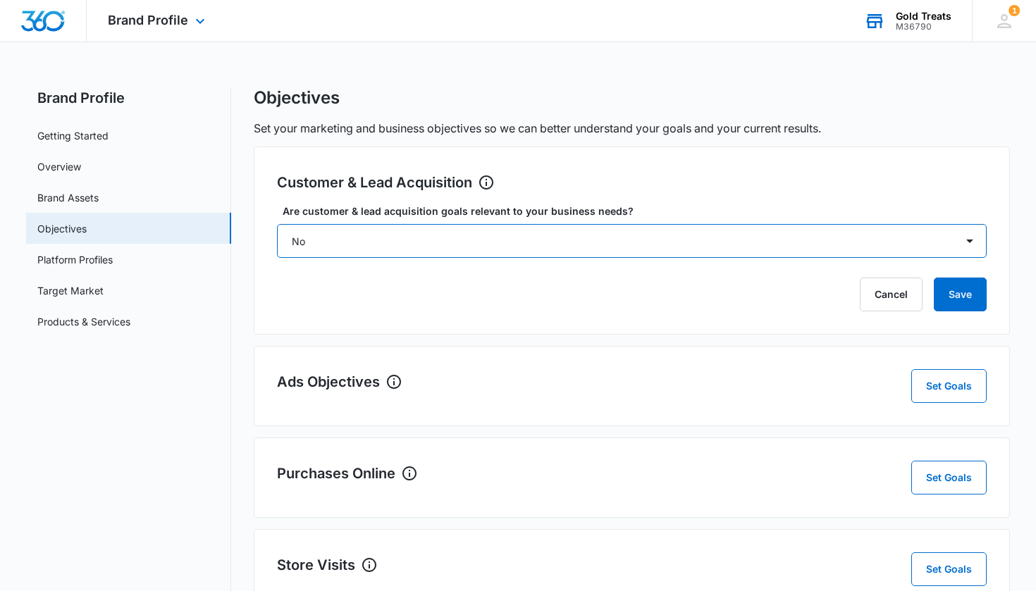
select select "yes, but later"
click at [404, 291] on button "Cancel" at bounding box center [891, 295] width 63 height 34
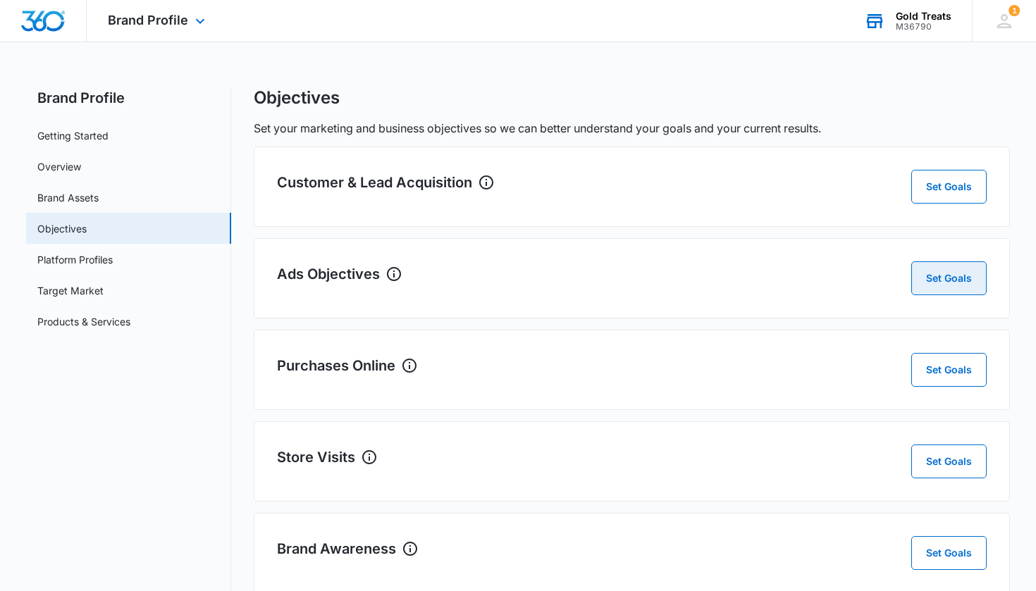
click at [404, 278] on button "Set Goals" at bounding box center [948, 278] width 75 height 34
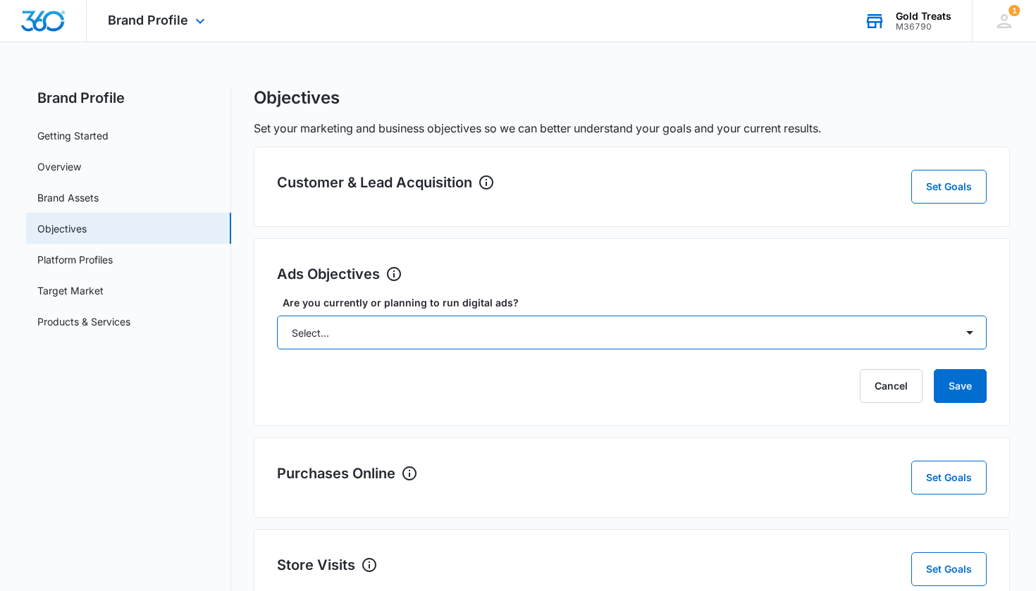
select select "yes"
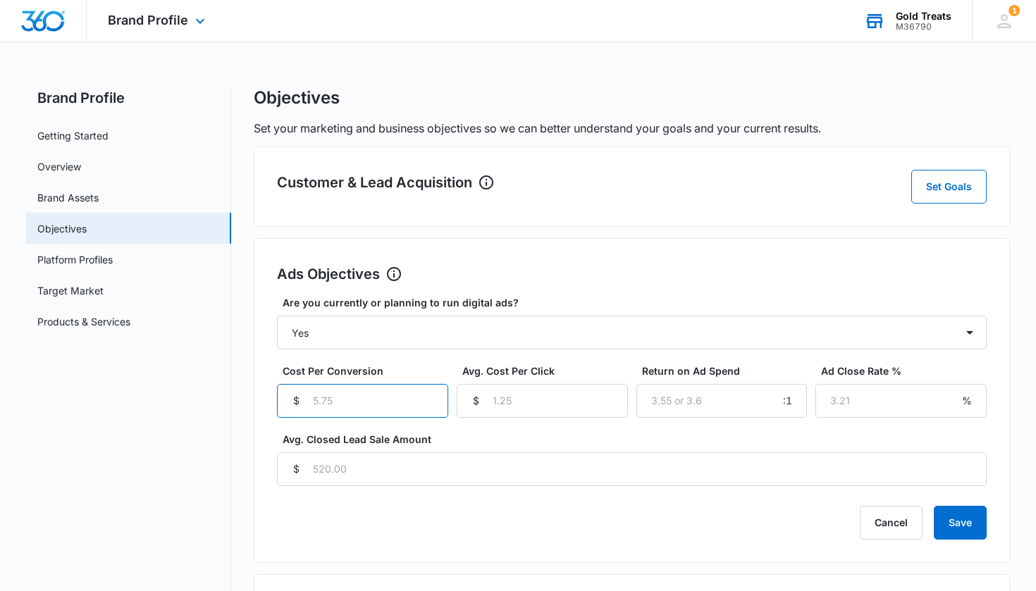
click at [404, 407] on input "Cost Per Conversion" at bounding box center [362, 401] width 171 height 34
type input "-1"
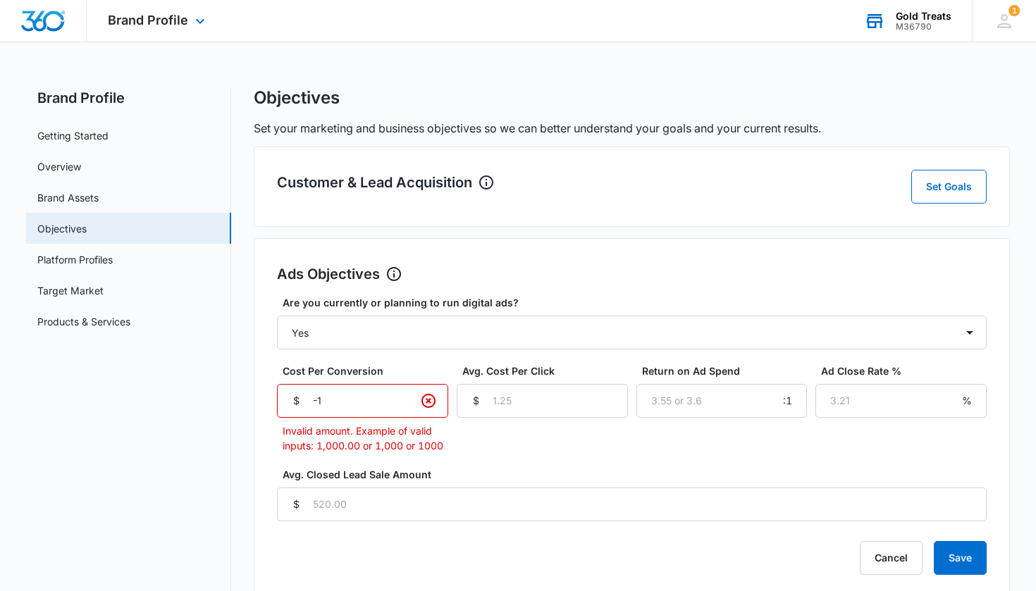
click at [404, 406] on input "-1" at bounding box center [362, 401] width 171 height 34
click at [404, 401] on icon "Clear" at bounding box center [428, 400] width 17 height 17
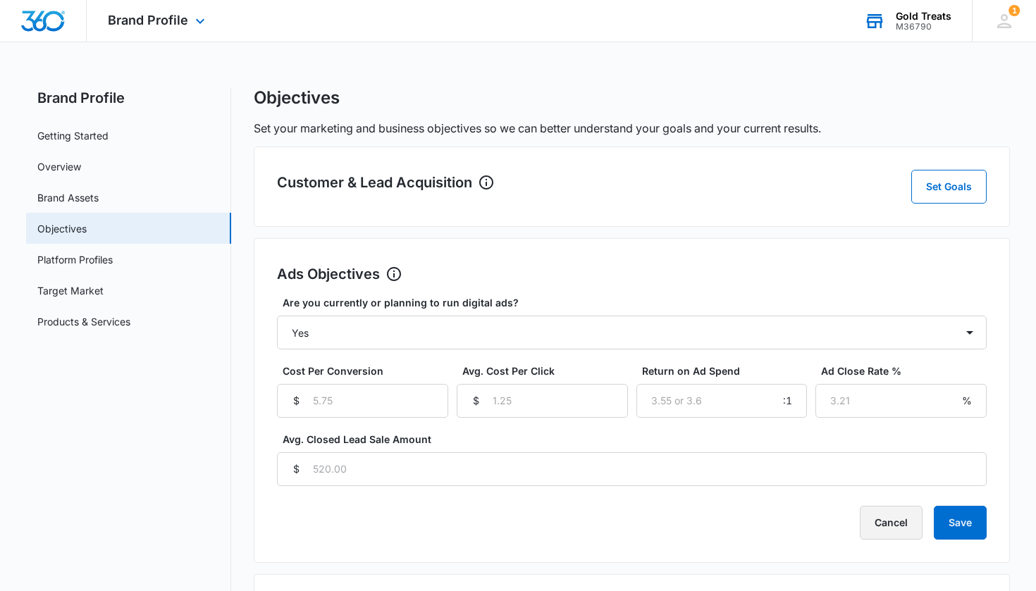
click at [404, 523] on button "Cancel" at bounding box center [891, 523] width 63 height 34
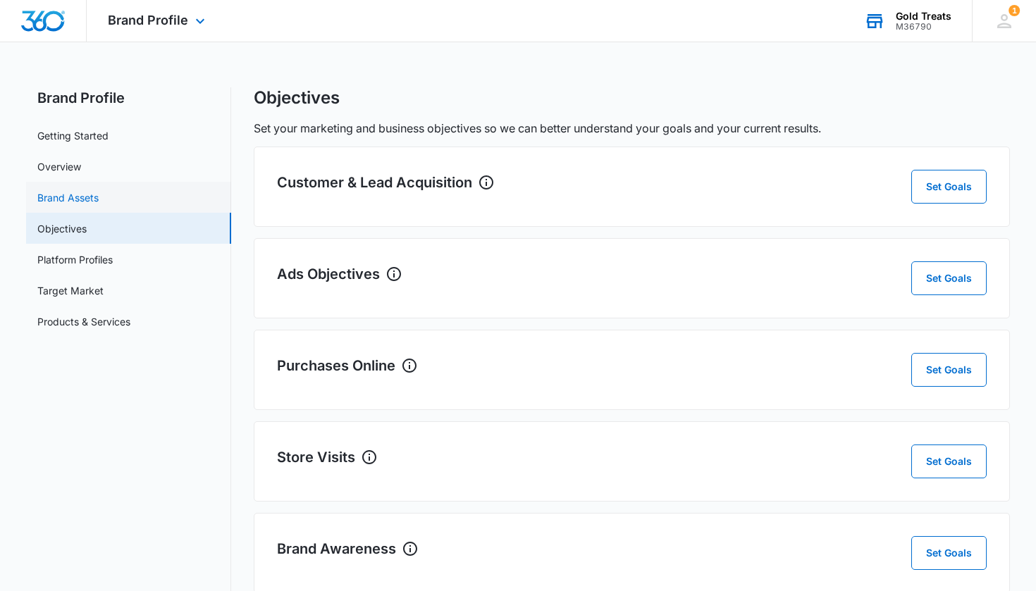
click at [99, 197] on link "Brand Assets" at bounding box center [67, 197] width 61 height 15
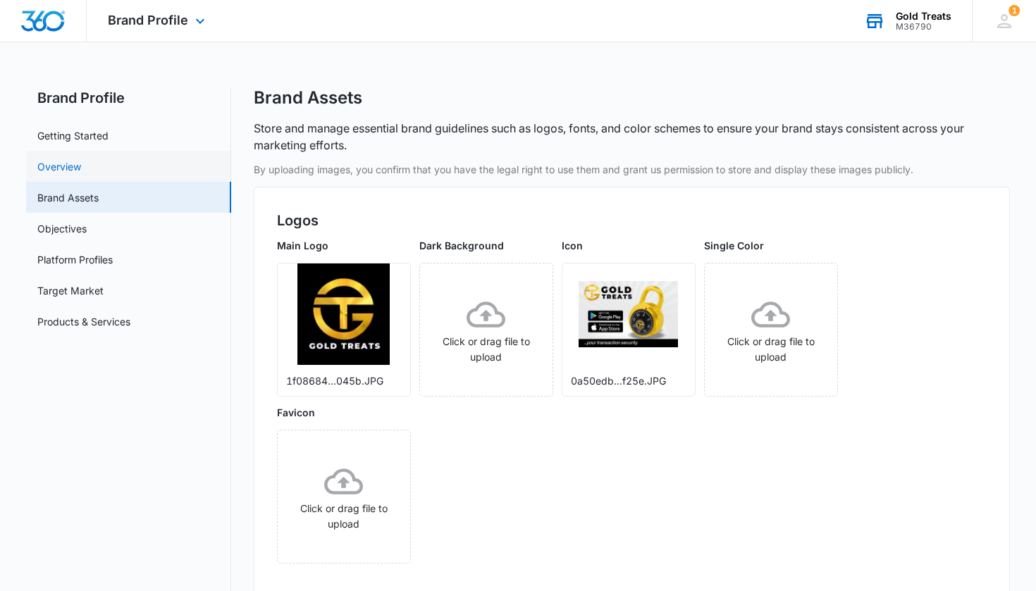
click at [81, 165] on link "Overview" at bounding box center [59, 166] width 44 height 15
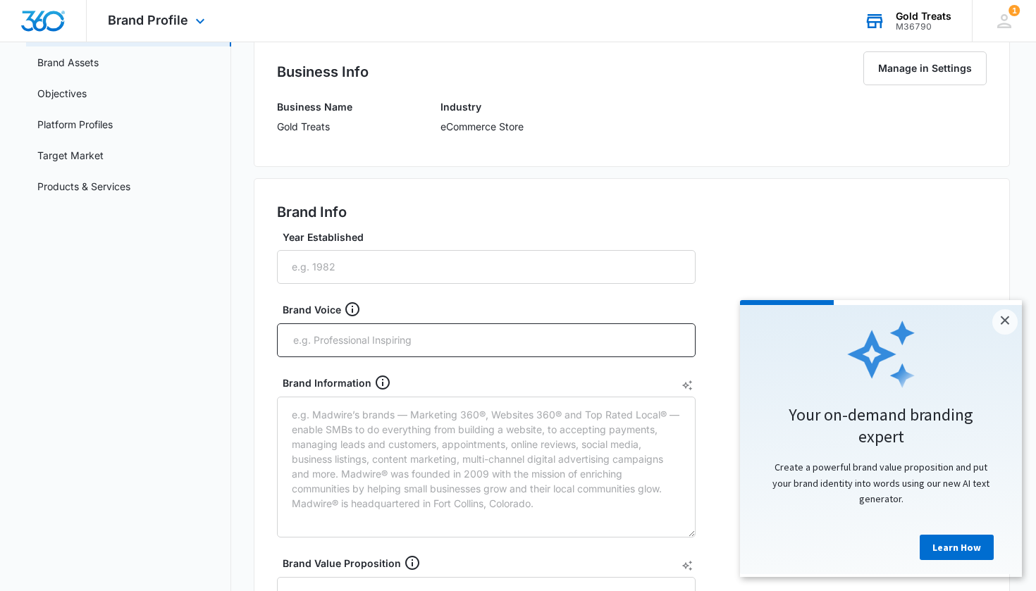
scroll to position [137, 0]
click at [404, 126] on p "eCommerce Store" at bounding box center [481, 124] width 83 height 15
click at [404, 126] on div "Business Name Gold Treats Industry eCommerce Store" at bounding box center [632, 119] width 710 height 44
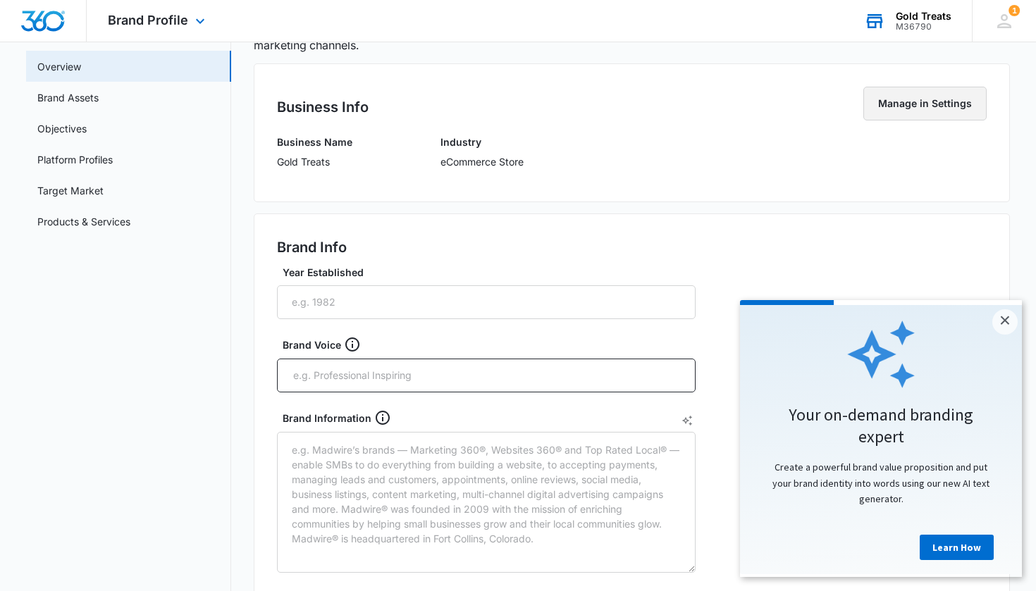
scroll to position [94, 0]
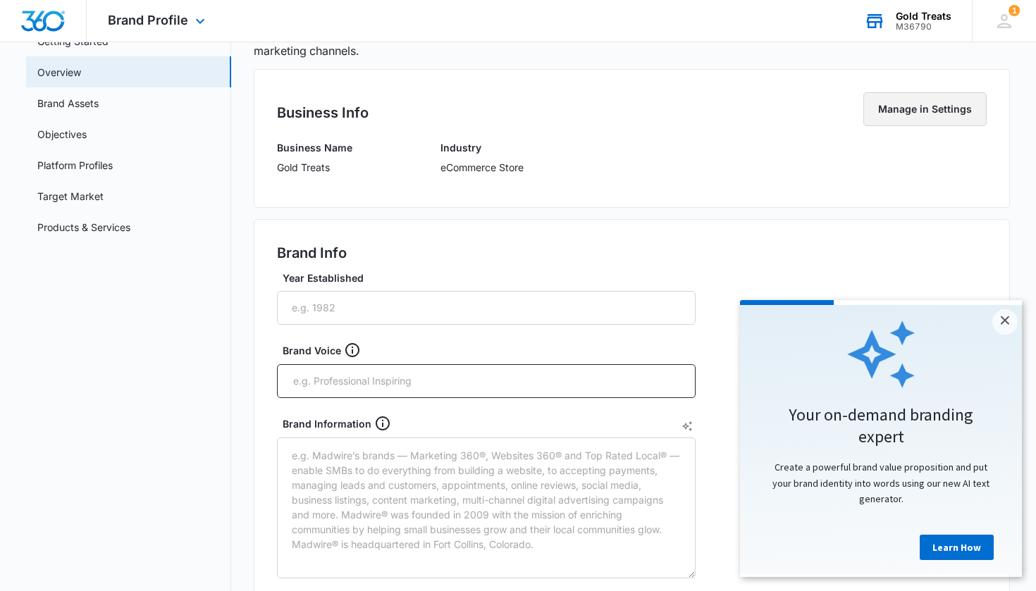
click at [404, 104] on button "Manage in Settings" at bounding box center [924, 109] width 123 height 34
select select "45"
select select "US"
select select "America/Denver"
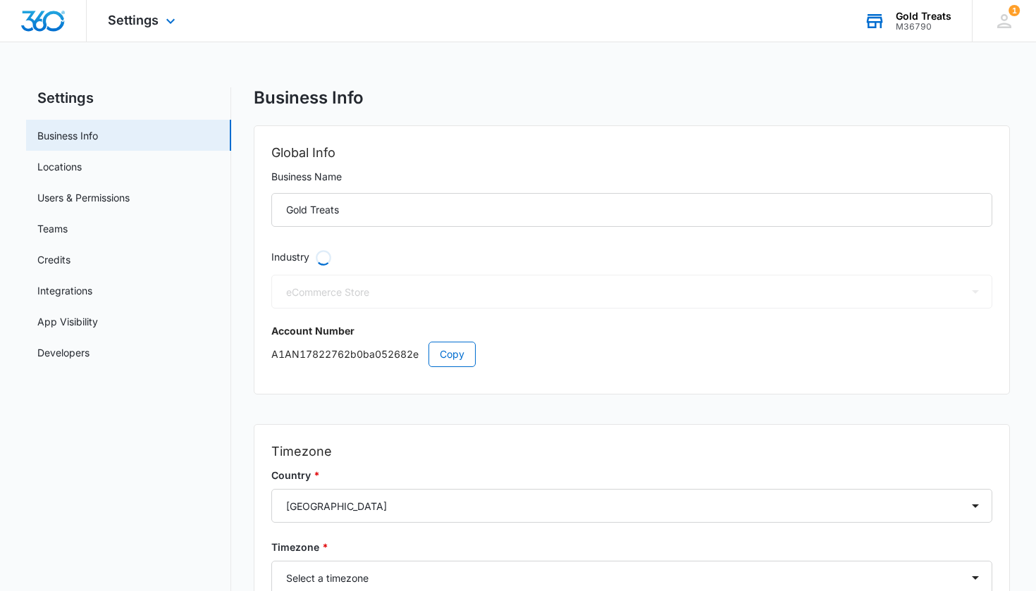
select select "31"
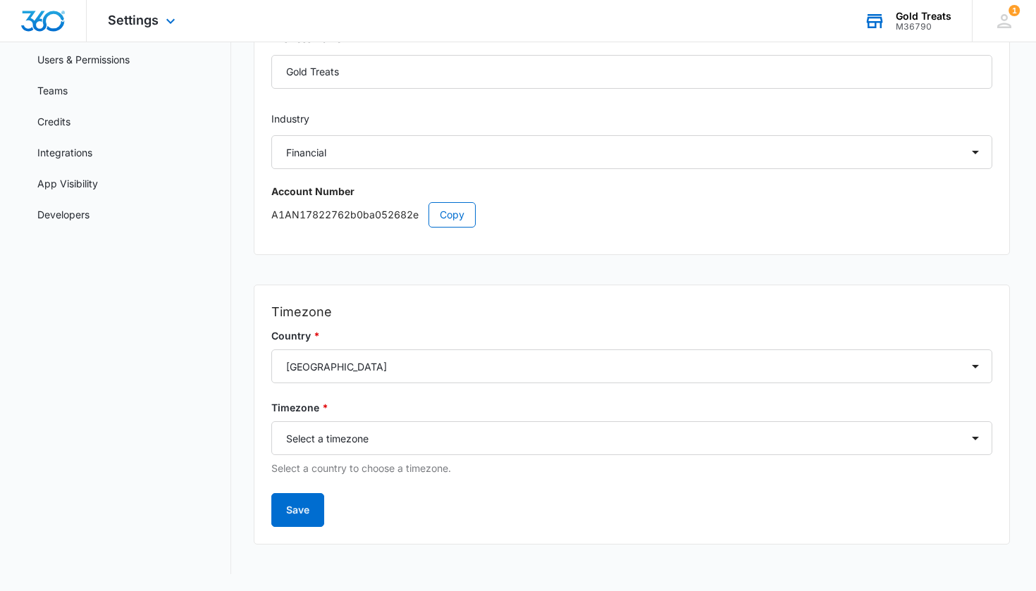
scroll to position [138, 0]
click at [294, 521] on button "Save" at bounding box center [297, 510] width 53 height 34
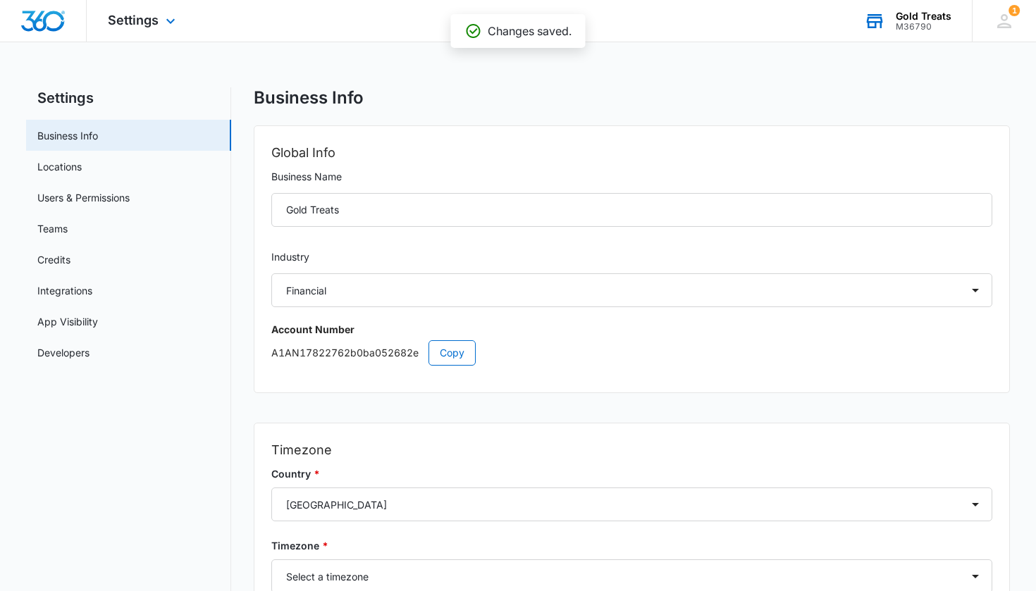
scroll to position [0, 0]
click at [95, 139] on link "Business Info" at bounding box center [67, 135] width 61 height 15
click at [82, 163] on link "Locations" at bounding box center [59, 166] width 44 height 15
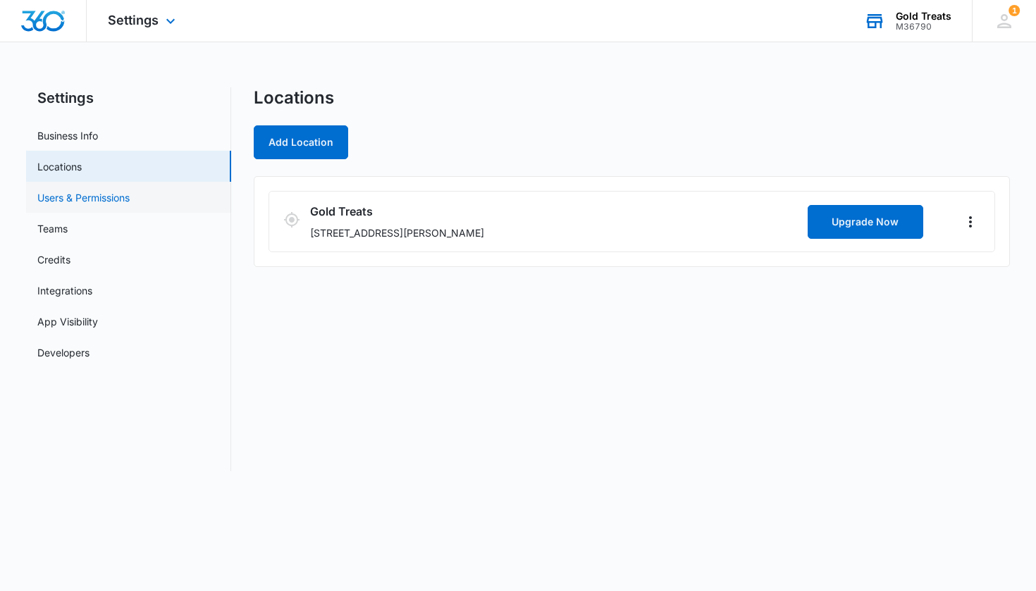
click at [80, 193] on link "Users & Permissions" at bounding box center [83, 197] width 92 height 15
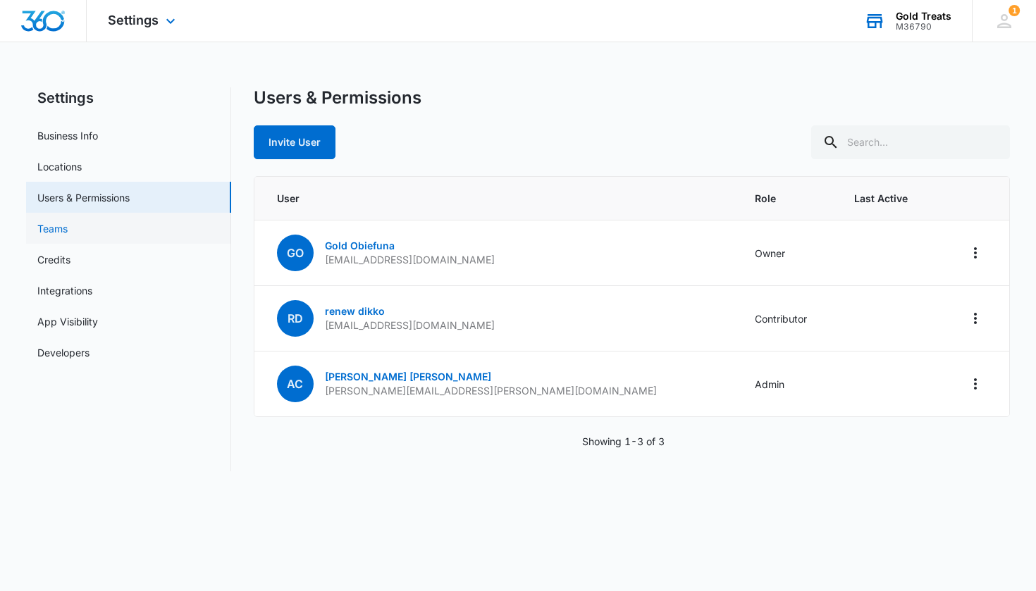
click at [68, 223] on link "Teams" at bounding box center [52, 228] width 30 height 15
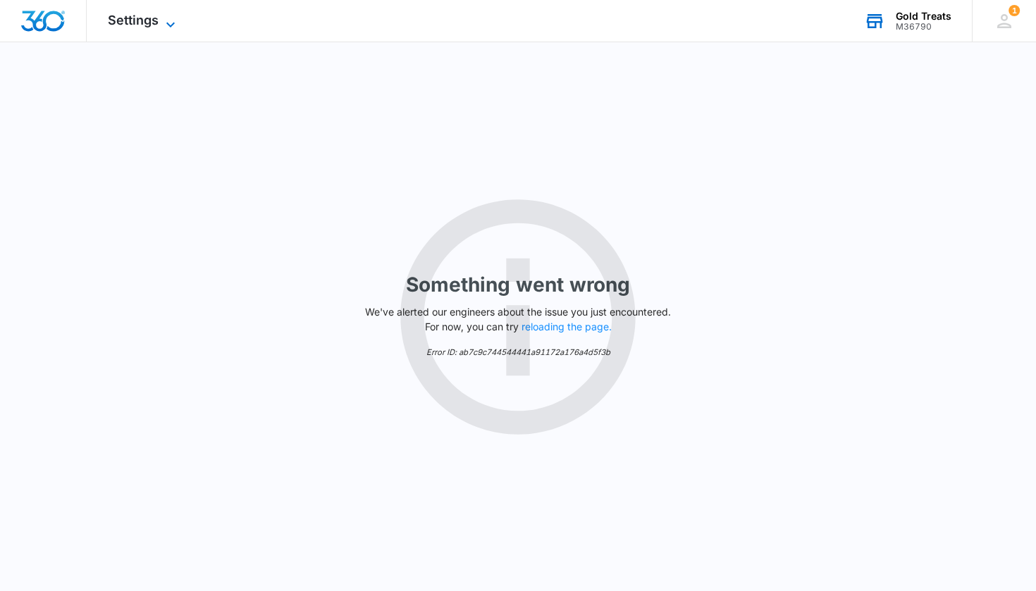
click at [170, 23] on icon at bounding box center [170, 24] width 17 height 17
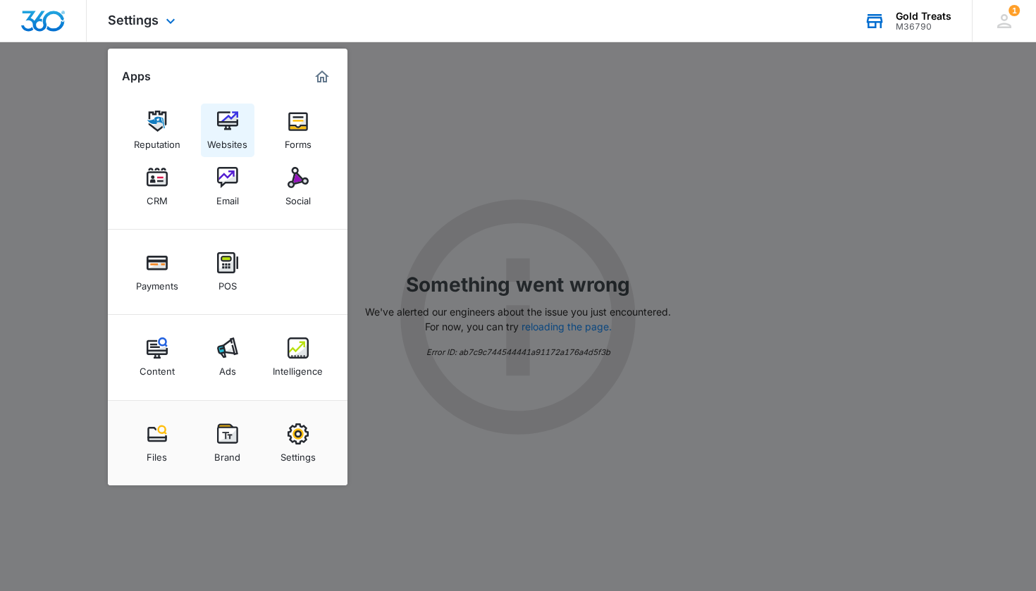
click at [232, 141] on div "Websites" at bounding box center [227, 141] width 40 height 18
